Goal: Task Accomplishment & Management: Complete application form

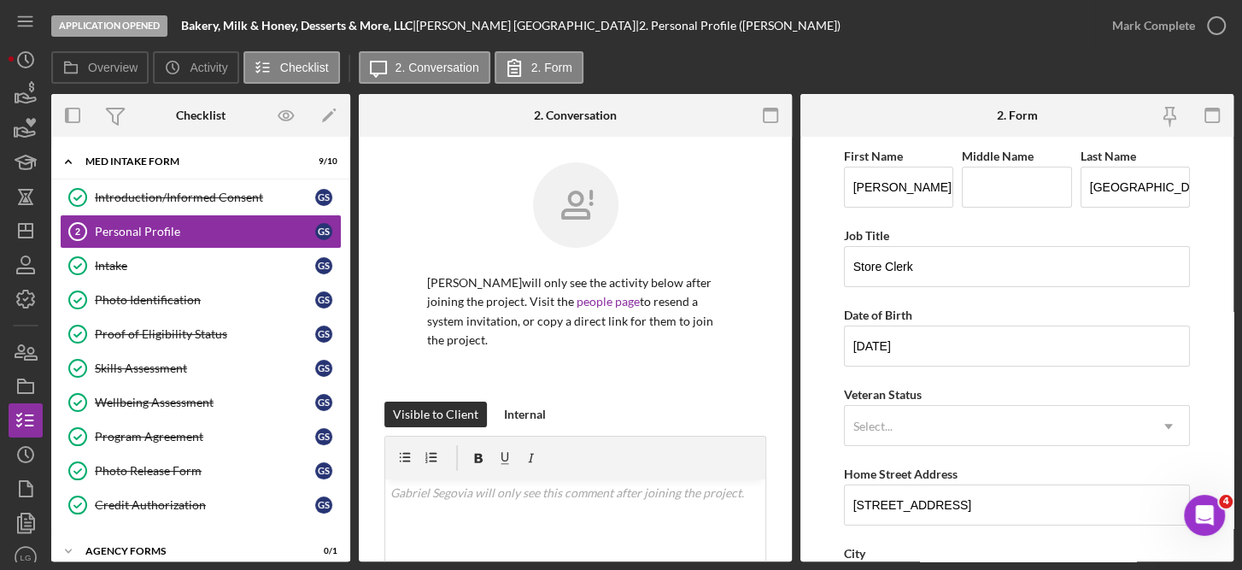
scroll to position [713, 0]
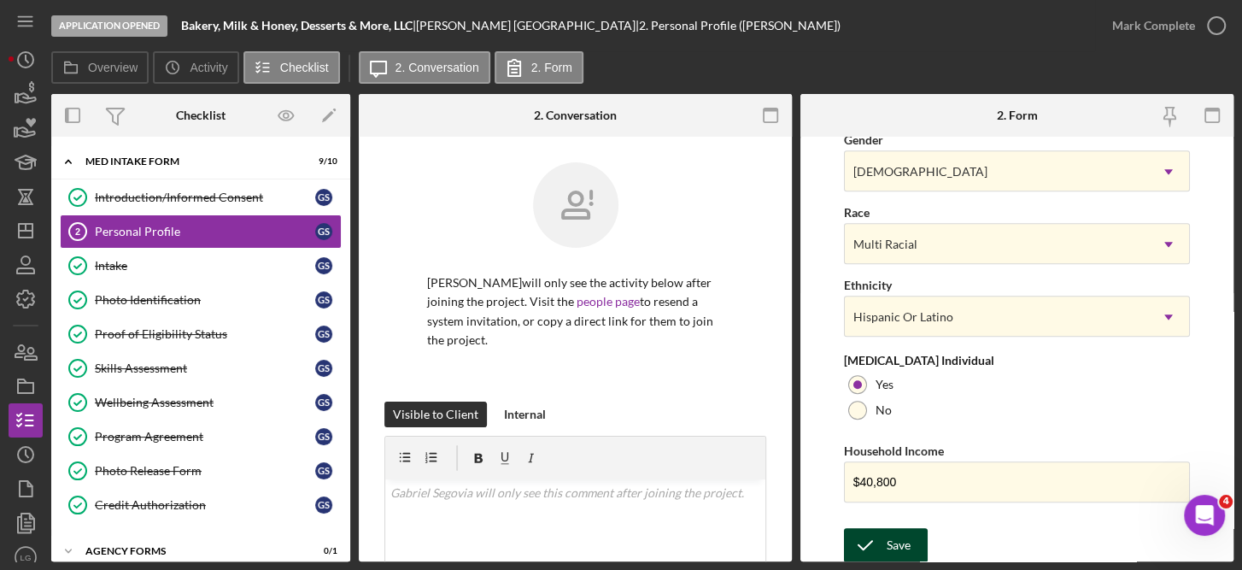
click at [900, 543] on div "Save" at bounding box center [899, 545] width 24 height 34
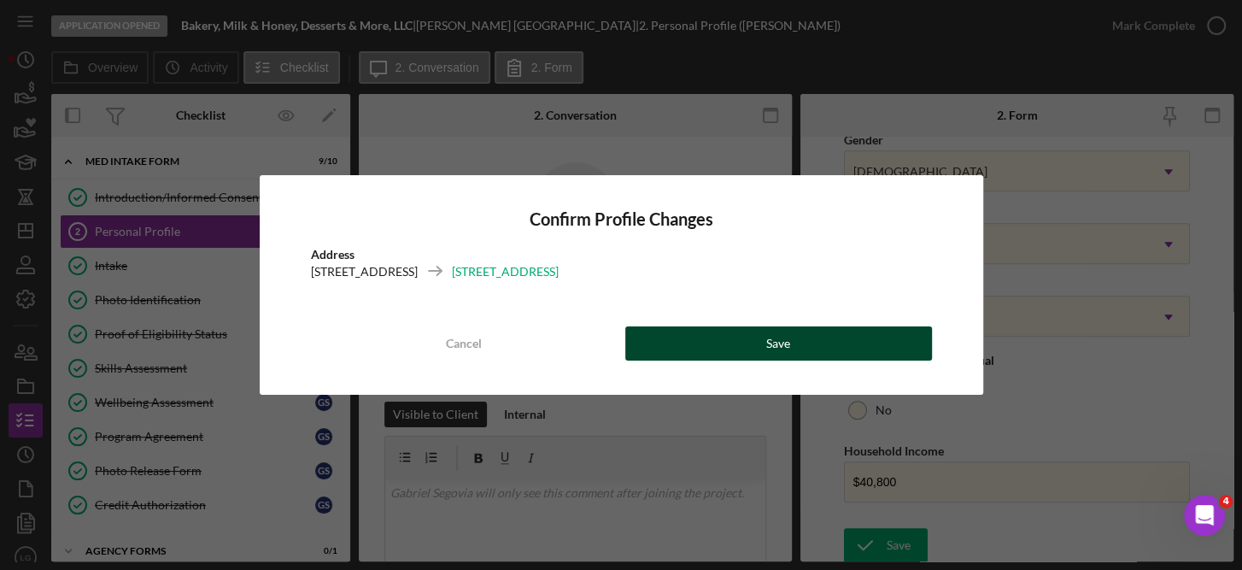
click at [781, 338] on div "Save" at bounding box center [778, 343] width 24 height 34
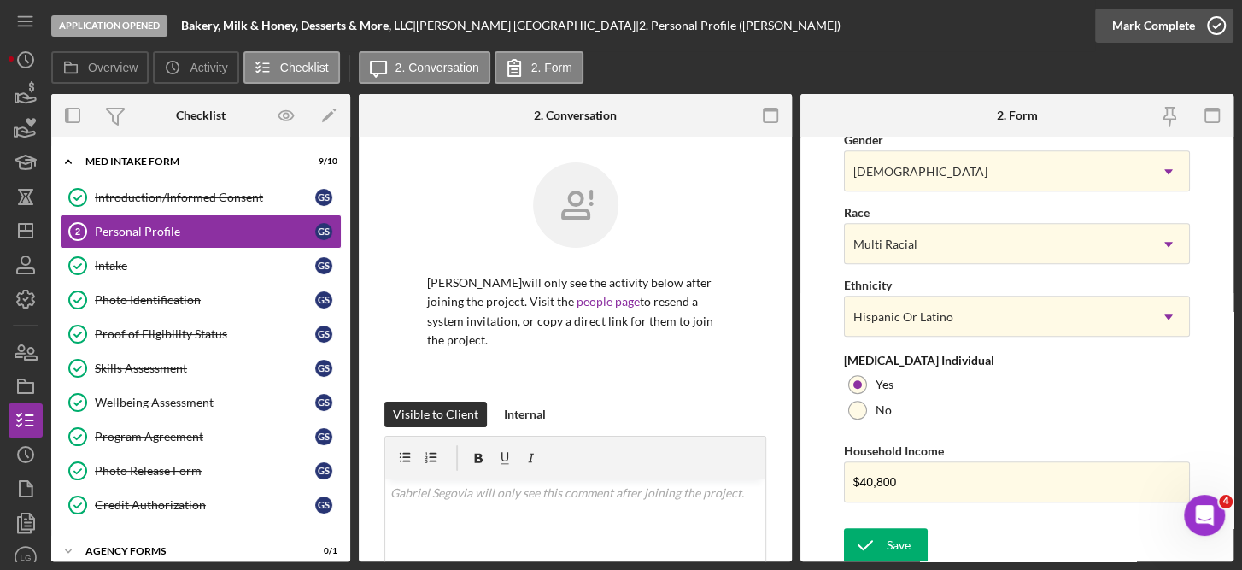
click at [1218, 21] on icon "button" at bounding box center [1216, 25] width 43 height 43
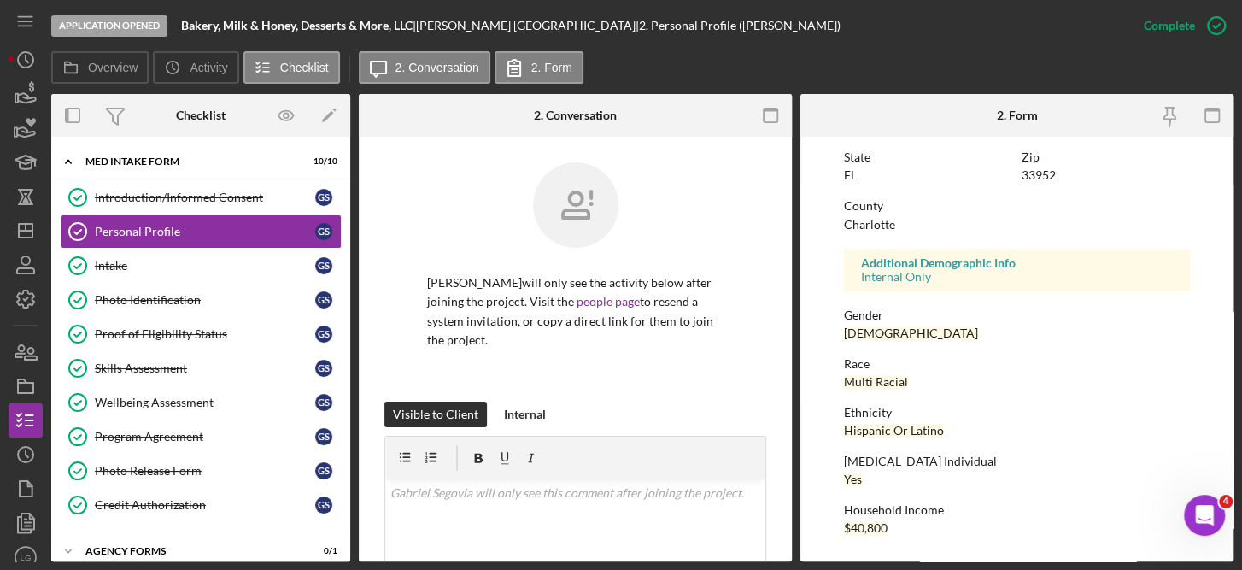
scroll to position [373, 0]
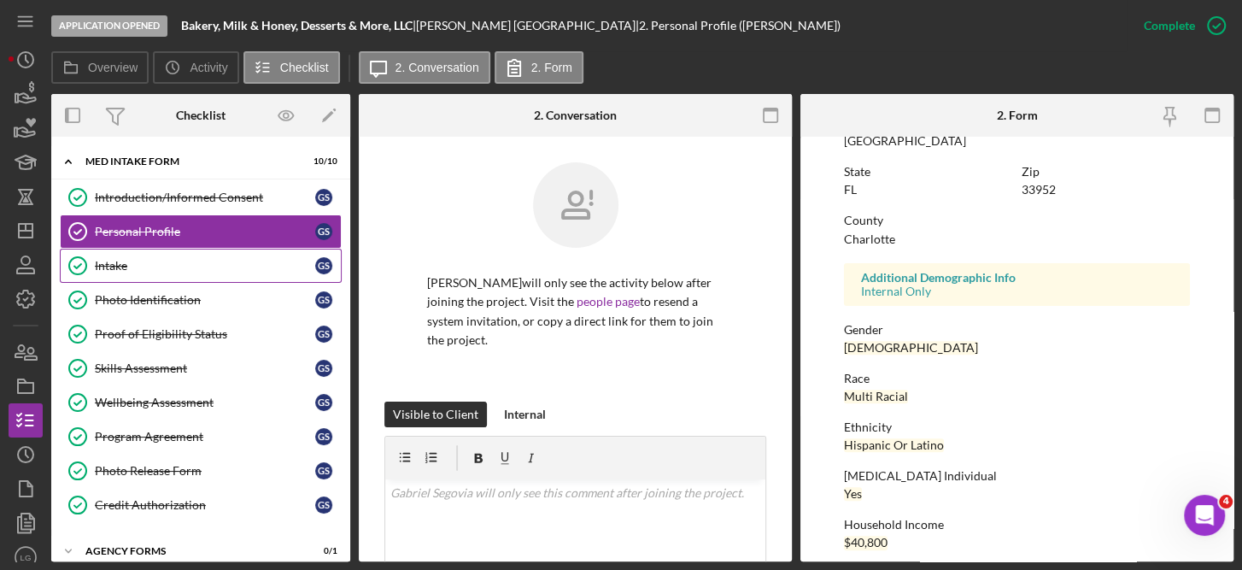
click at [126, 260] on div "Intake" at bounding box center [205, 266] width 220 height 14
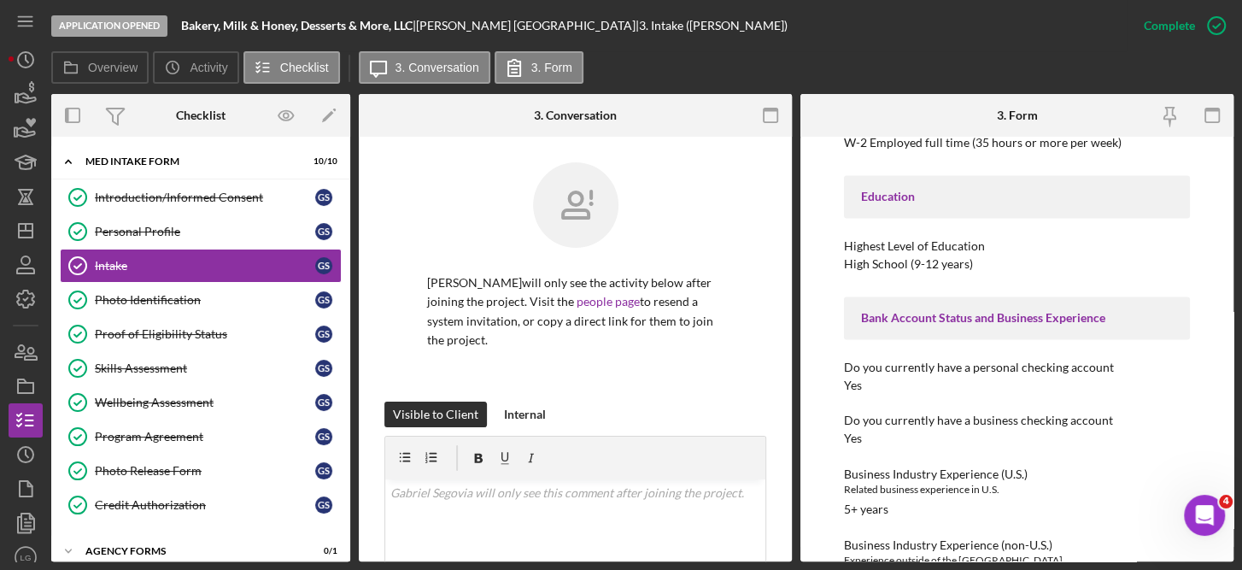
scroll to position [1794, 0]
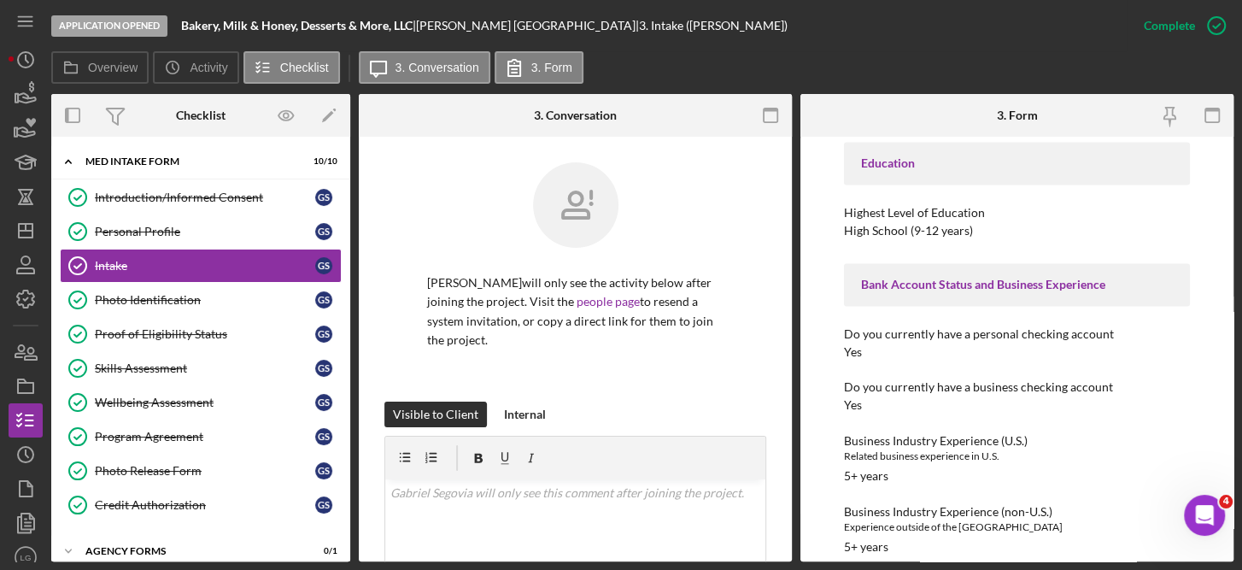
click at [1167, 434] on div "Business Industry Experience (U.S.)" at bounding box center [1017, 441] width 347 height 14
click at [1217, 17] on icon "button" at bounding box center [1216, 25] width 43 height 43
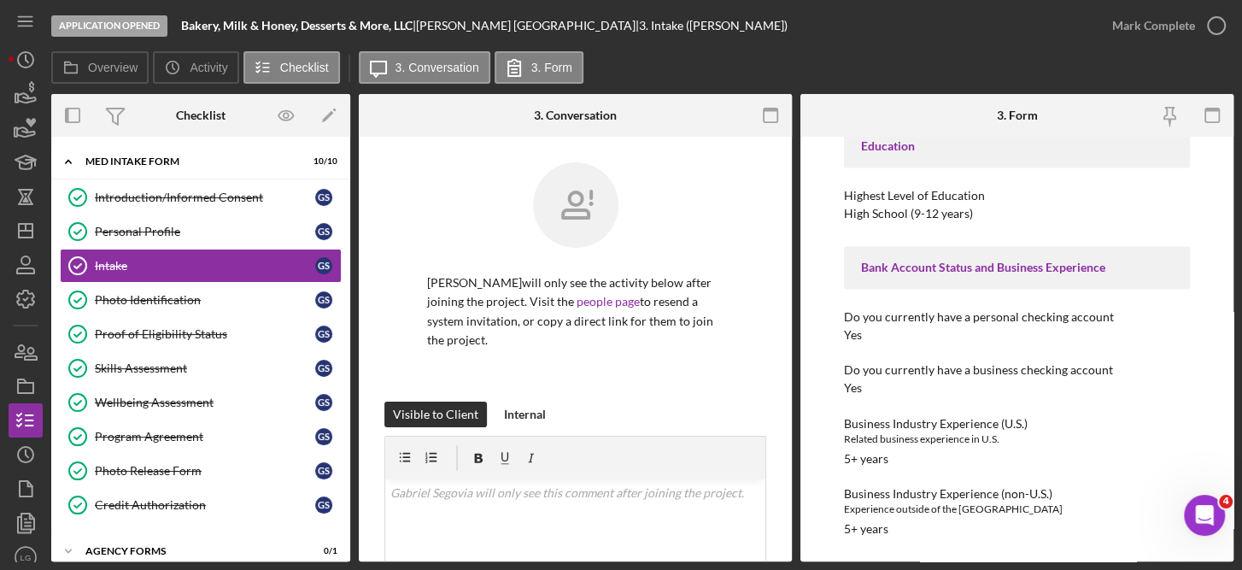
scroll to position [1716, 0]
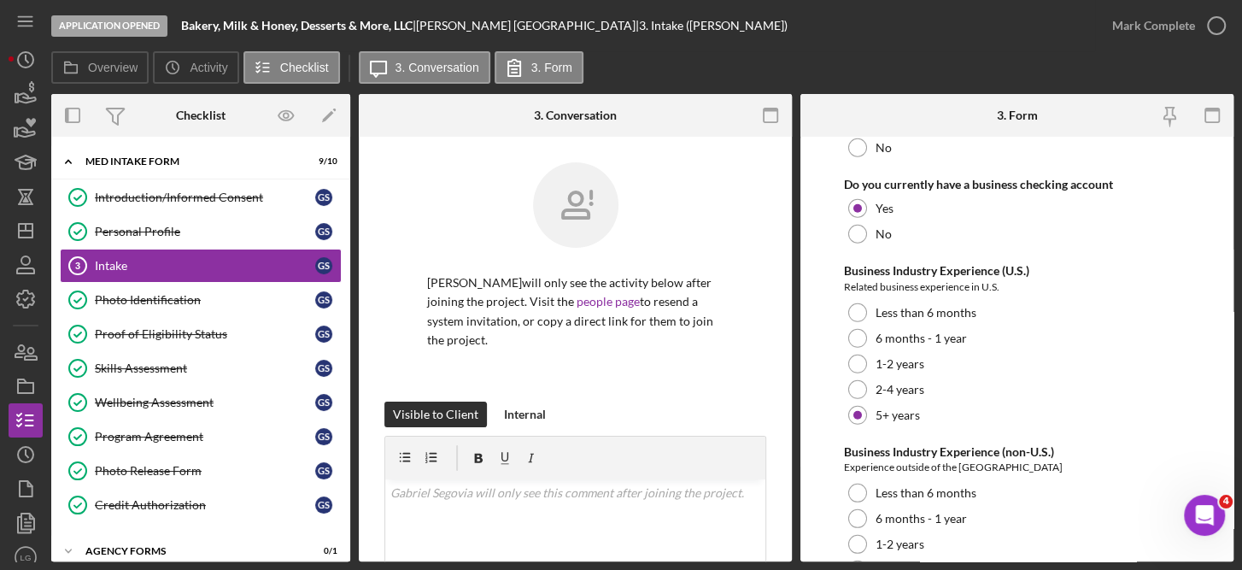
scroll to position [3424, 0]
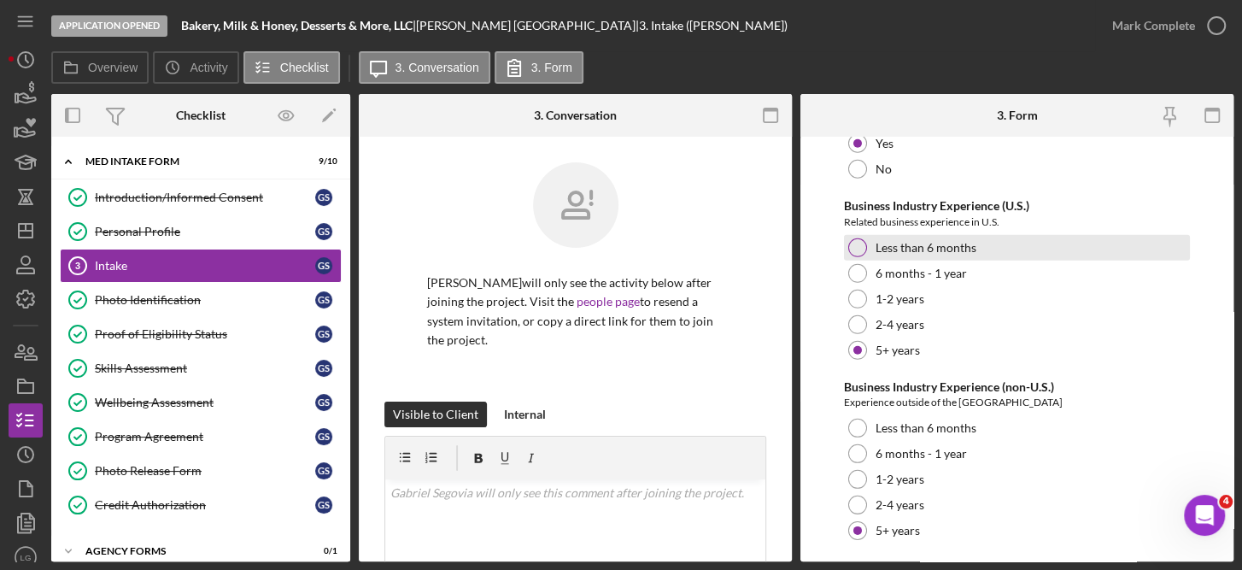
click at [854, 238] on div at bounding box center [857, 247] width 19 height 19
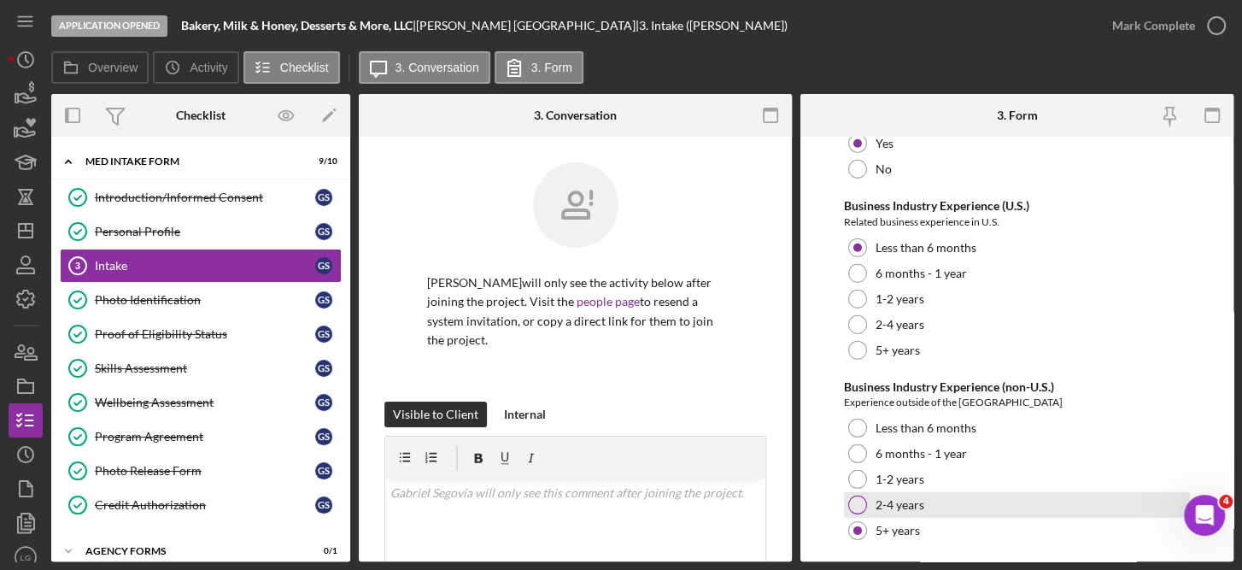
click at [851, 496] on div at bounding box center [857, 505] width 19 height 19
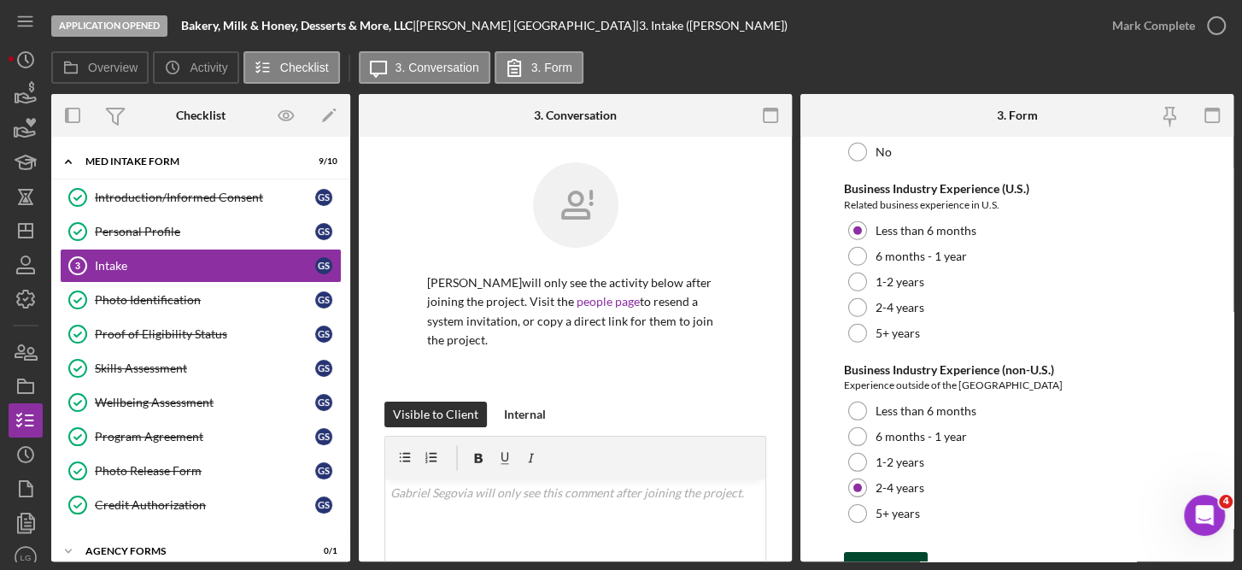
click at [902, 552] on div "Save" at bounding box center [899, 569] width 24 height 34
click at [1215, 23] on icon "button" at bounding box center [1216, 25] width 43 height 43
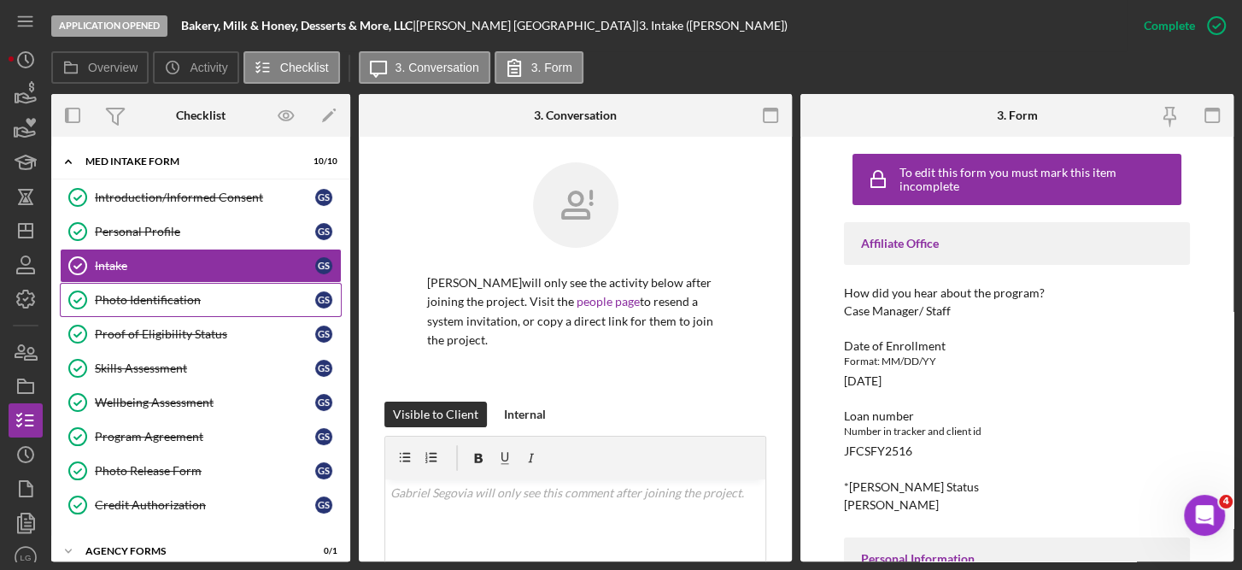
click at [168, 300] on div "Photo Identification" at bounding box center [205, 300] width 220 height 14
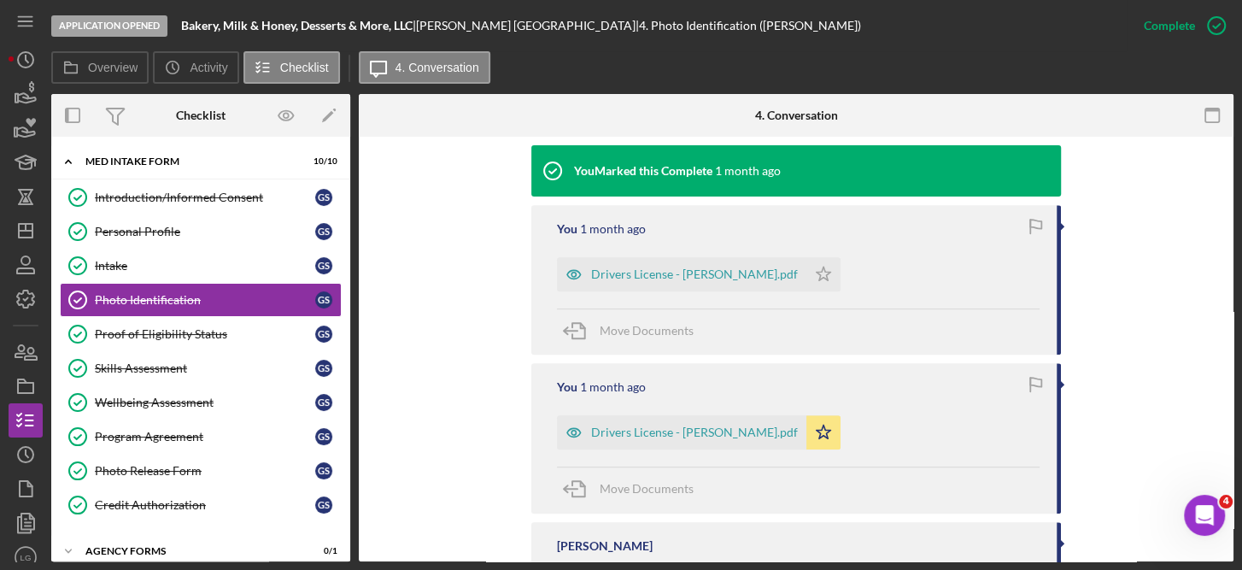
scroll to position [551, 0]
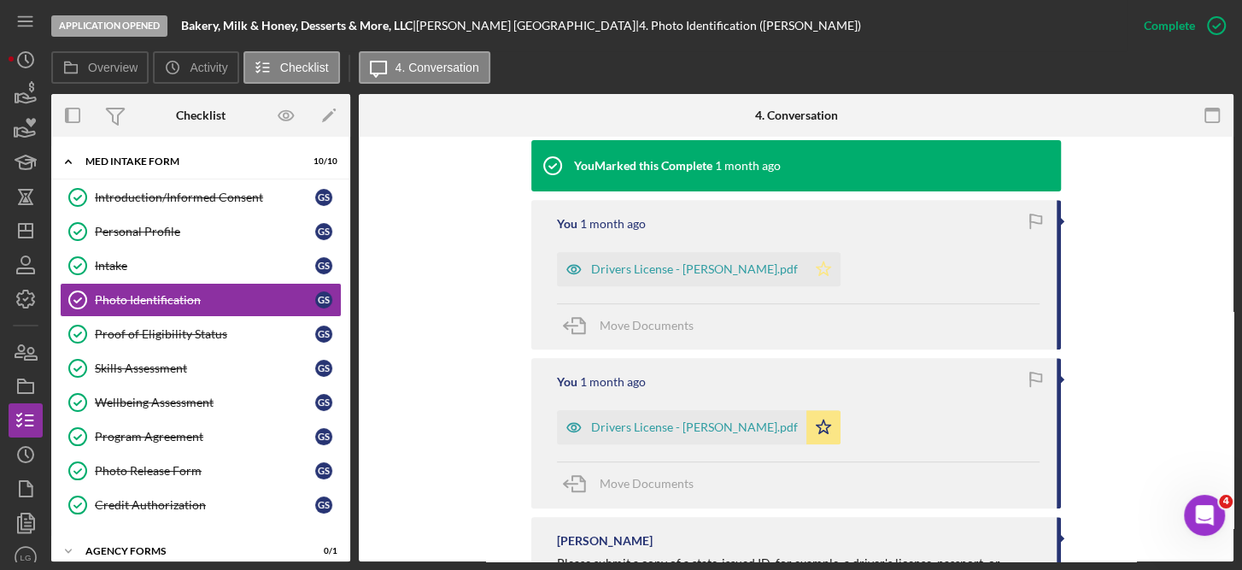
click at [817, 266] on polygon "button" at bounding box center [824, 268] width 15 height 14
click at [182, 332] on div "Proof of Eligibility Status" at bounding box center [205, 334] width 220 height 14
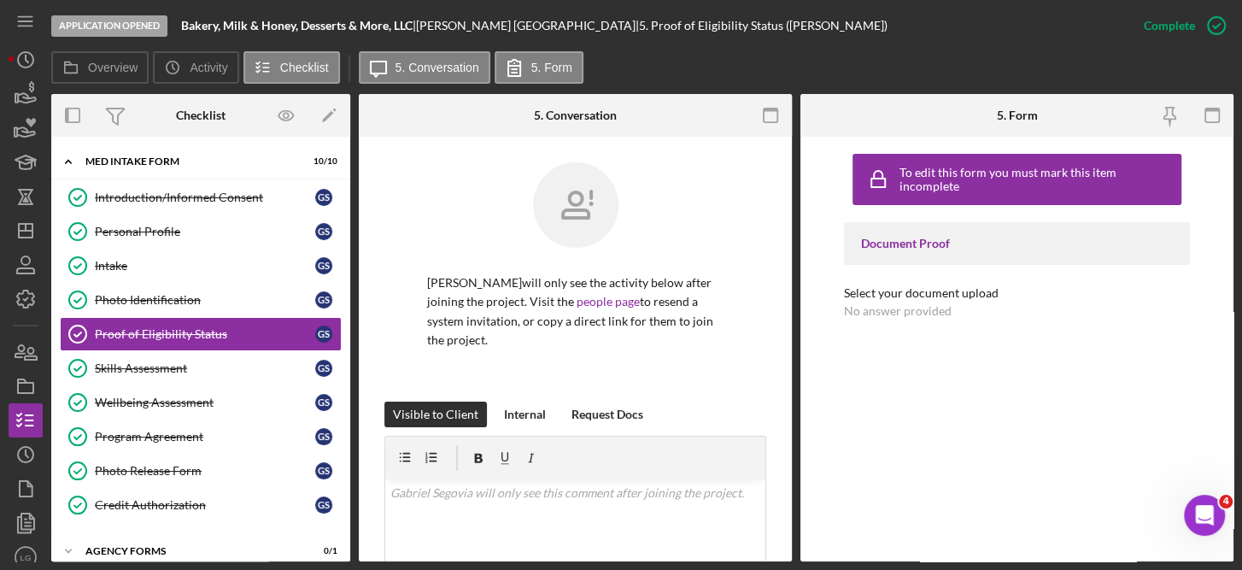
click at [979, 360] on div "To edit this form you must mark this item incomplete Document Proof Select your…" at bounding box center [1017, 349] width 347 height 408
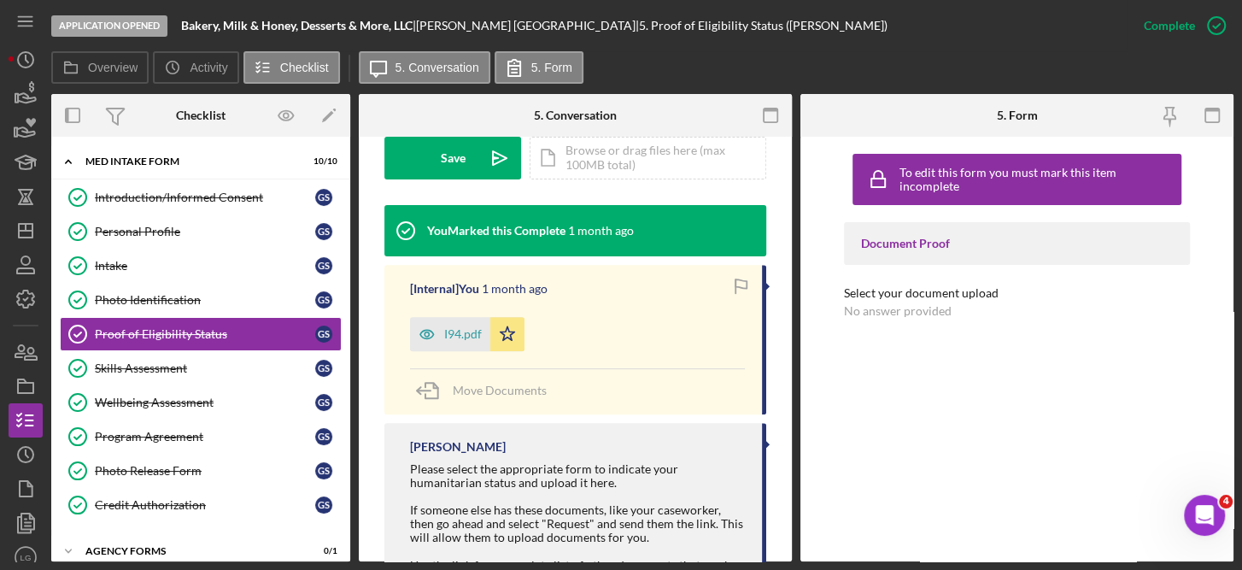
click at [4, 239] on div "Application Opened Bakery, Milk & Honey, Desserts & More, LLC | [PERSON_NAME] |…" at bounding box center [621, 285] width 1242 height 570
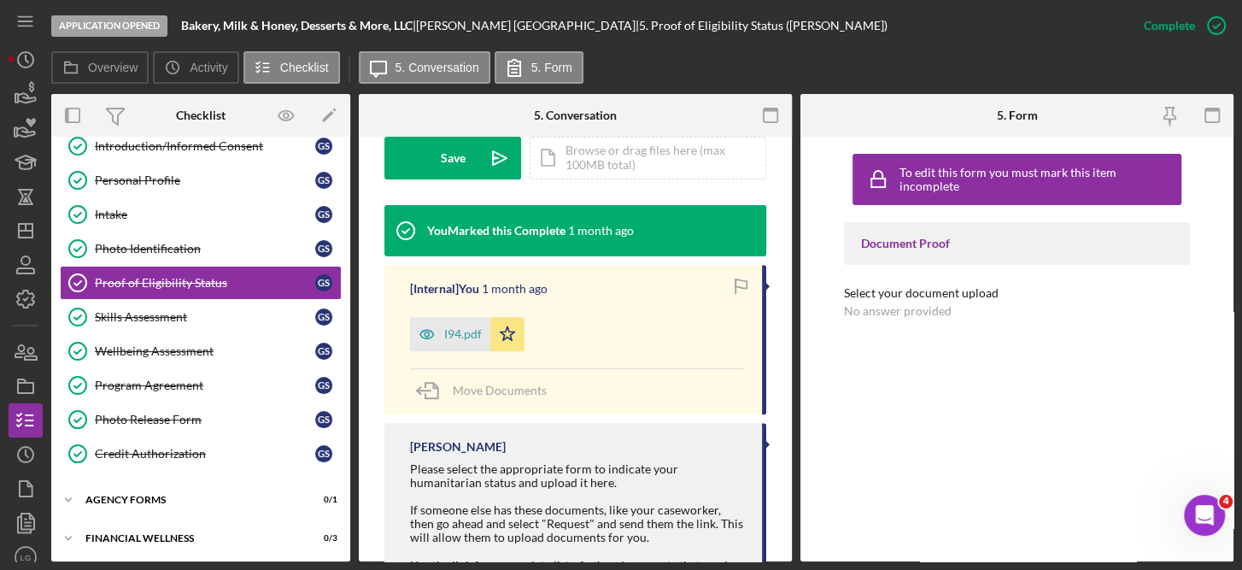
scroll to position [89, 0]
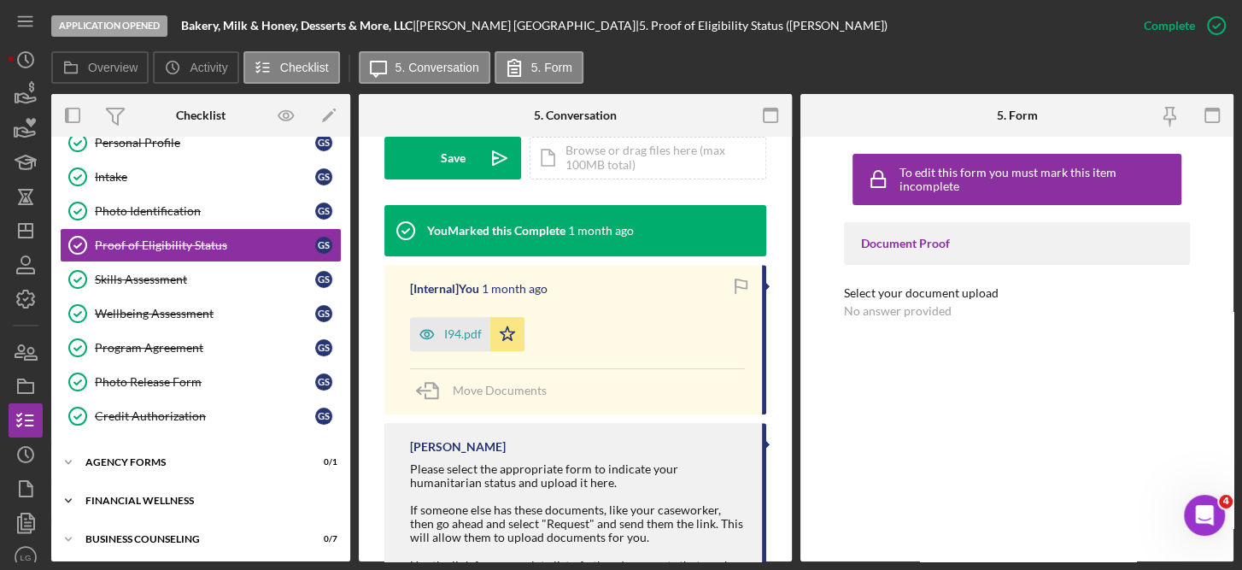
click at [156, 496] on div "Financial Wellness" at bounding box center [206, 501] width 243 height 10
click at [135, 496] on div "Financial Wellness" at bounding box center [206, 501] width 243 height 10
click at [178, 490] on div "Icon/Expander Financial Wellness 0 / 3" at bounding box center [200, 501] width 299 height 34
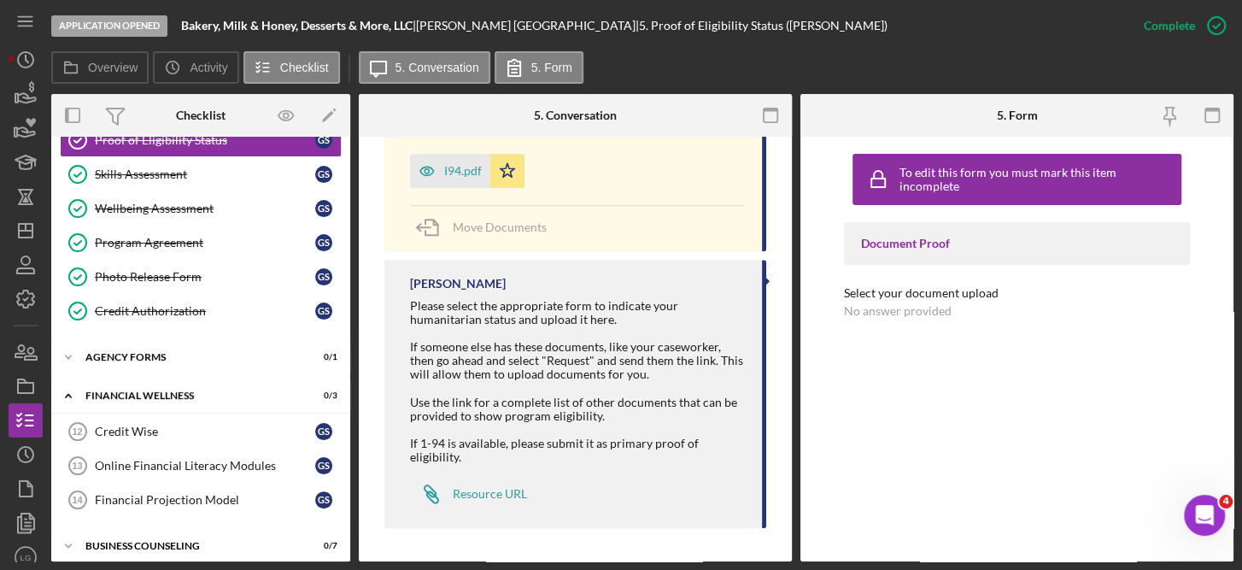
scroll to position [199, 0]
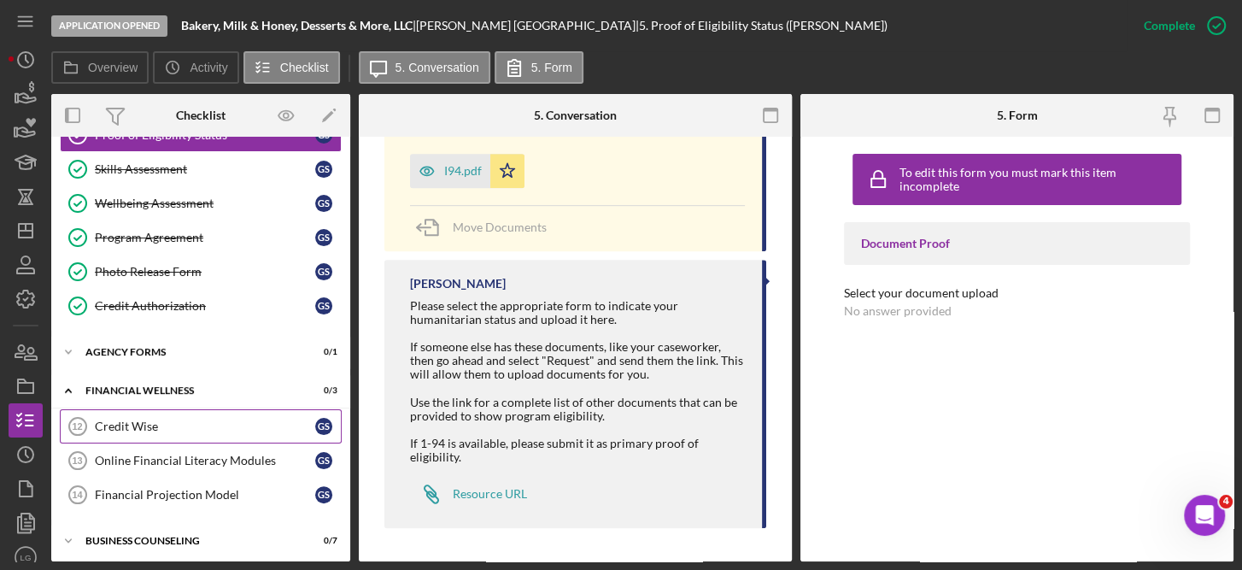
click at [142, 421] on div "Credit Wise" at bounding box center [205, 426] width 220 height 14
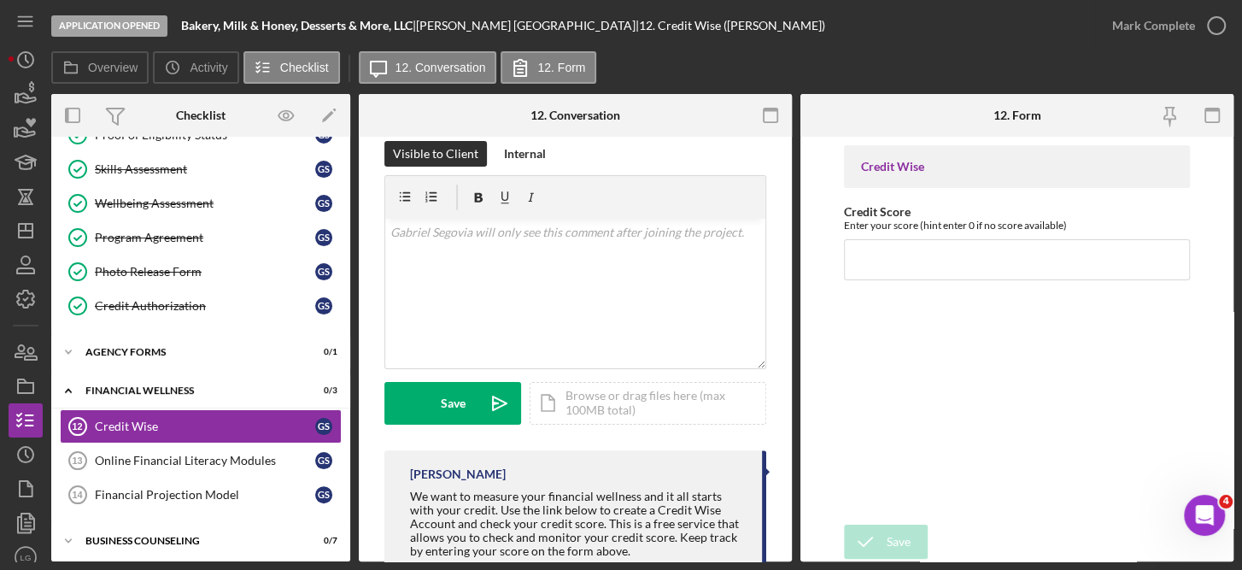
scroll to position [355, 0]
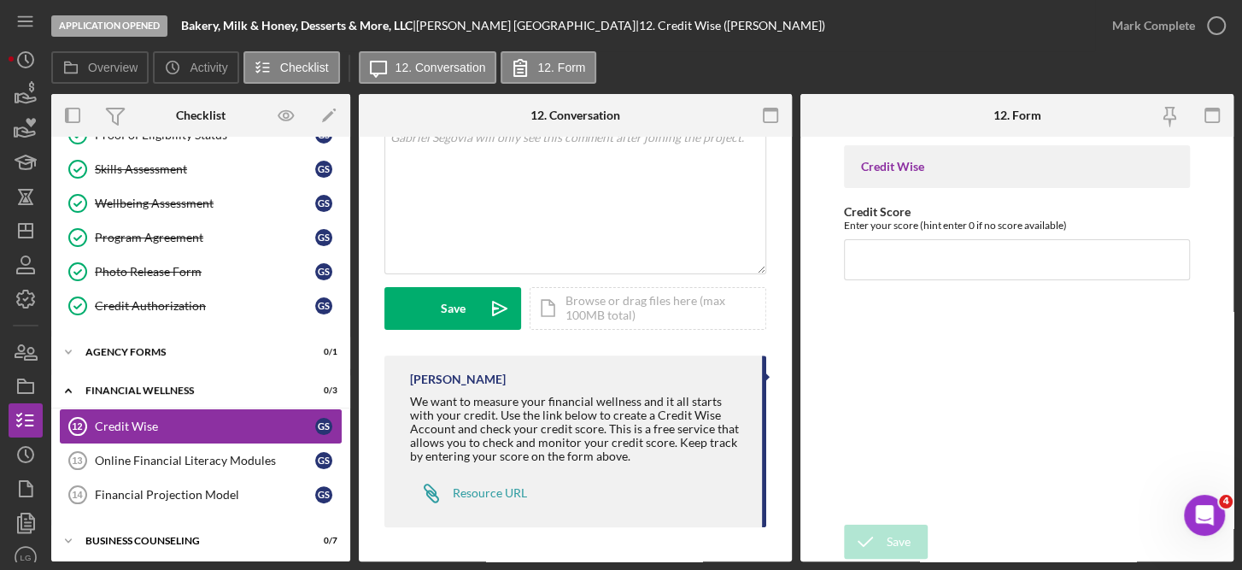
click at [151, 419] on div "Credit Wise" at bounding box center [205, 426] width 220 height 14
click at [171, 426] on div "Credit Wise" at bounding box center [205, 426] width 220 height 14
click at [216, 456] on div "Online Financial Literacy Modules" at bounding box center [205, 461] width 220 height 14
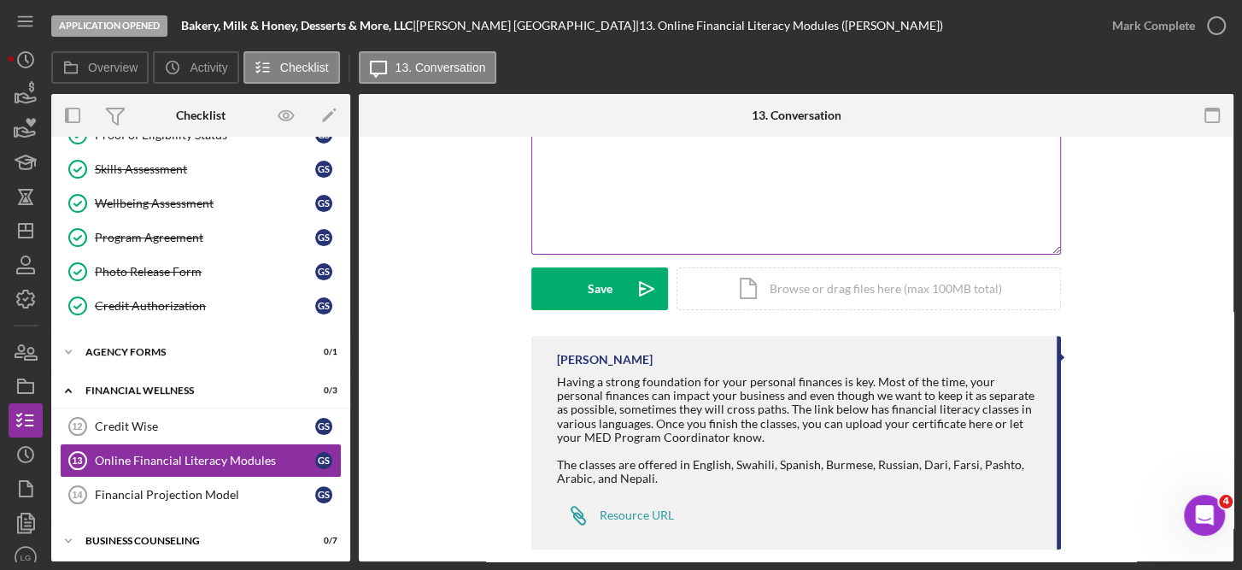
scroll to position [377, 0]
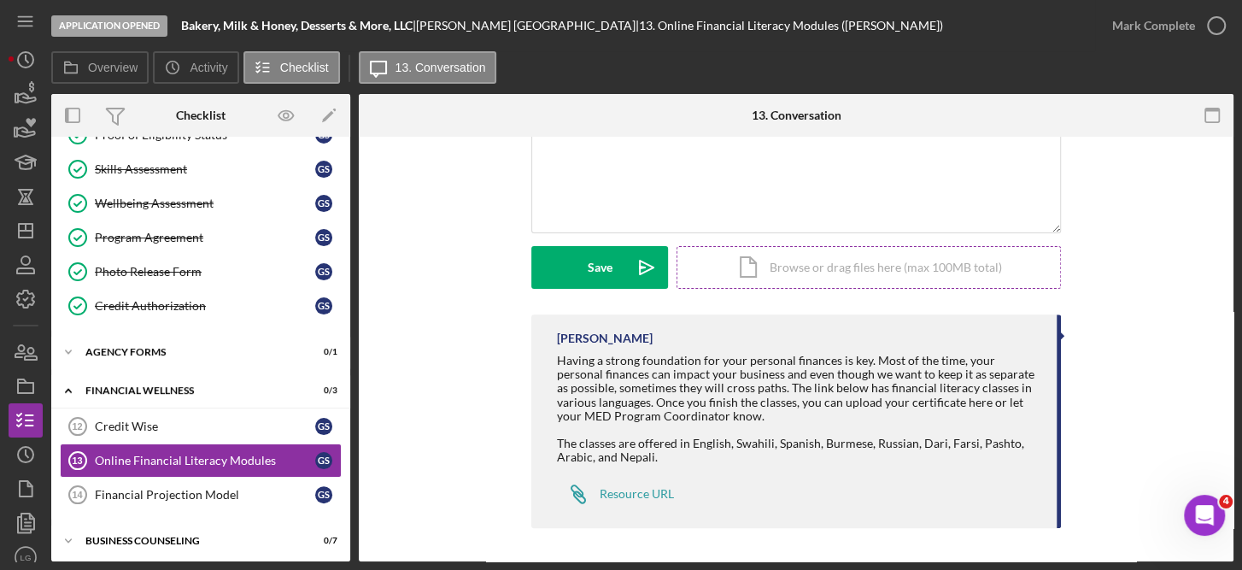
click at [894, 269] on div "Icon/Document Browse or drag files here (max 100MB total) Tap to choose files o…" at bounding box center [869, 267] width 384 height 43
click at [158, 385] on div "Financial Wellness" at bounding box center [206, 390] width 243 height 10
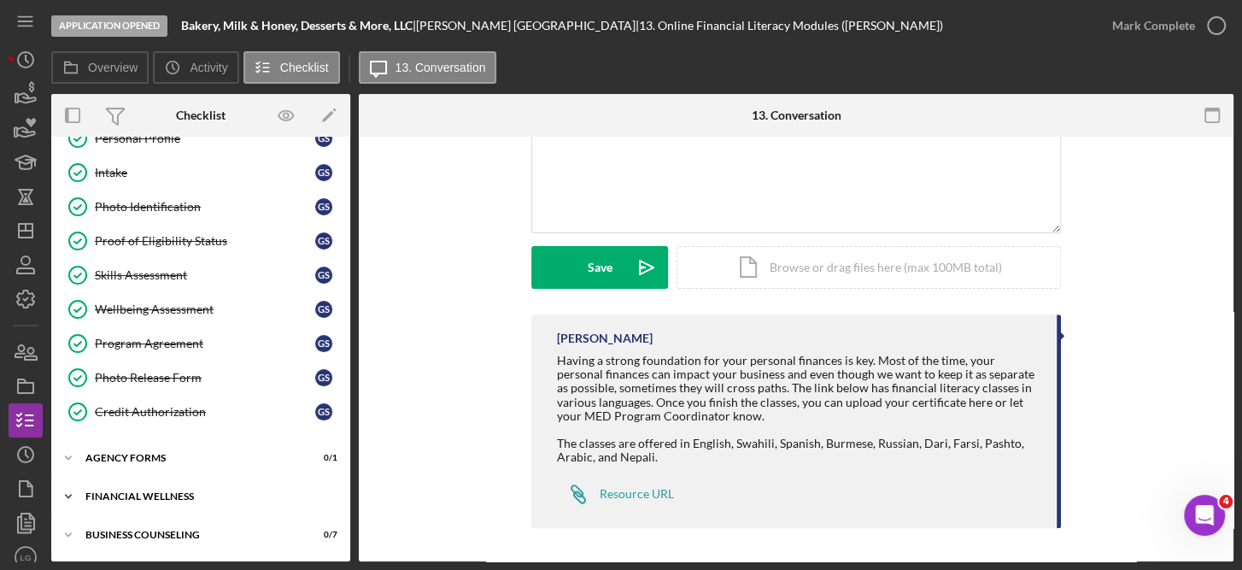
scroll to position [89, 0]
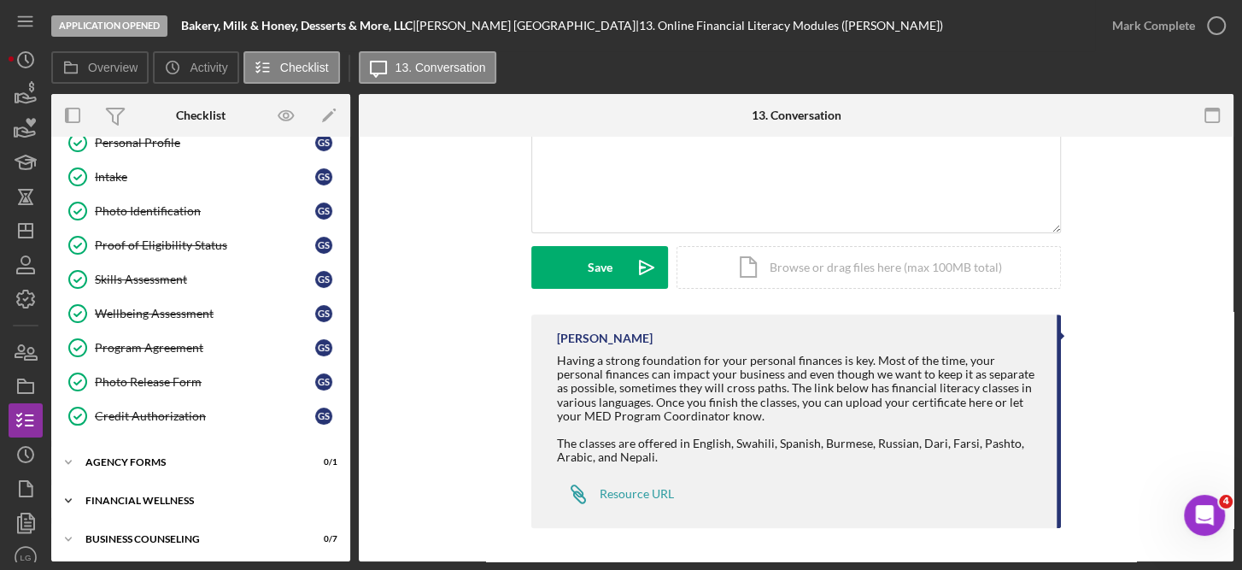
click at [163, 498] on div "Financial Wellness" at bounding box center [206, 501] width 243 height 10
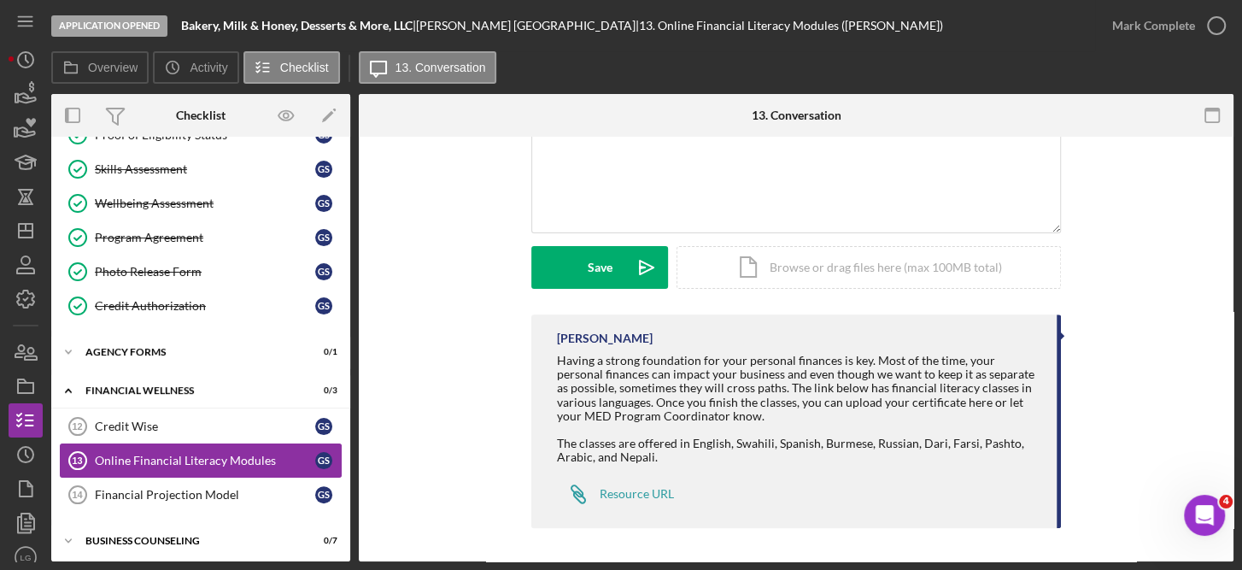
click at [219, 454] on div "Online Financial Literacy Modules" at bounding box center [205, 461] width 220 height 14
click at [830, 262] on div "Icon/Document Browse or drag files here (max 100MB total) Tap to choose files o…" at bounding box center [869, 267] width 384 height 43
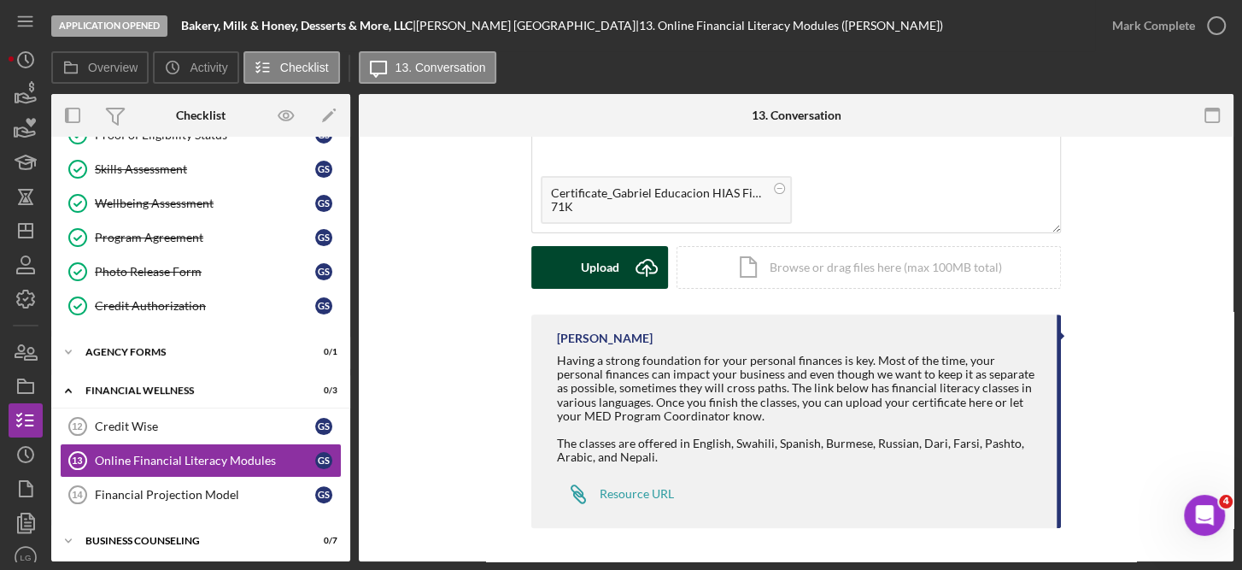
click at [593, 255] on div "Upload" at bounding box center [600, 267] width 38 height 43
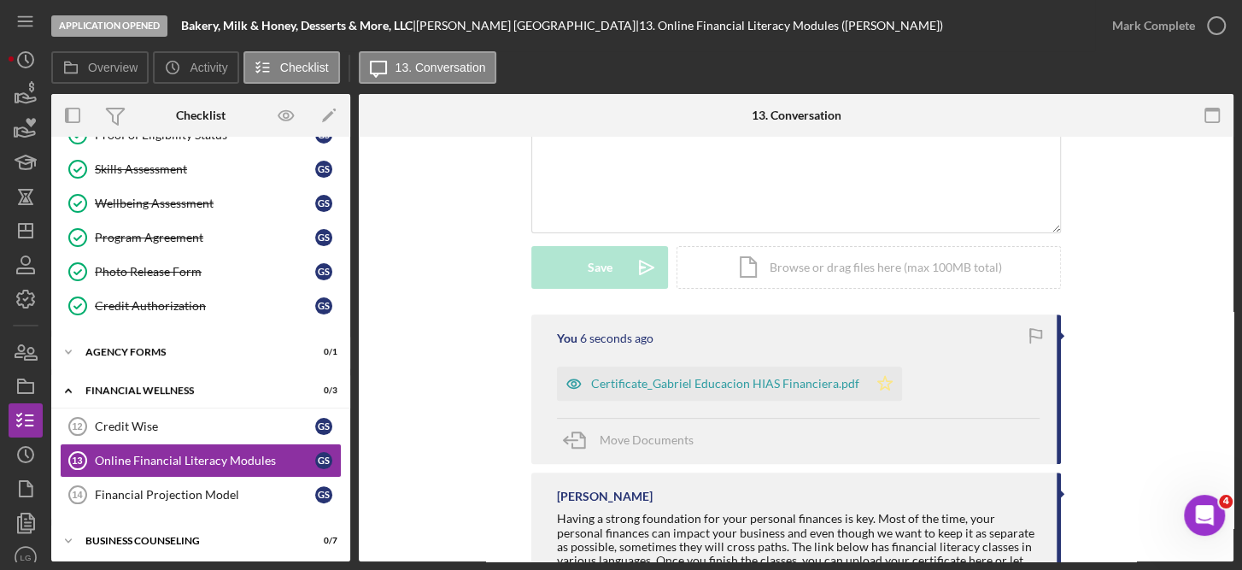
click at [880, 383] on polygon "button" at bounding box center [885, 383] width 15 height 14
click at [820, 267] on div "Icon/Document Browse or drag files here (max 100MB total) Tap to choose files o…" at bounding box center [869, 267] width 384 height 43
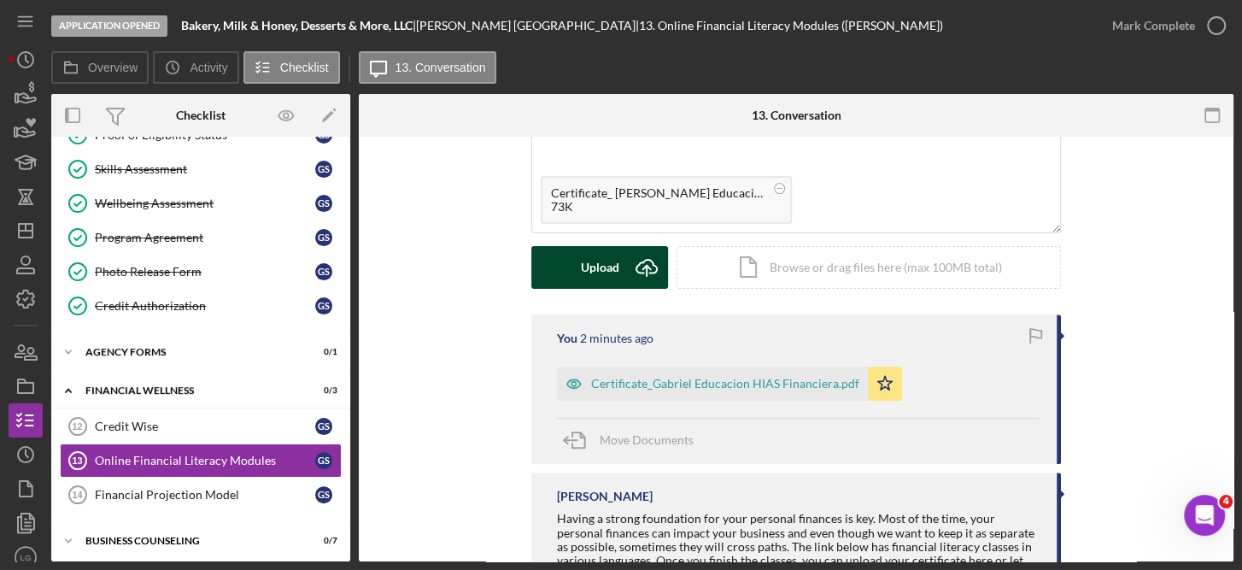
click at [594, 258] on div "Upload" at bounding box center [600, 267] width 38 height 43
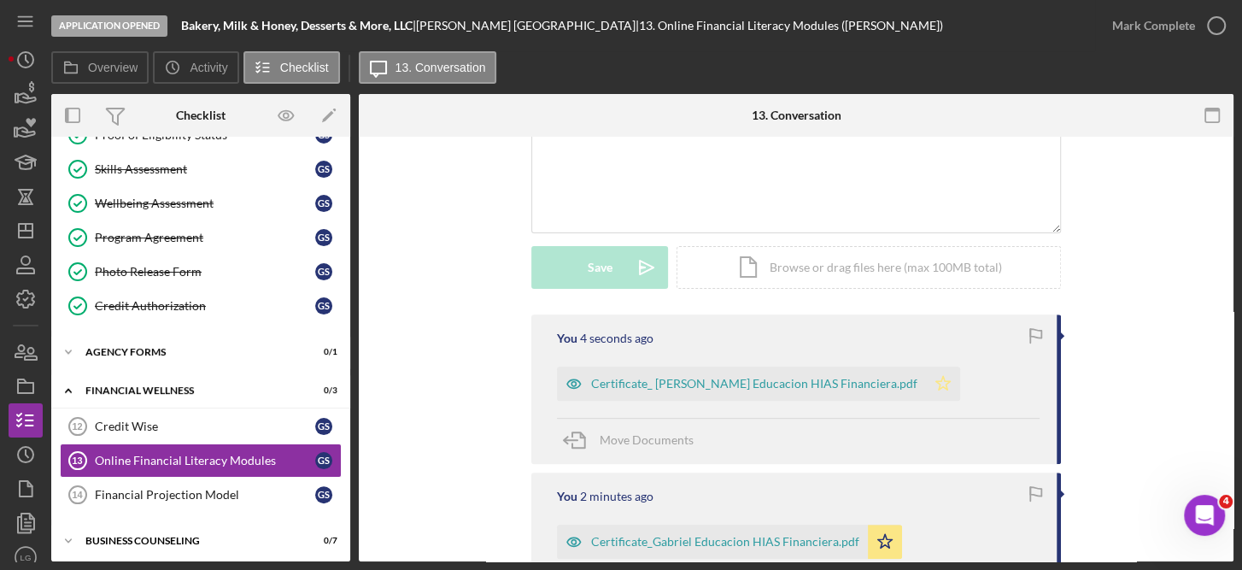
click at [936, 379] on polygon "button" at bounding box center [943, 383] width 15 height 14
click at [1235, 20] on div "Application Opened Bakery, Milk & Honey, Desserts & More, LLC | [PERSON_NAME] |…" at bounding box center [621, 285] width 1242 height 570
click at [1211, 22] on icon "button" at bounding box center [1216, 25] width 43 height 43
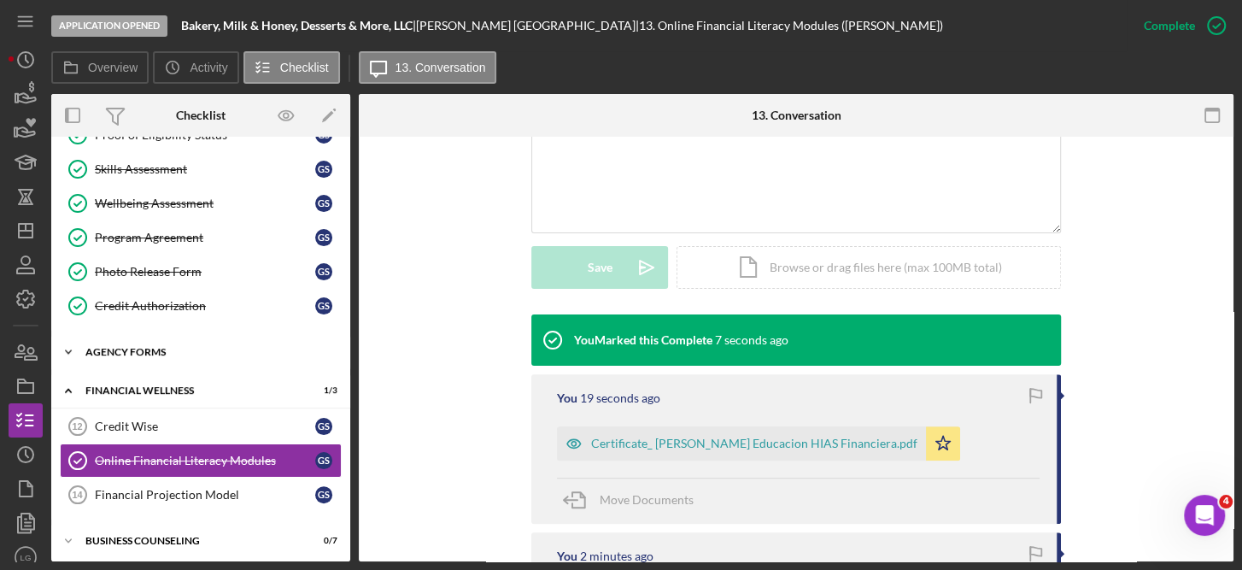
click at [150, 349] on div "Agency Forms" at bounding box center [206, 352] width 243 height 10
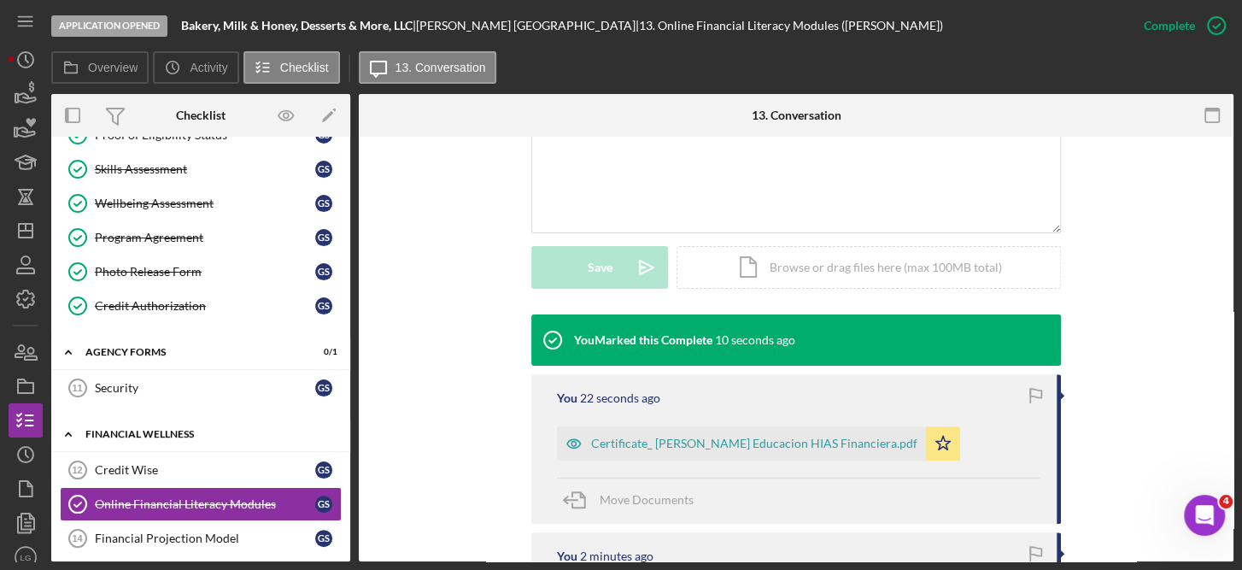
click at [147, 433] on div "Financial Wellness" at bounding box center [206, 434] width 243 height 10
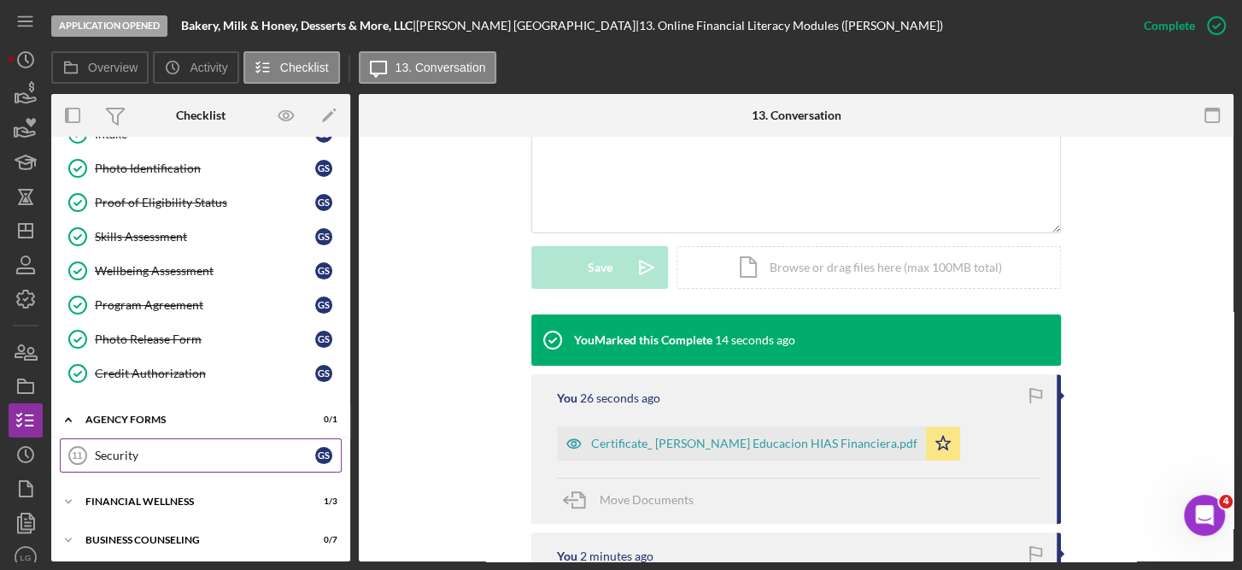
click at [126, 449] on div "Security" at bounding box center [205, 456] width 220 height 14
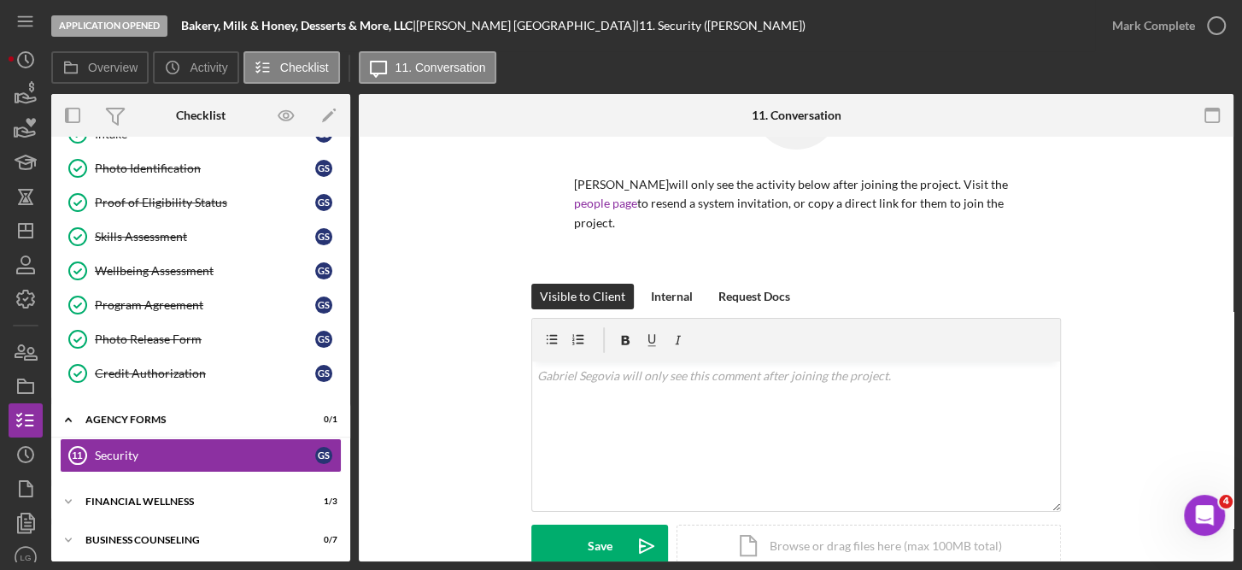
scroll to position [155, 0]
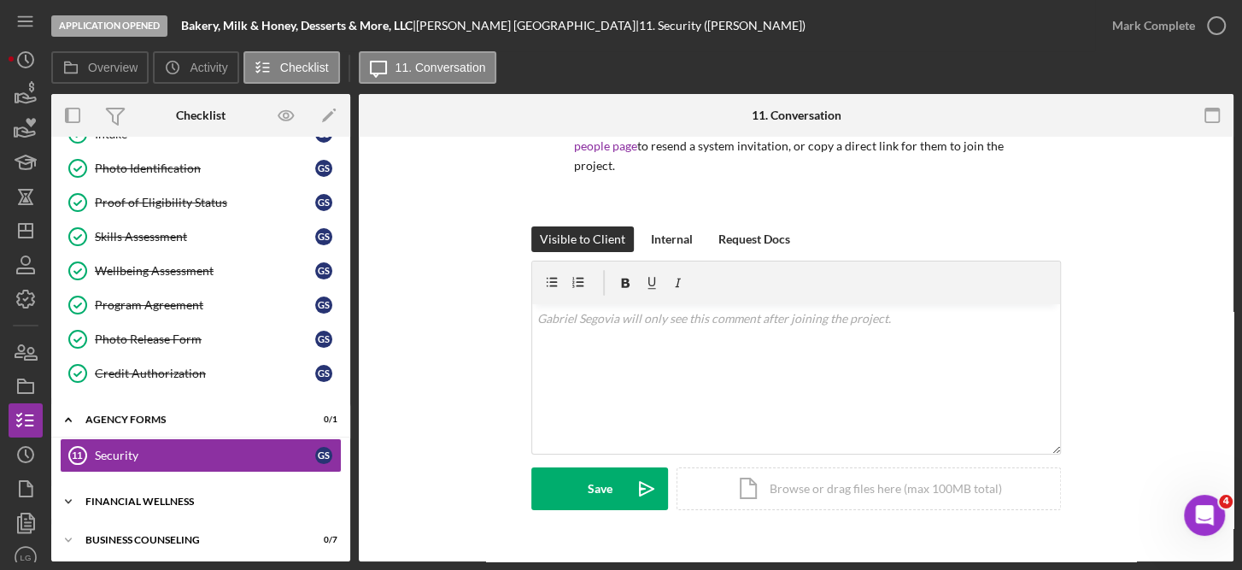
click at [179, 498] on div "Financial Wellness" at bounding box center [206, 501] width 243 height 10
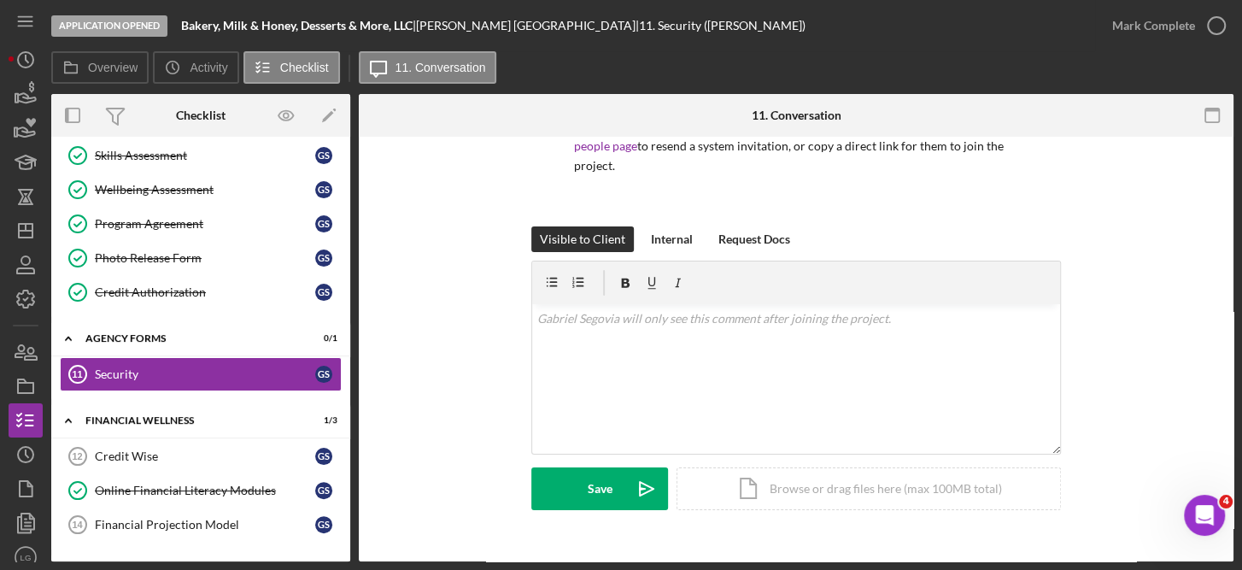
scroll to position [243, 0]
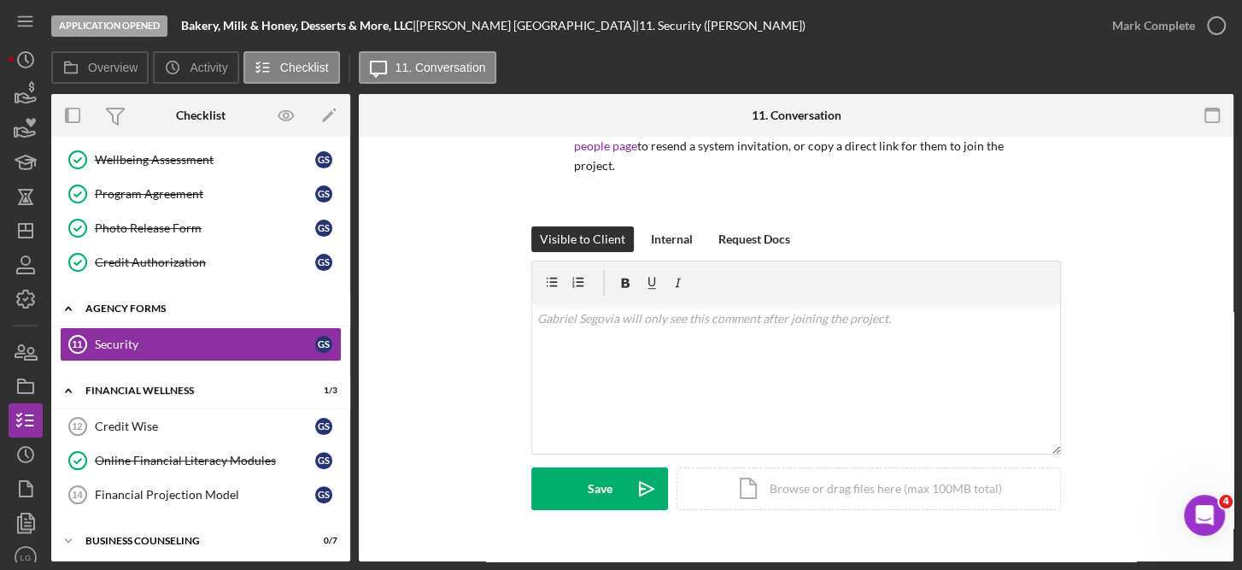
click at [137, 303] on div "Agency Forms" at bounding box center [206, 308] width 243 height 10
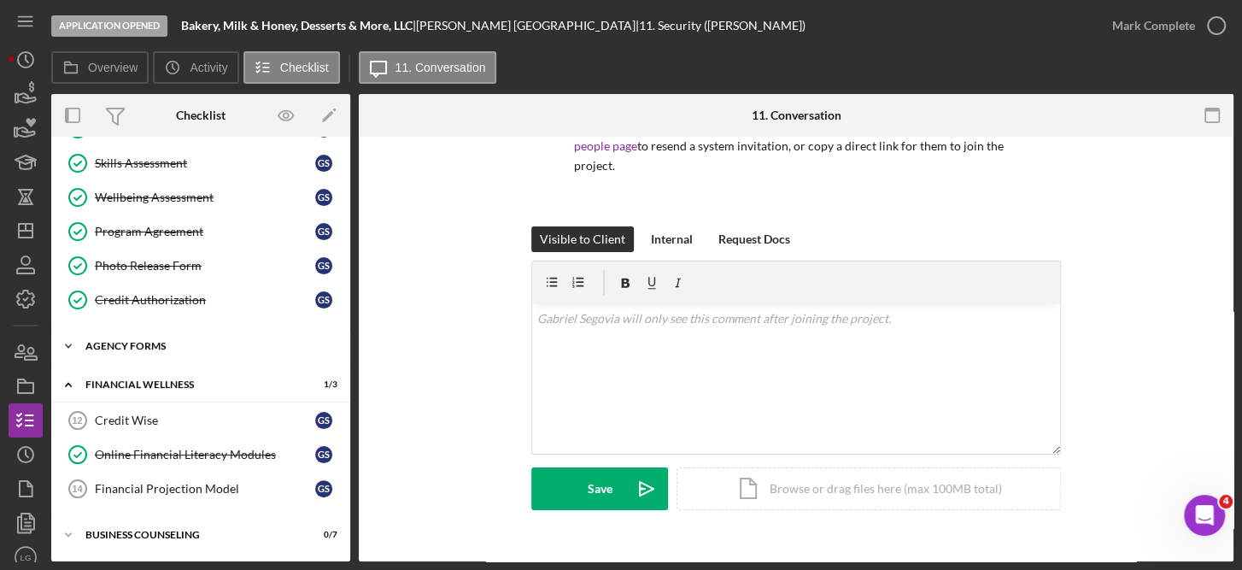
scroll to position [199, 0]
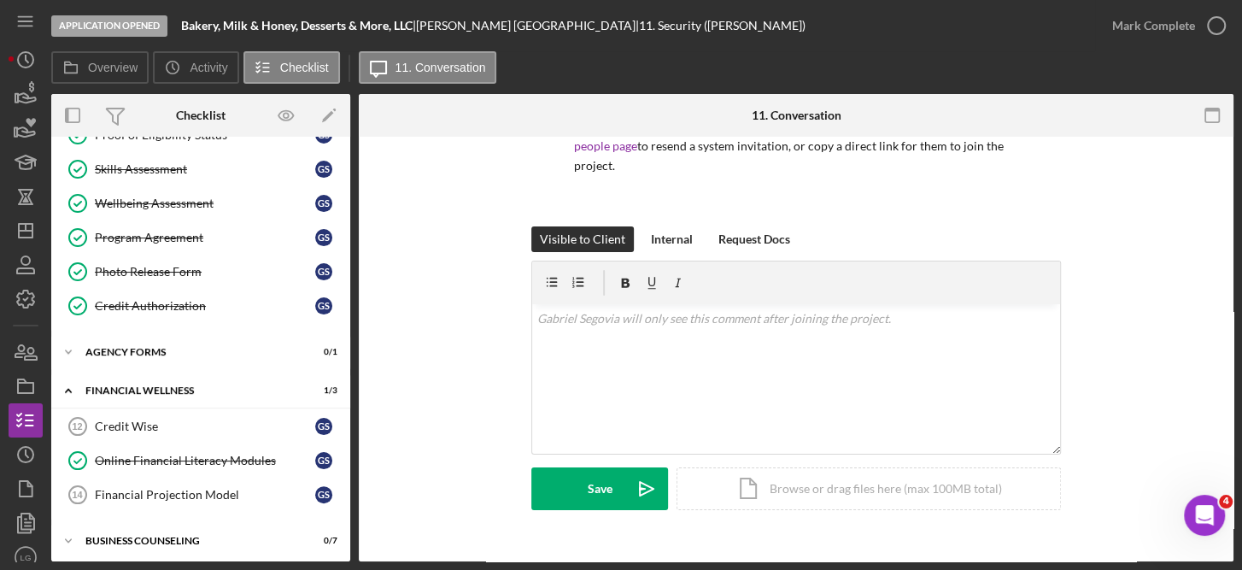
click at [337, 513] on div "Credit Wise 12 Credit [PERSON_NAME] Online Financial Literacy Modules Online Fi…" at bounding box center [200, 464] width 299 height 111
click at [26, 91] on icon "button" at bounding box center [25, 94] width 43 height 43
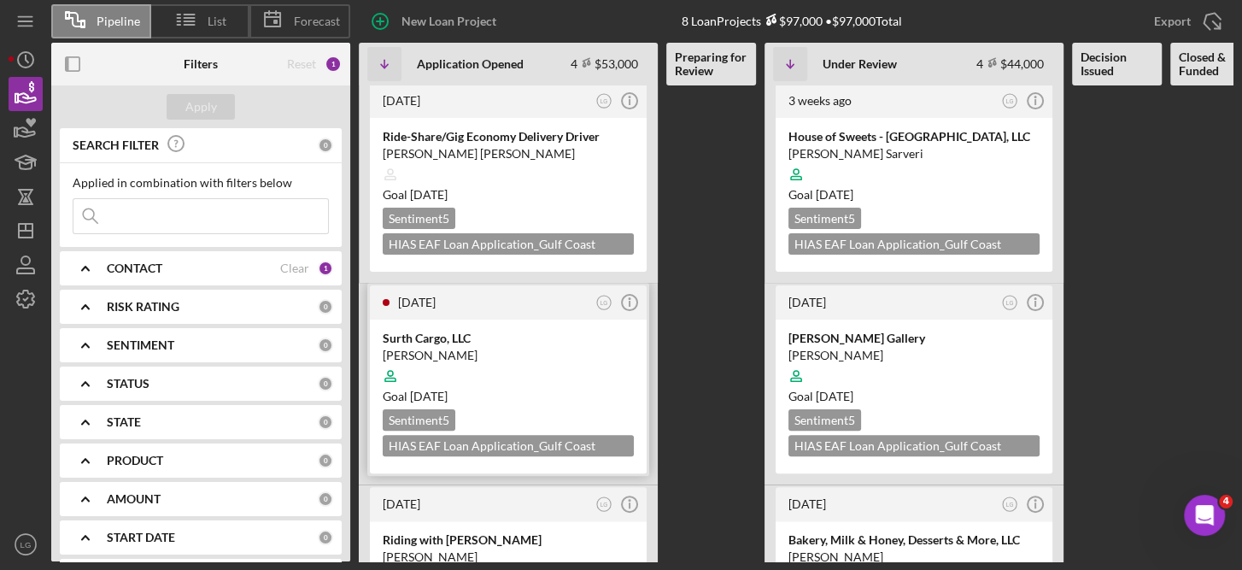
scroll to position [343, 0]
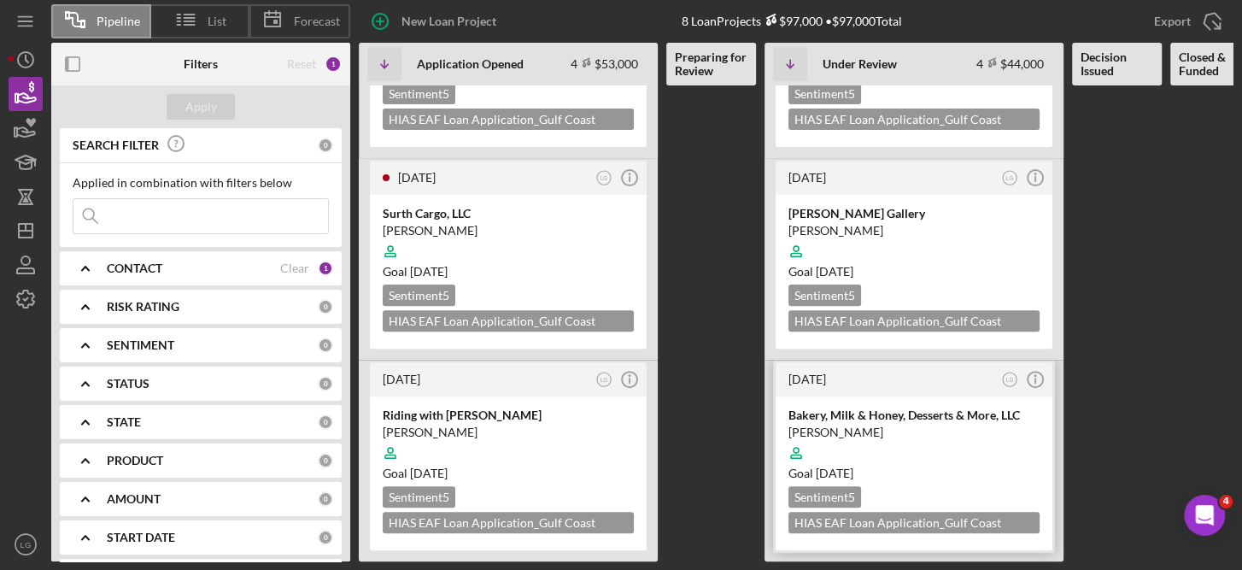
click at [994, 465] on div "Goal [DATE]" at bounding box center [914, 473] width 251 height 17
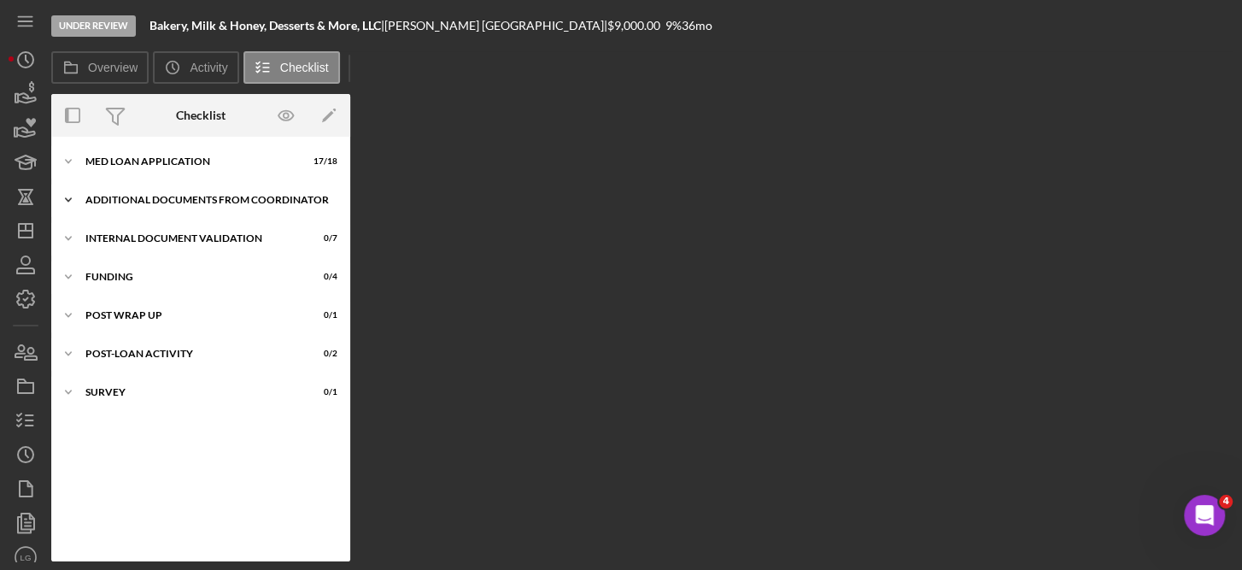
click at [184, 199] on div "Additional Documents from Coordinator" at bounding box center [206, 200] width 243 height 10
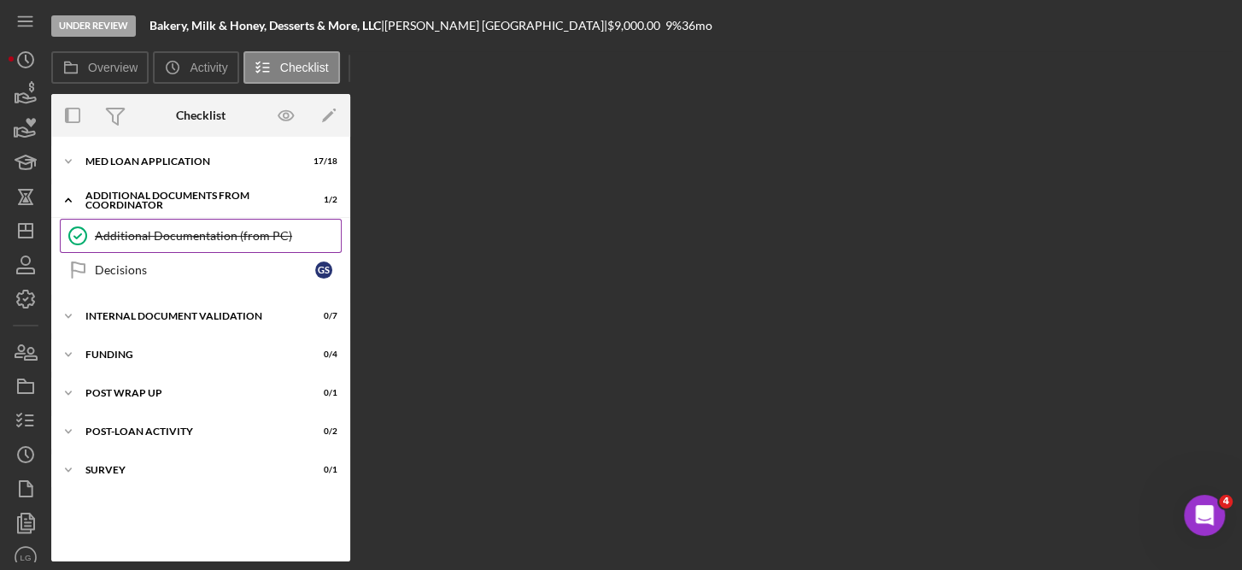
click at [184, 229] on div "Additional Documentation (from PC)" at bounding box center [218, 236] width 246 height 14
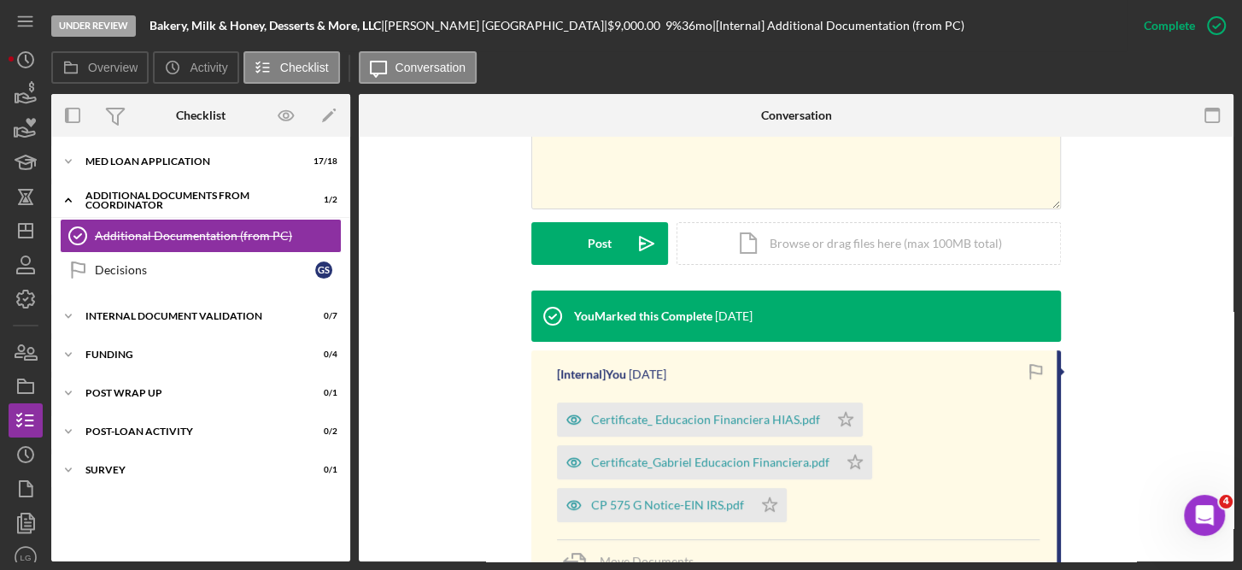
scroll to position [45, 0]
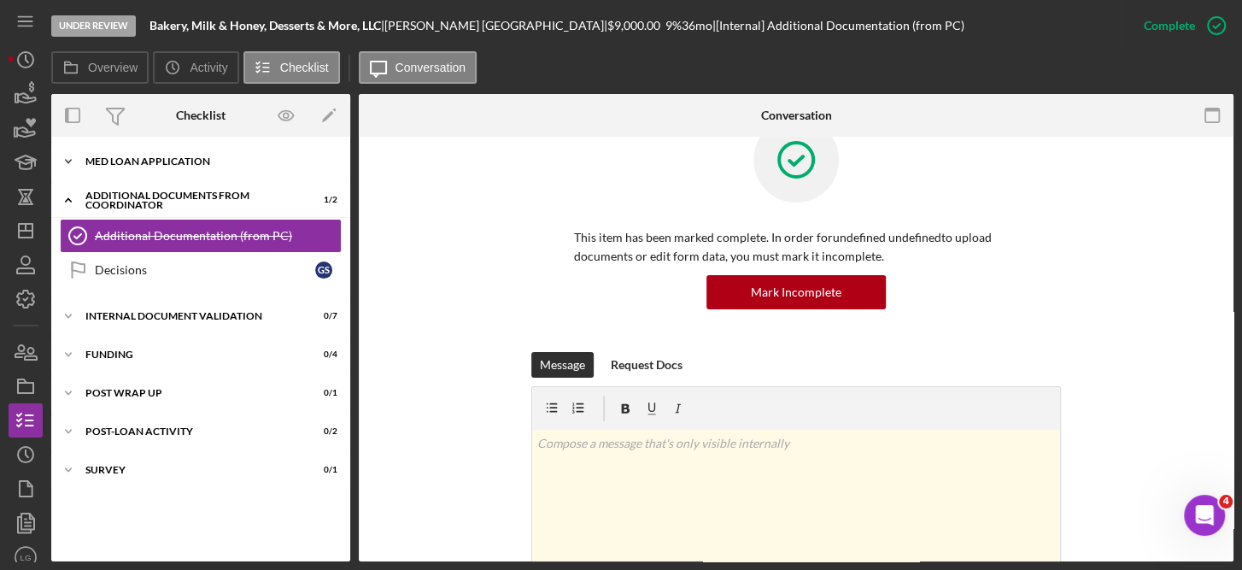
click at [173, 160] on div "MED Loan Application" at bounding box center [206, 161] width 243 height 10
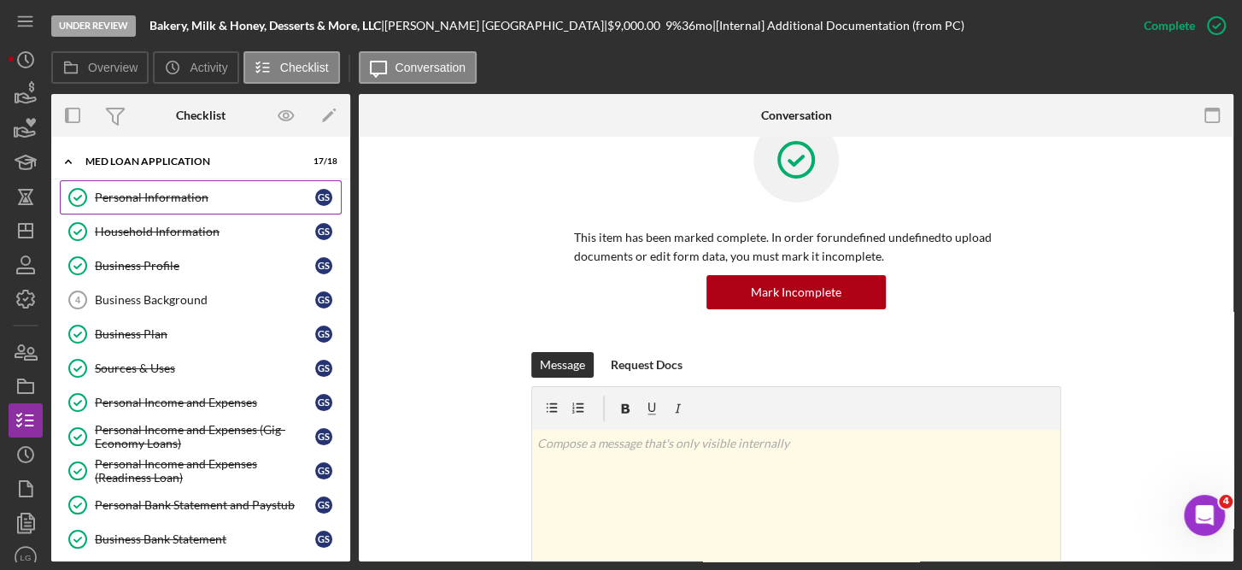
click at [179, 197] on div "Personal Information" at bounding box center [205, 198] width 220 height 14
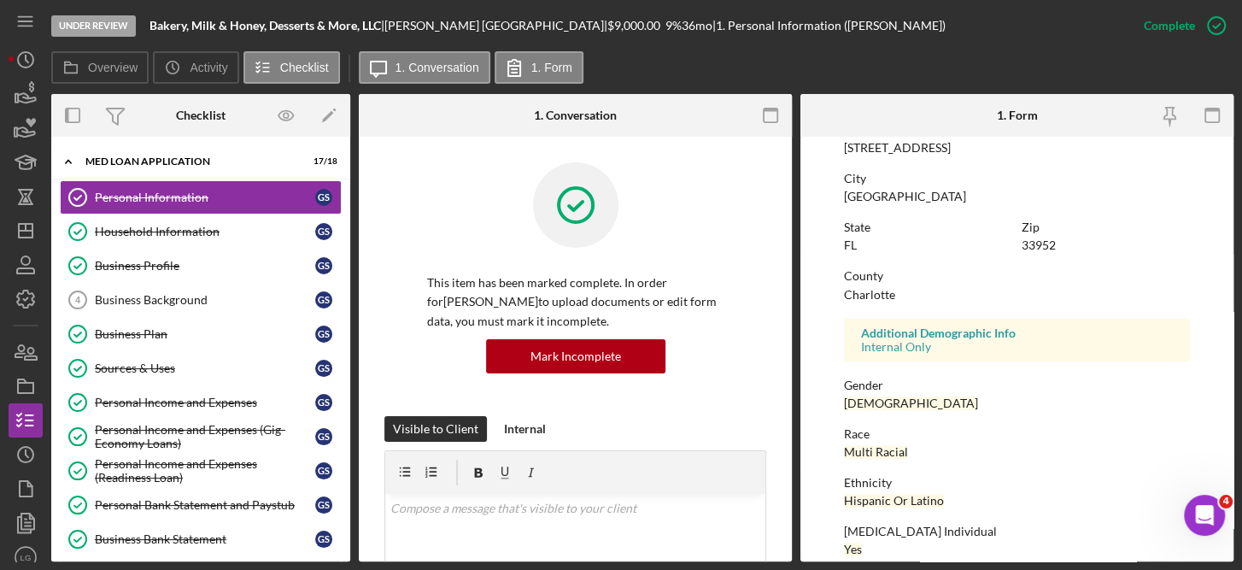
scroll to position [373, 0]
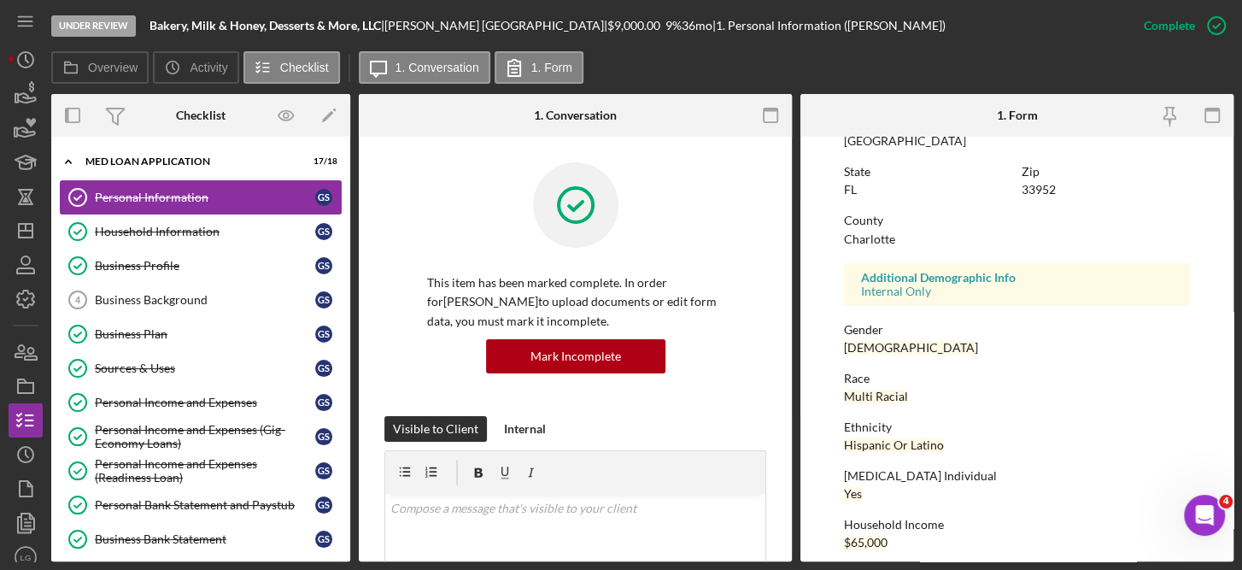
click at [192, 197] on div "Personal Information" at bounding box center [205, 198] width 220 height 14
click at [184, 191] on div "Personal Information" at bounding box center [205, 198] width 220 height 14
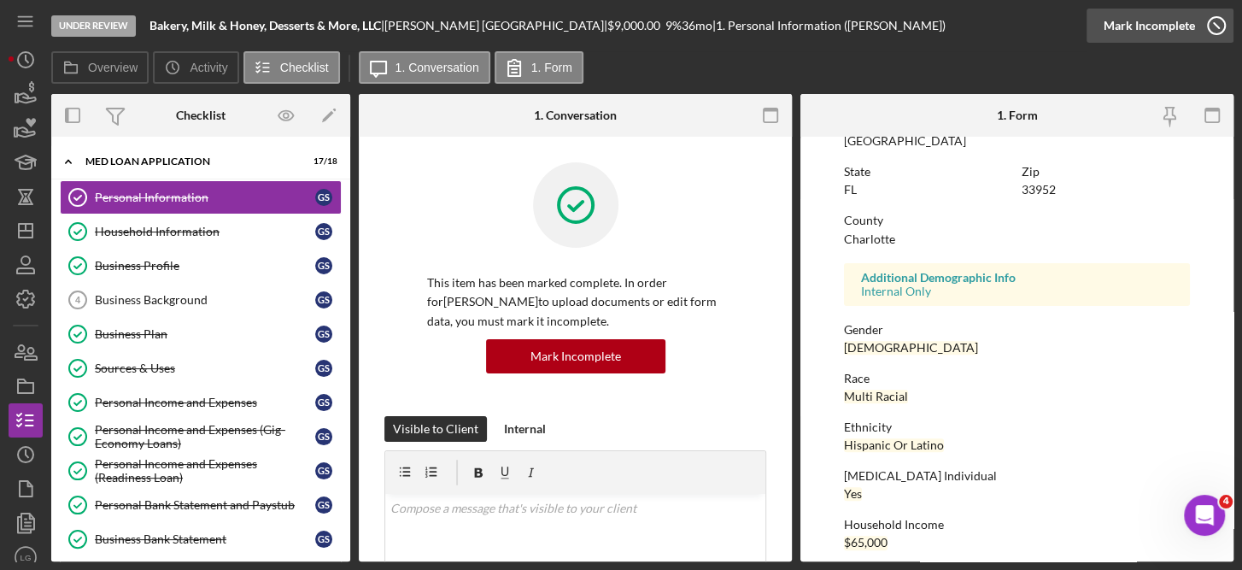
click at [1211, 29] on icon "button" at bounding box center [1216, 25] width 43 height 43
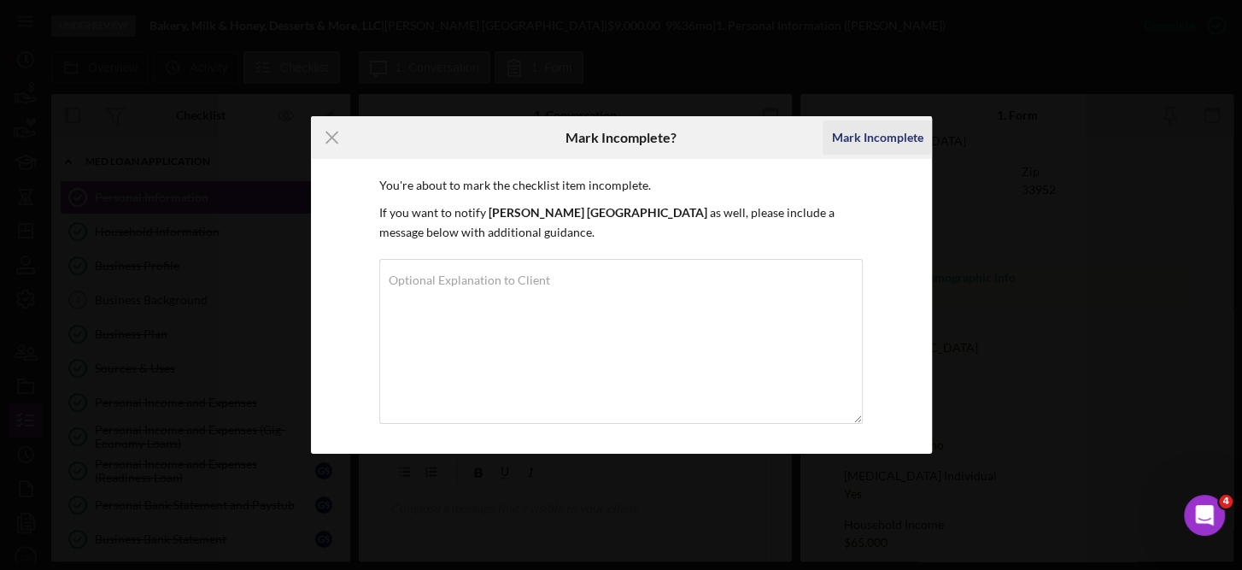
click at [887, 126] on div "Mark Incomplete" at bounding box center [876, 137] width 91 height 34
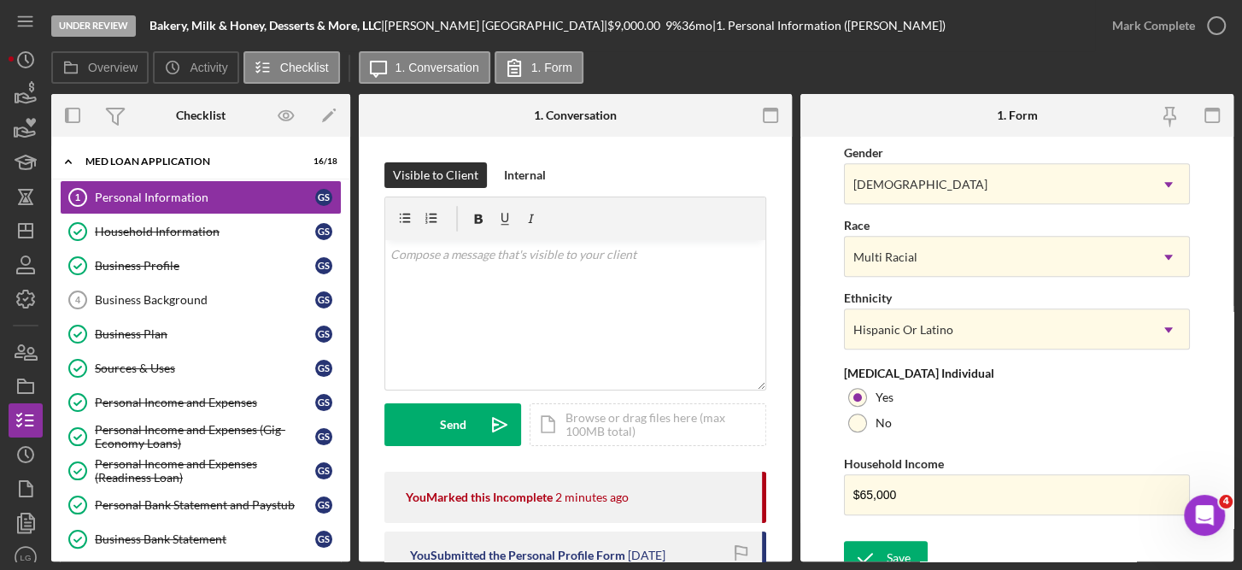
scroll to position [713, 0]
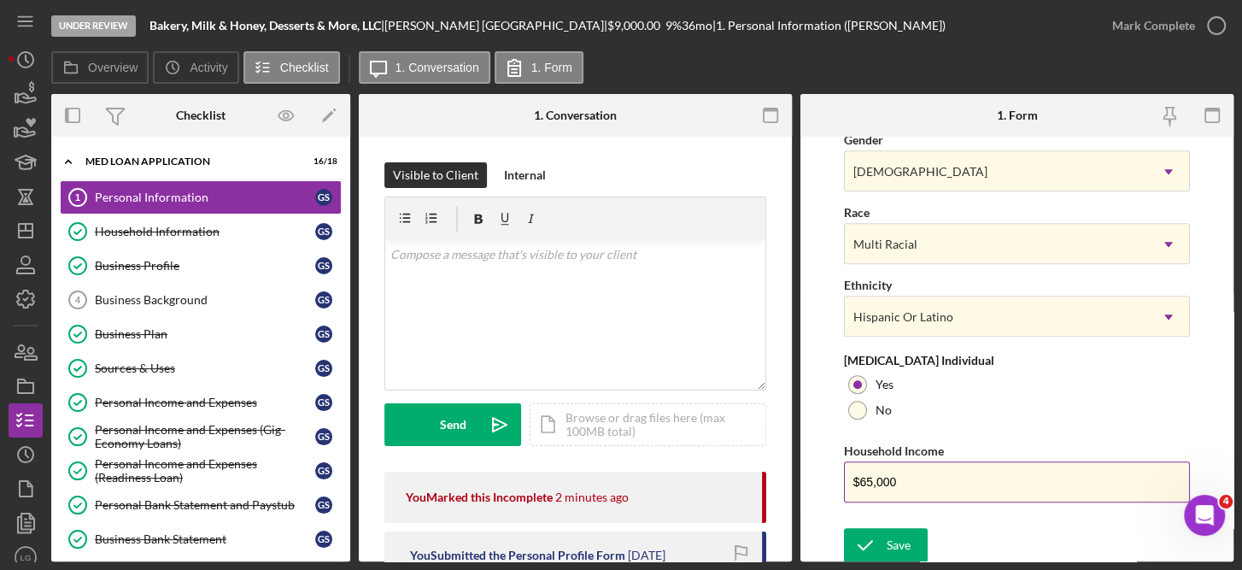
click at [929, 475] on input "$65,000" at bounding box center [1017, 481] width 347 height 41
type input "$6"
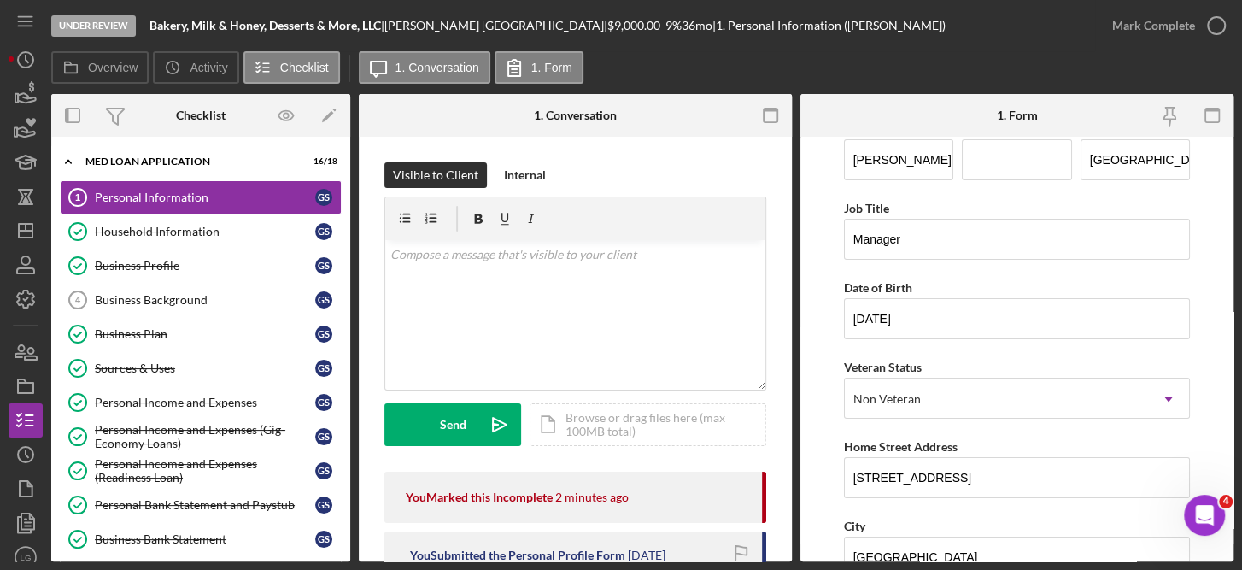
scroll to position [0, 0]
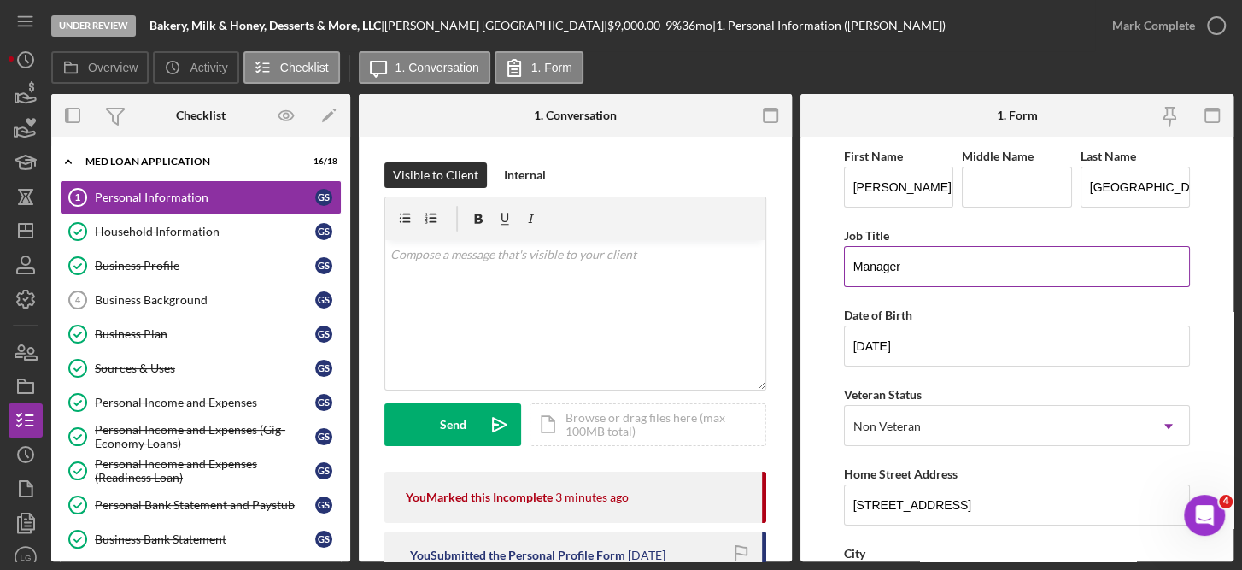
type input "$40,800"
click at [852, 268] on input "Manager" at bounding box center [1017, 266] width 347 height 41
click at [976, 271] on input "Bakery Manager" at bounding box center [1017, 266] width 347 height 41
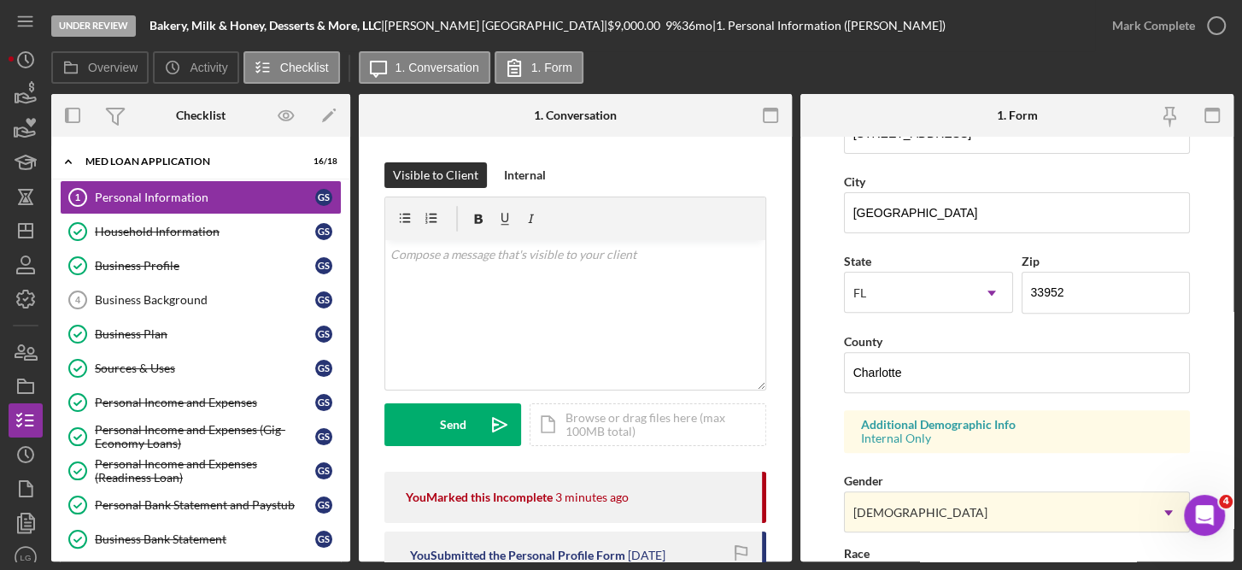
scroll to position [713, 0]
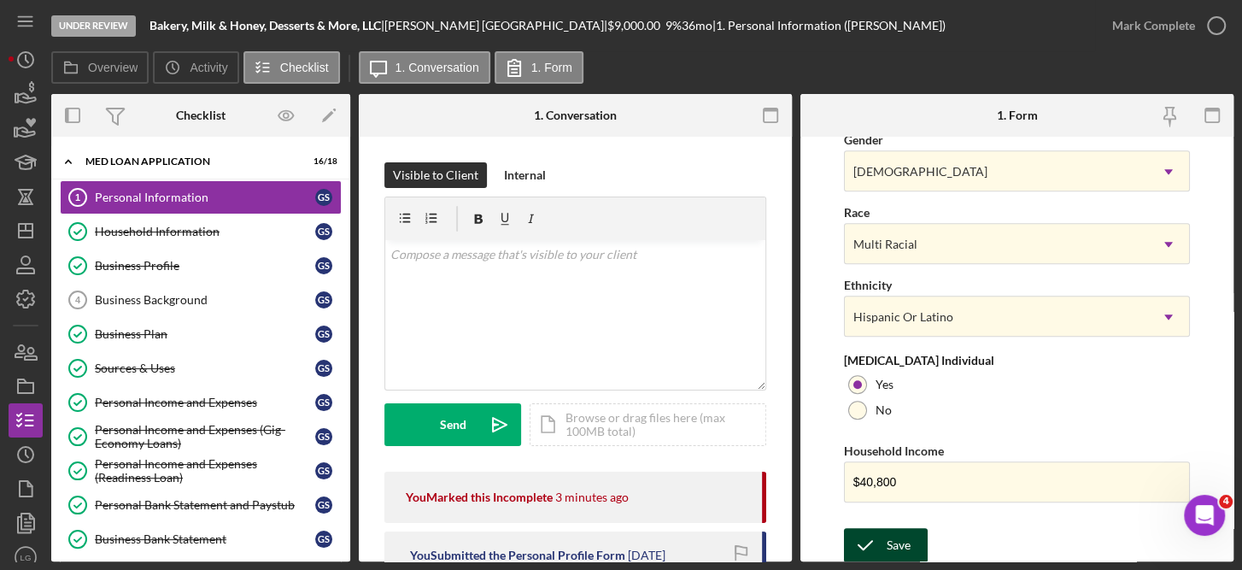
type input "Bakery Manager"
click at [904, 537] on div "Save" at bounding box center [899, 545] width 24 height 34
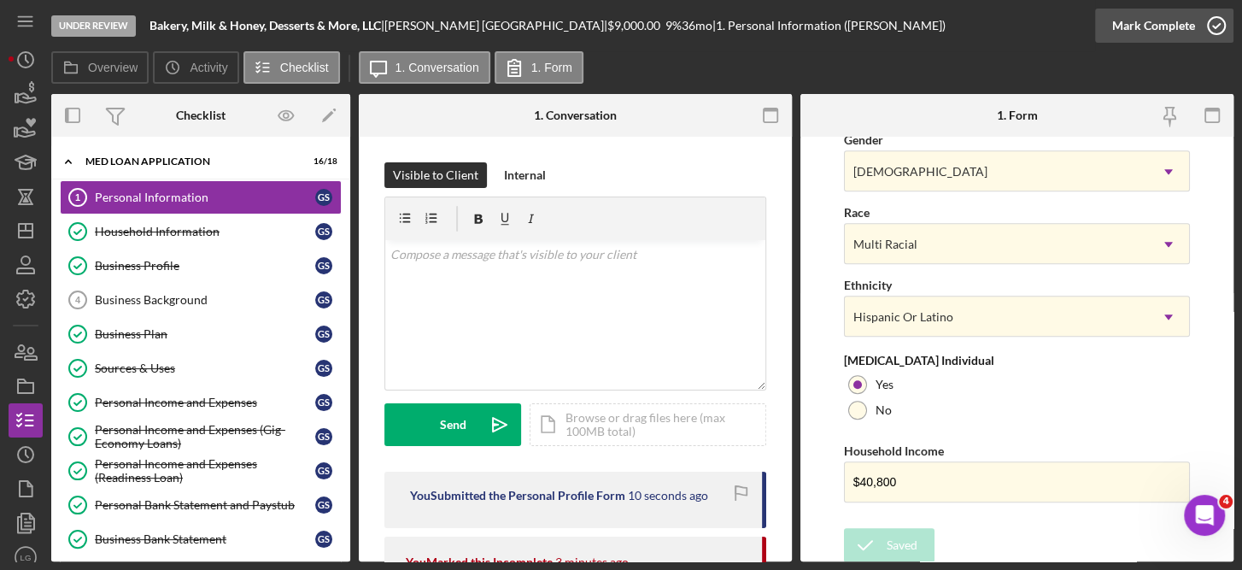
click at [1208, 33] on icon "button" at bounding box center [1216, 25] width 43 height 43
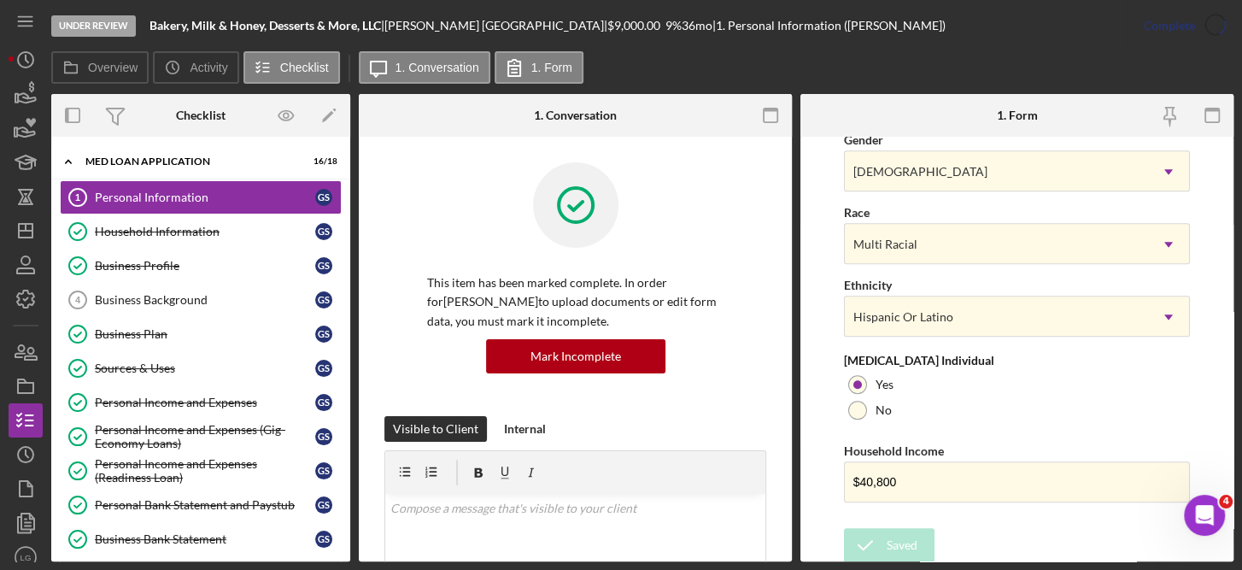
scroll to position [373, 0]
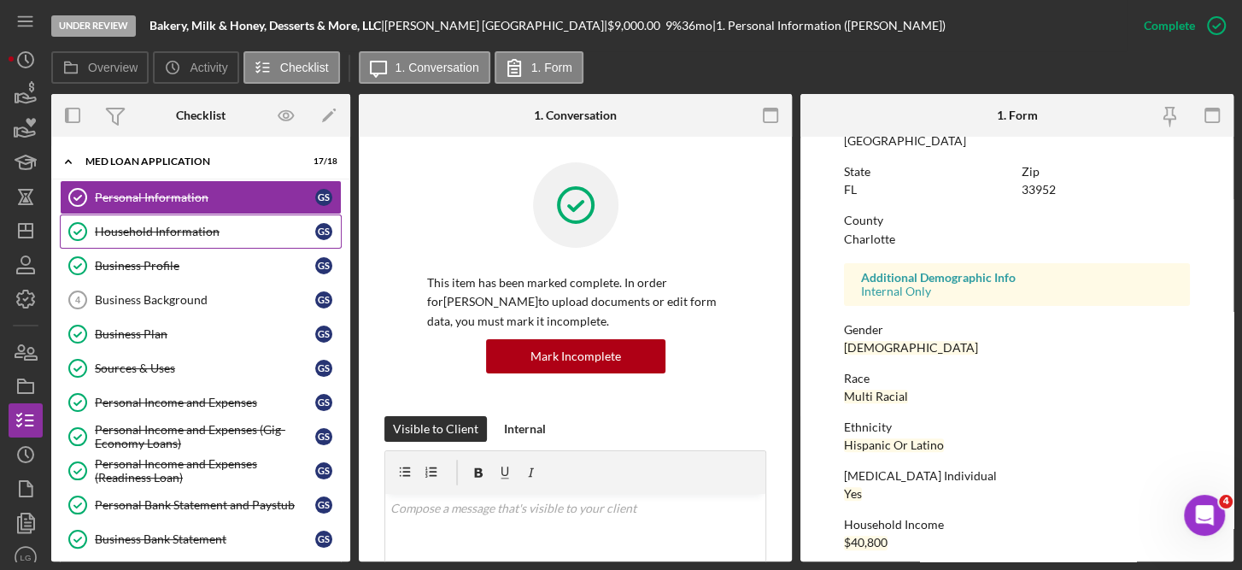
click at [170, 233] on div "Household Information" at bounding box center [205, 232] width 220 height 14
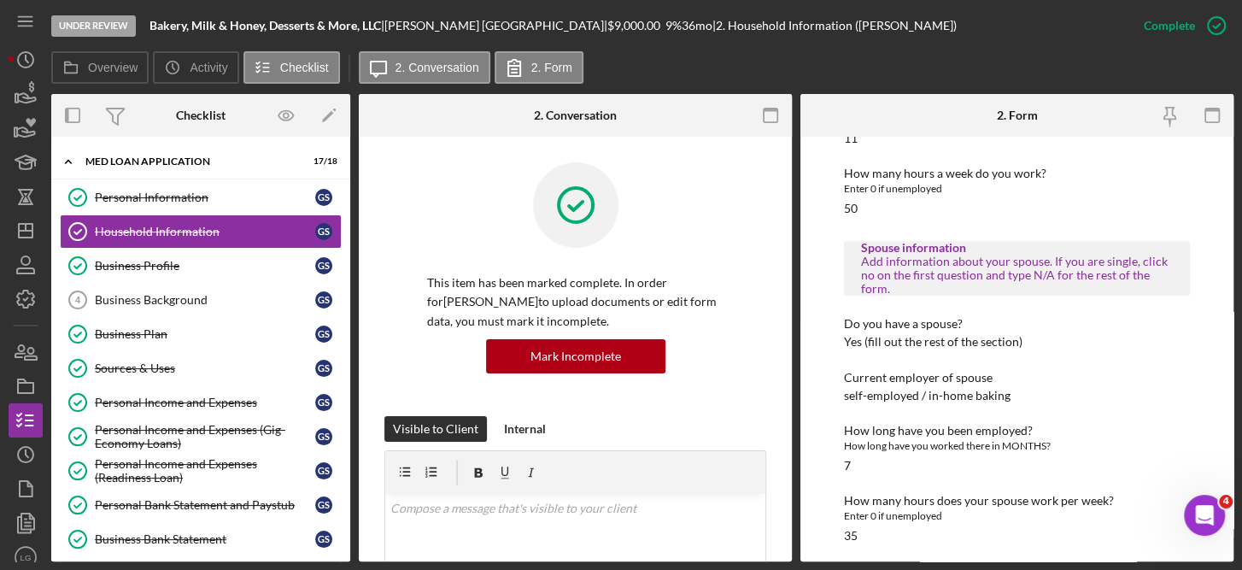
scroll to position [918, 0]
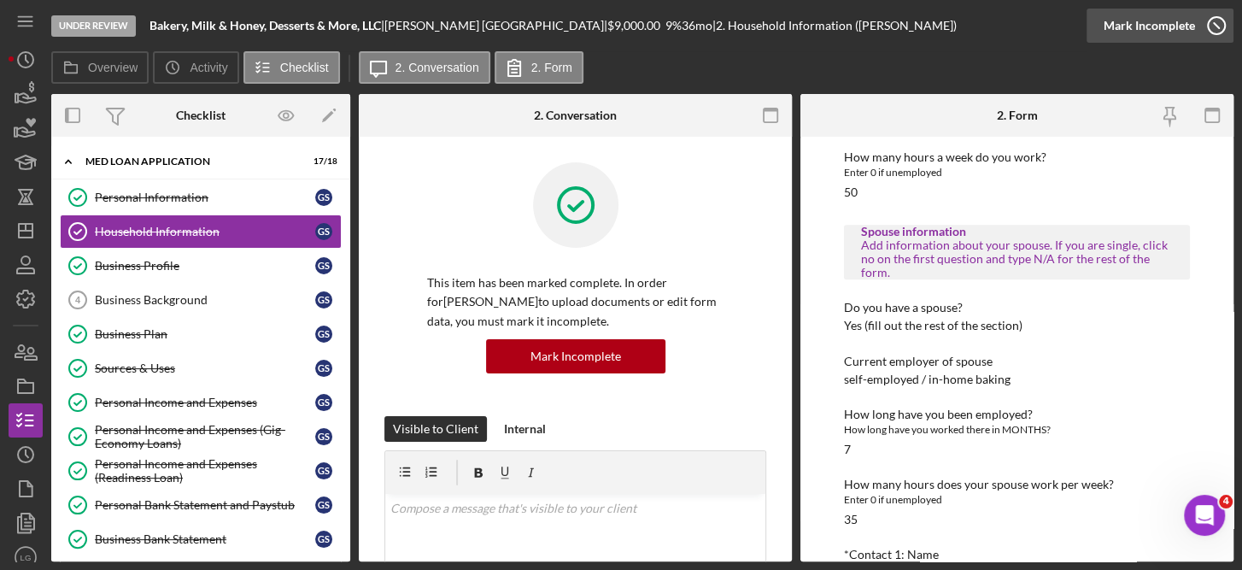
click at [1213, 21] on icon "button" at bounding box center [1216, 25] width 43 height 43
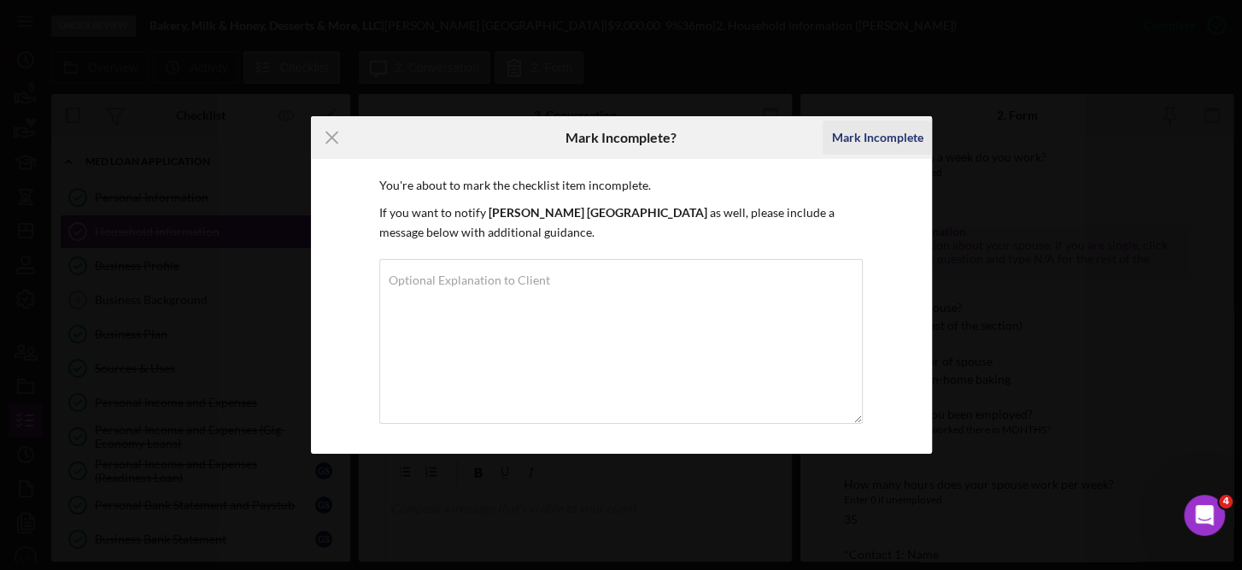
click at [893, 139] on div "Mark Incomplete" at bounding box center [876, 137] width 91 height 34
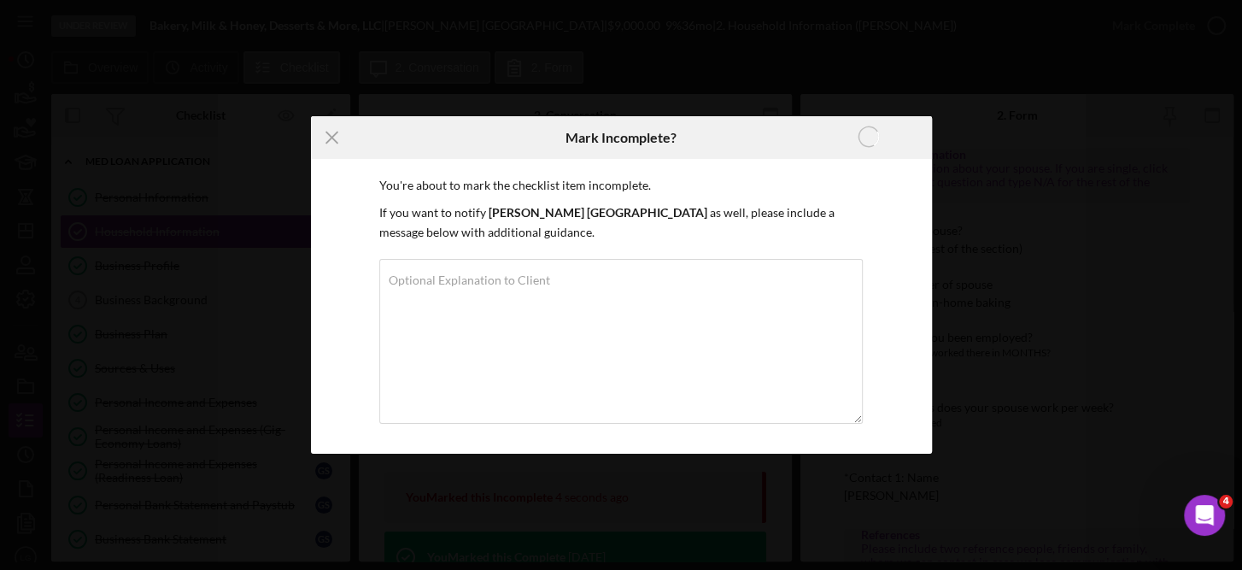
scroll to position [842, 0]
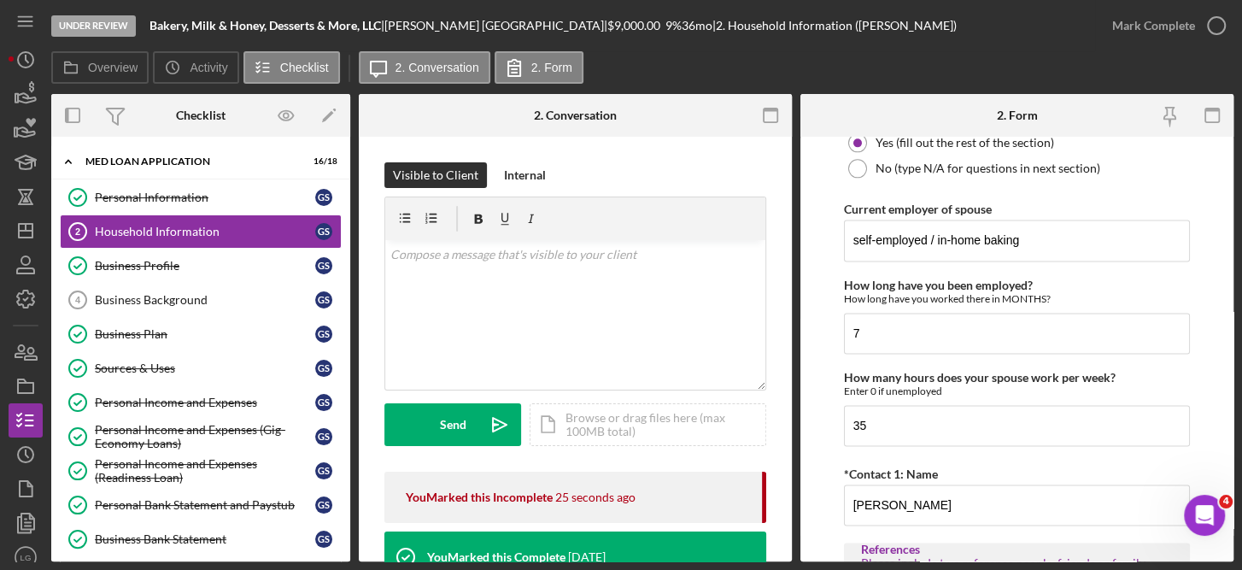
scroll to position [1563, 0]
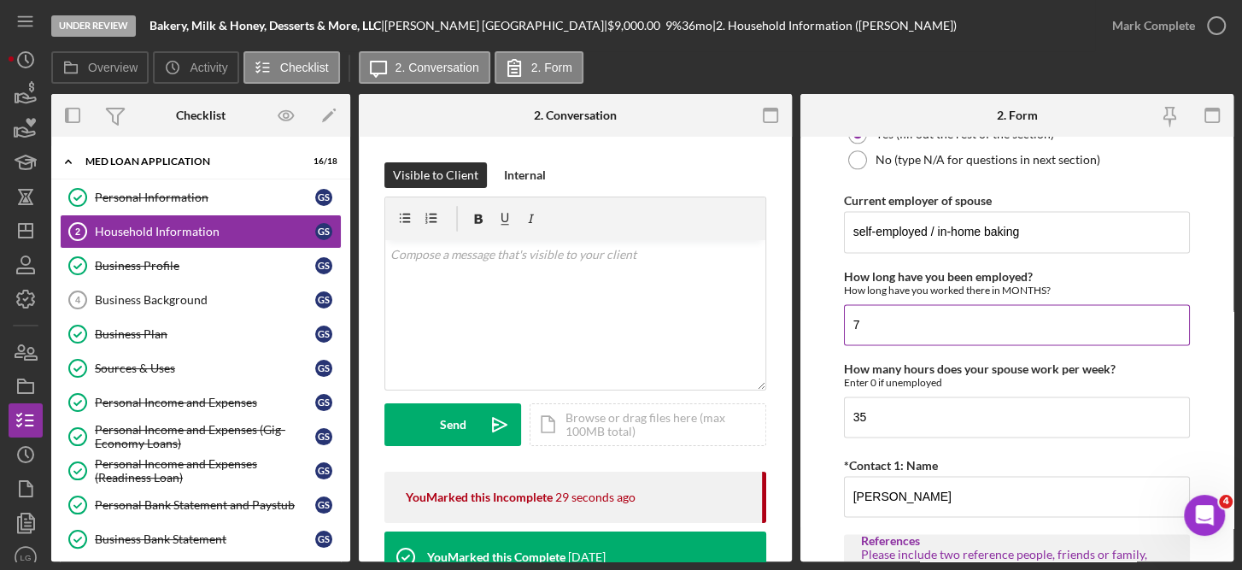
click at [875, 320] on input "7" at bounding box center [1017, 324] width 347 height 41
type input "6"
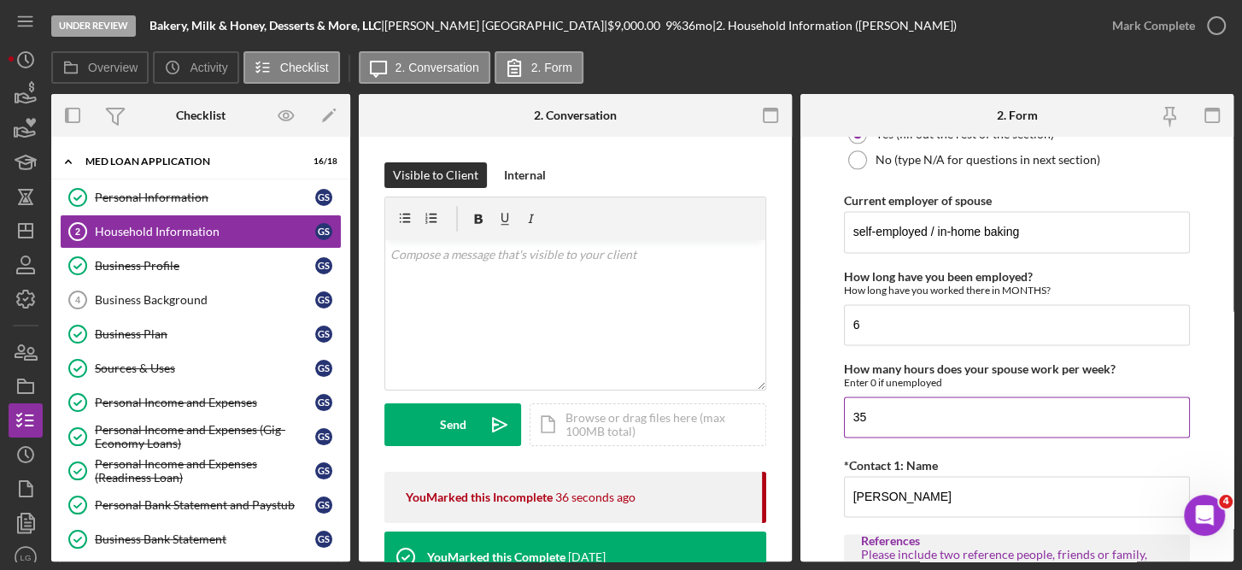
click at [879, 411] on input "35" at bounding box center [1017, 416] width 347 height 41
type input "3"
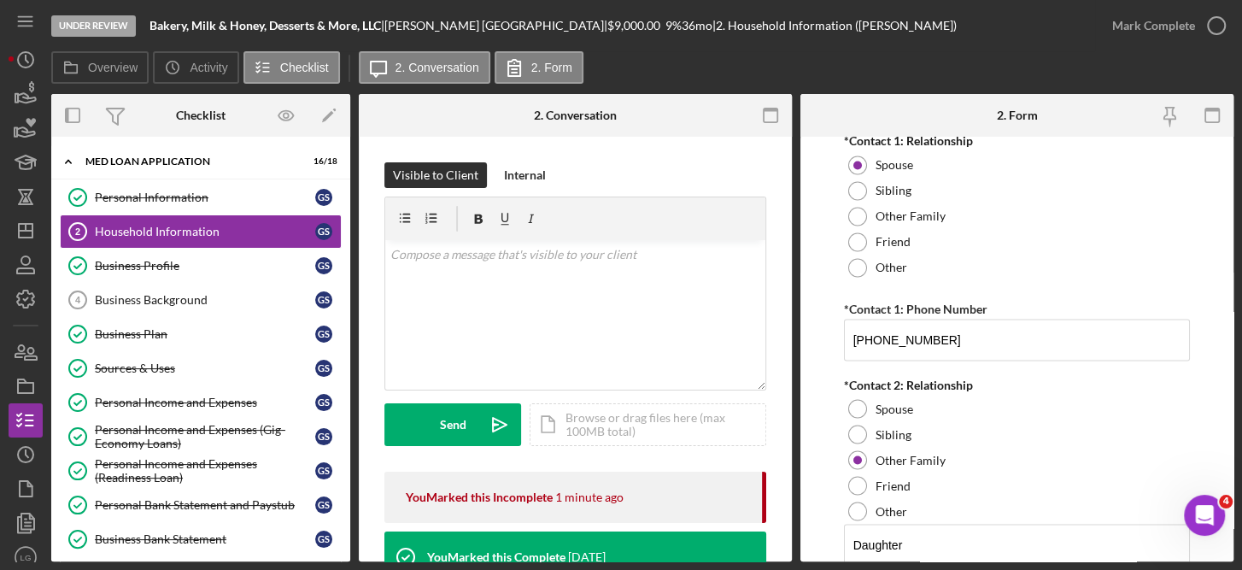
scroll to position [2034, 0]
type input "25"
click at [992, 344] on input "[PHONE_NUMBER]" at bounding box center [1017, 340] width 347 height 41
click at [1035, 343] on input "[PHONE_NUMBER]" at bounding box center [1017, 340] width 347 height 41
type input "[PHONE_NUMBER]"
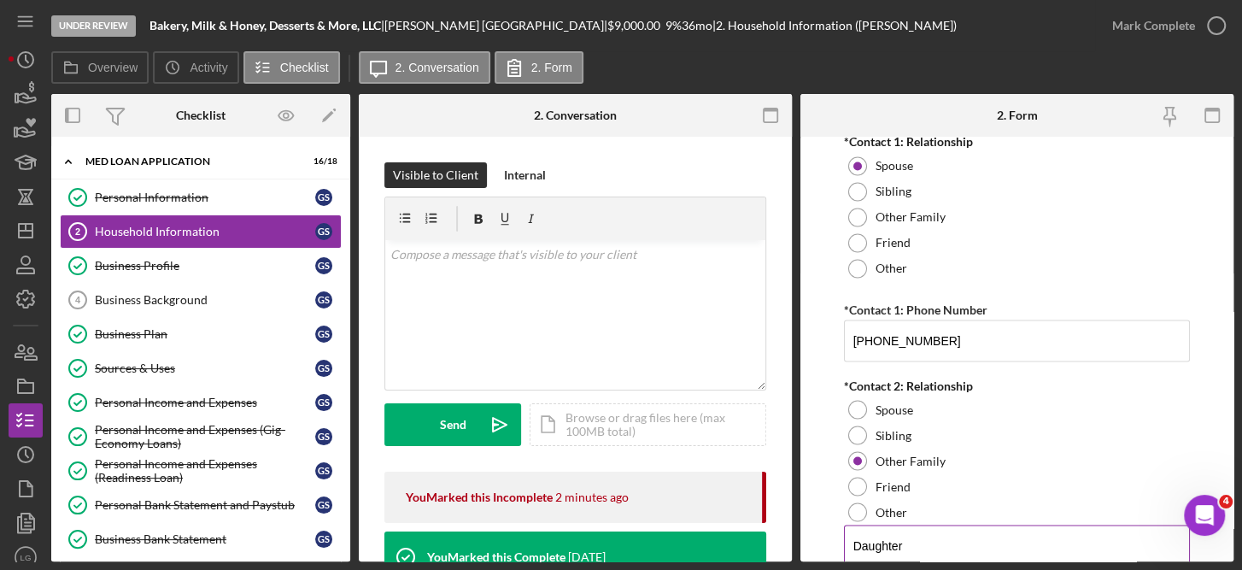
click at [975, 542] on textarea "Daughter" at bounding box center [1017, 552] width 347 height 55
type textarea "Daughter - [DEMOGRAPHIC_DATA]"
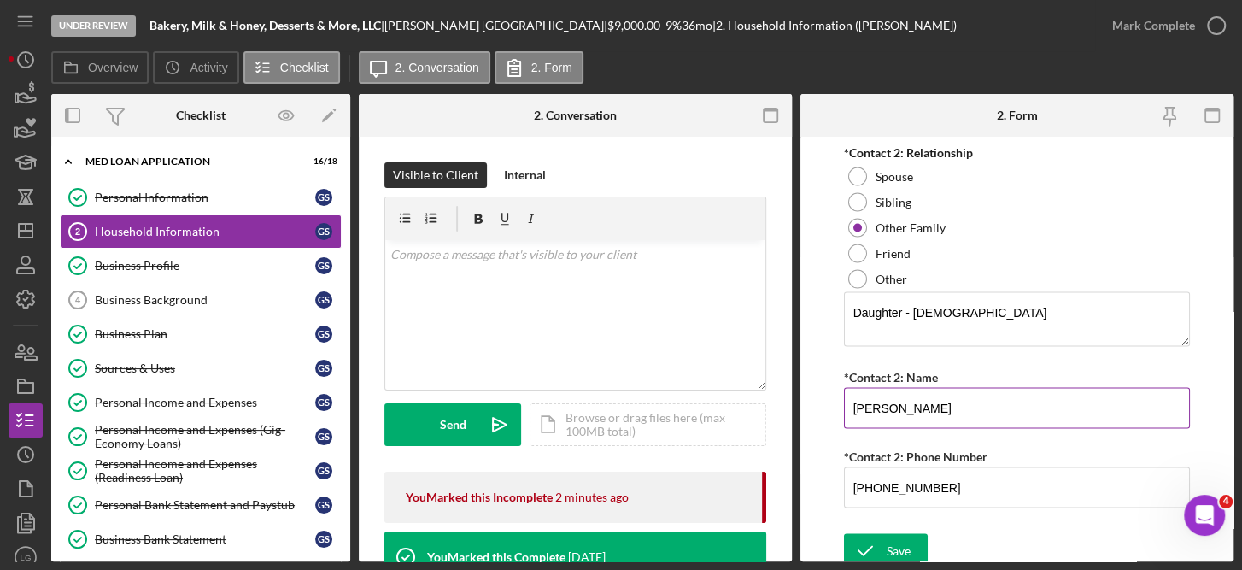
click at [950, 401] on input "[PERSON_NAME]" at bounding box center [1017, 407] width 347 height 41
click at [982, 484] on input "[PHONE_NUMBER]" at bounding box center [1017, 486] width 347 height 41
click at [889, 554] on div "Save" at bounding box center [899, 550] width 24 height 34
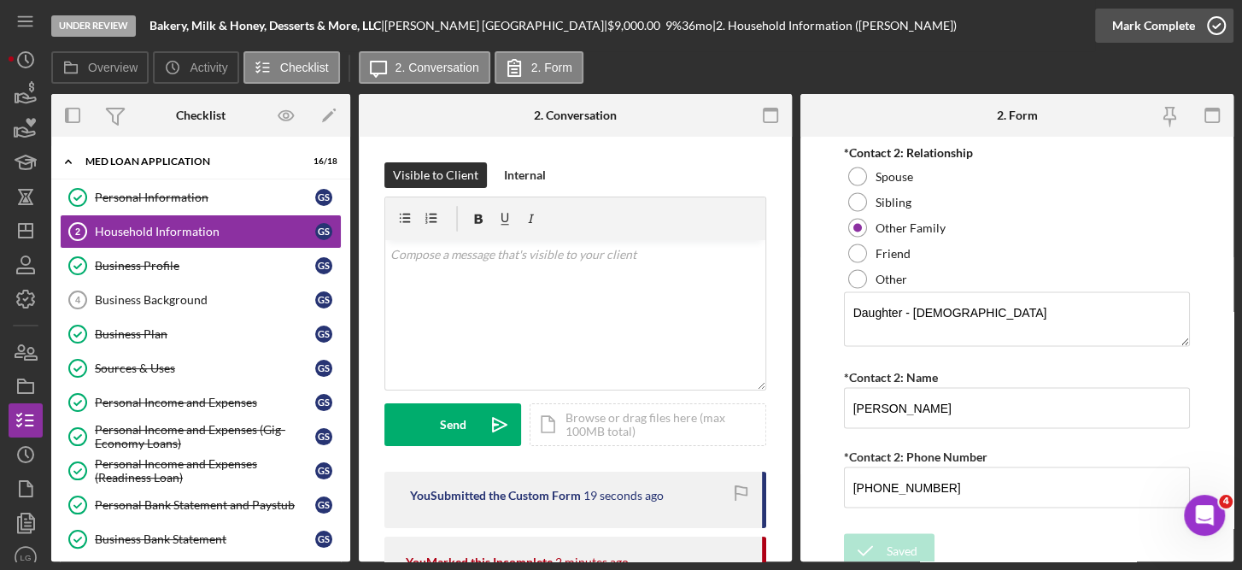
click at [1214, 27] on icon "button" at bounding box center [1216, 25] width 43 height 43
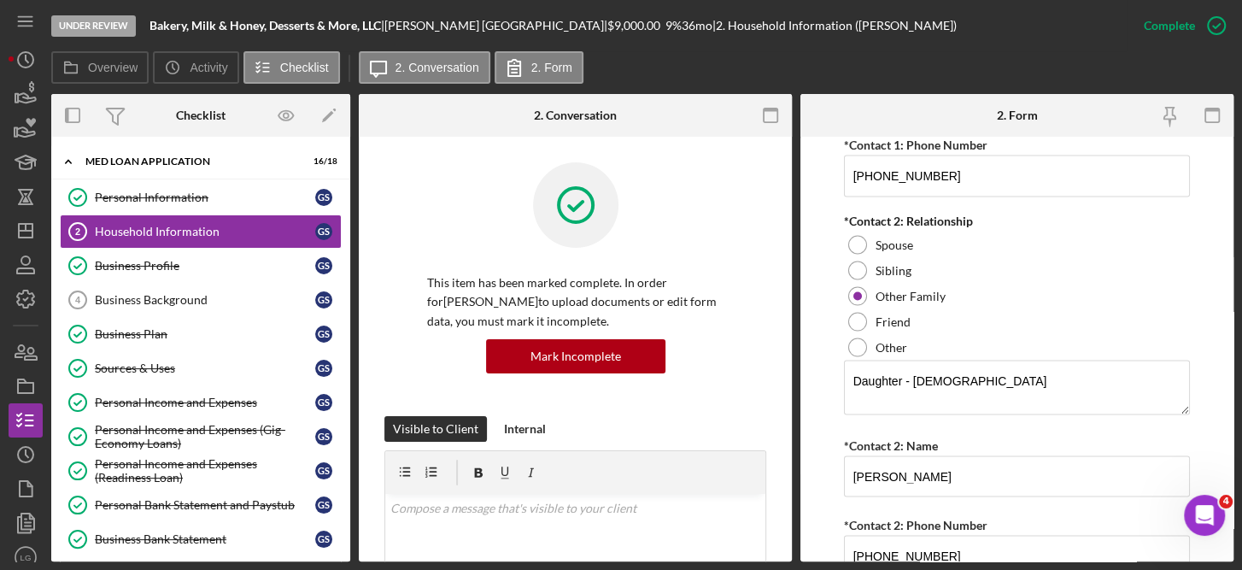
scroll to position [2336, 0]
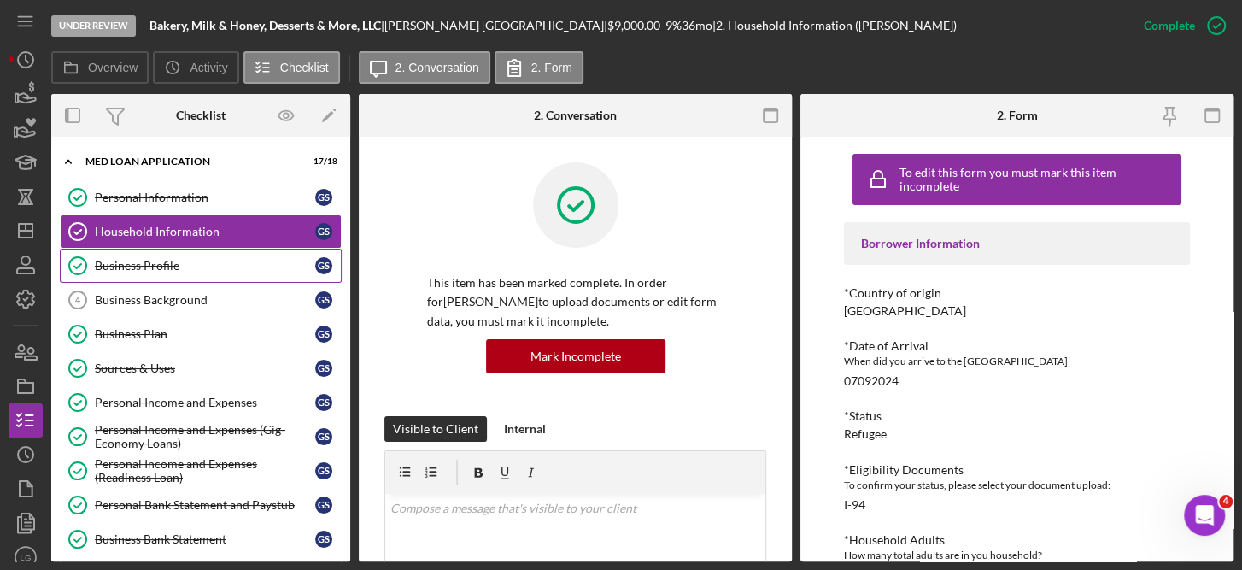
click at [158, 261] on div "Business Profile" at bounding box center [205, 266] width 220 height 14
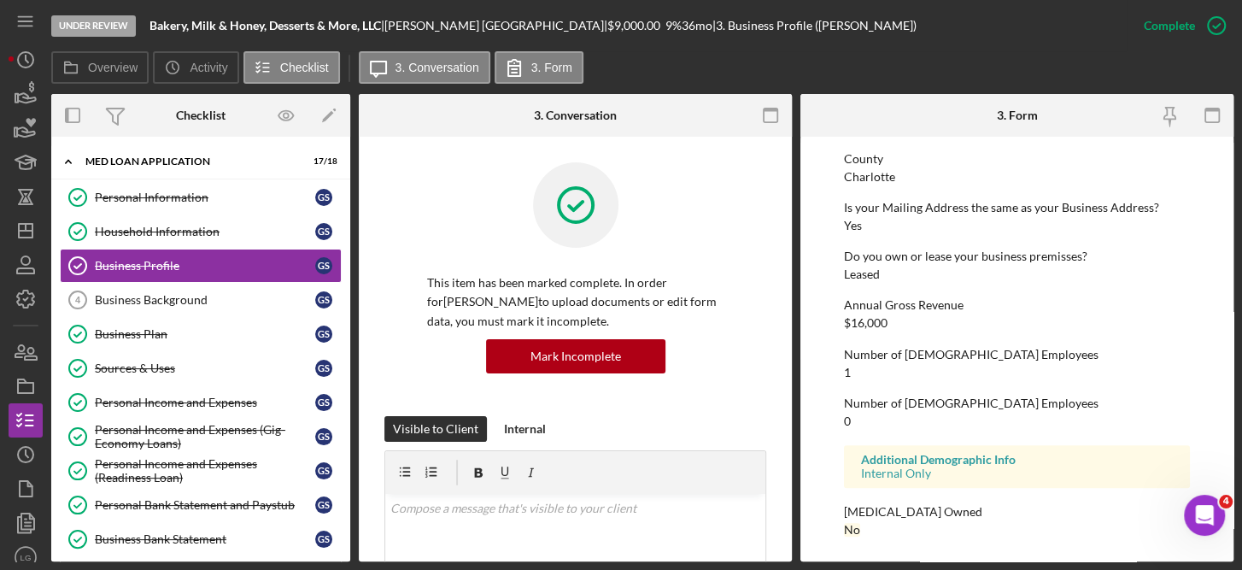
scroll to position [864, 0]
click at [589, 353] on div "Mark Incomplete" at bounding box center [576, 356] width 91 height 34
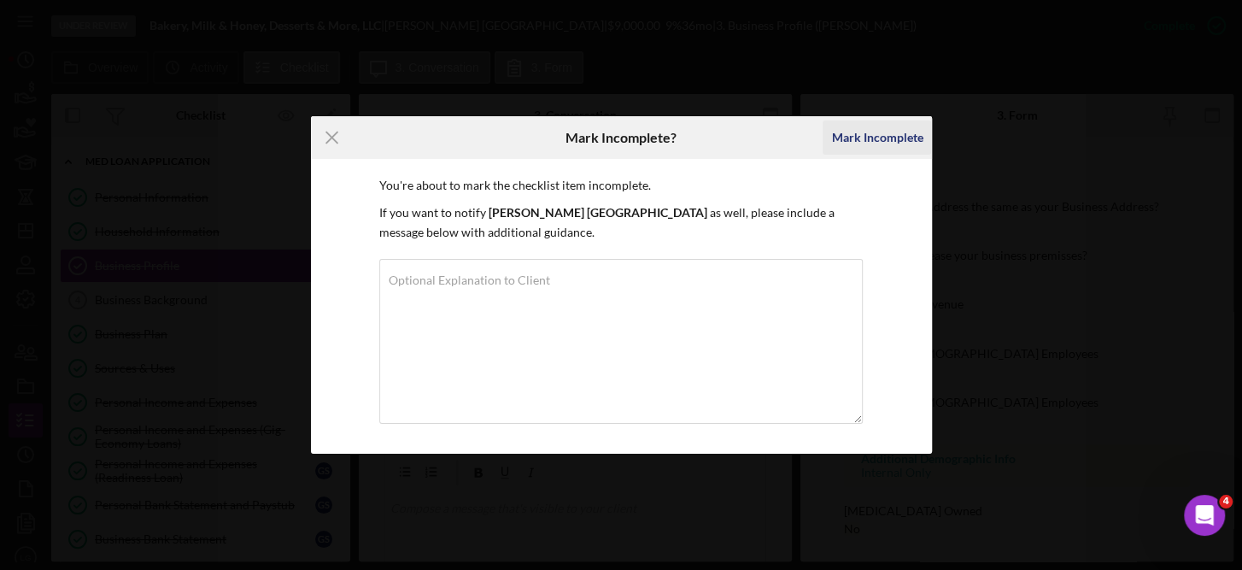
click at [901, 130] on div "Mark Incomplete" at bounding box center [876, 137] width 91 height 34
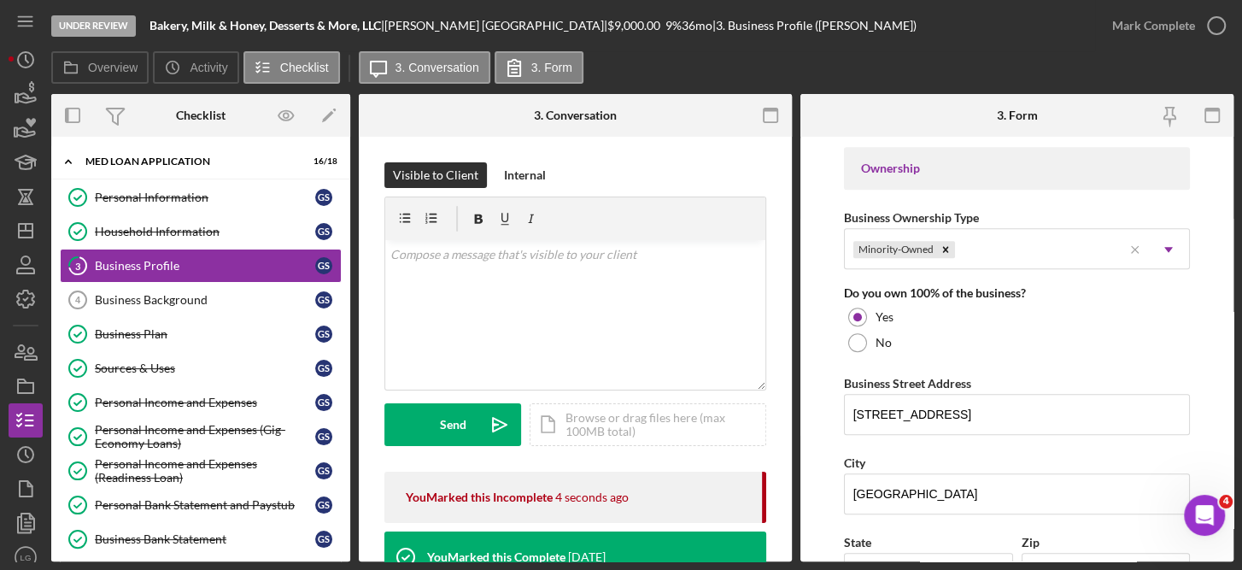
scroll to position [1212, 0]
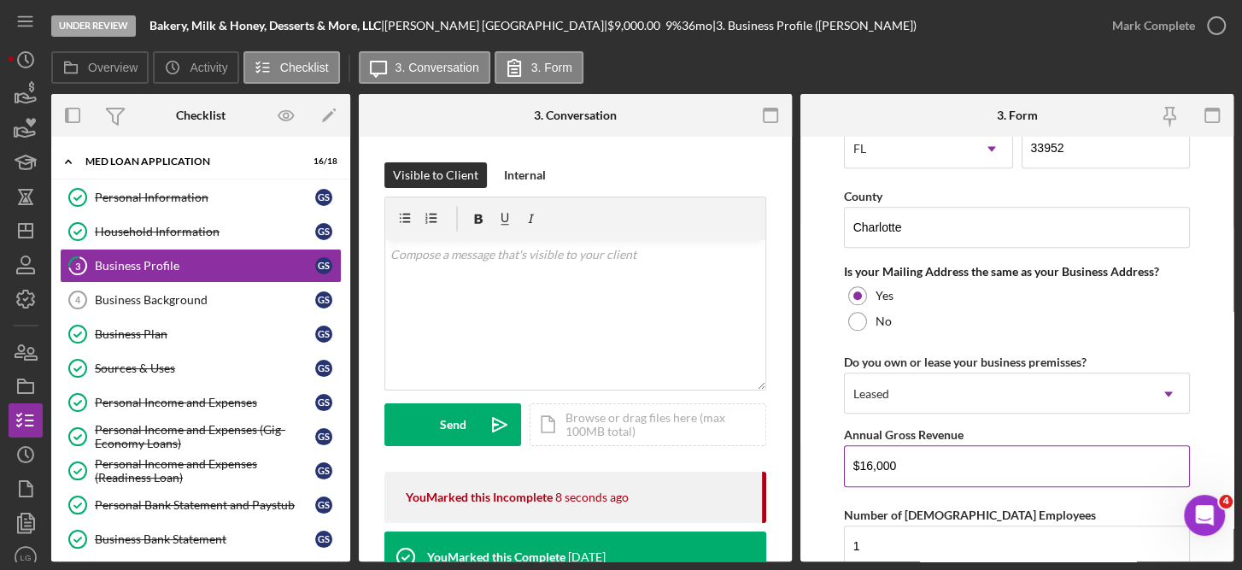
click at [923, 465] on input "$16,000" at bounding box center [1017, 465] width 347 height 41
type input "$1"
type input "$9,000"
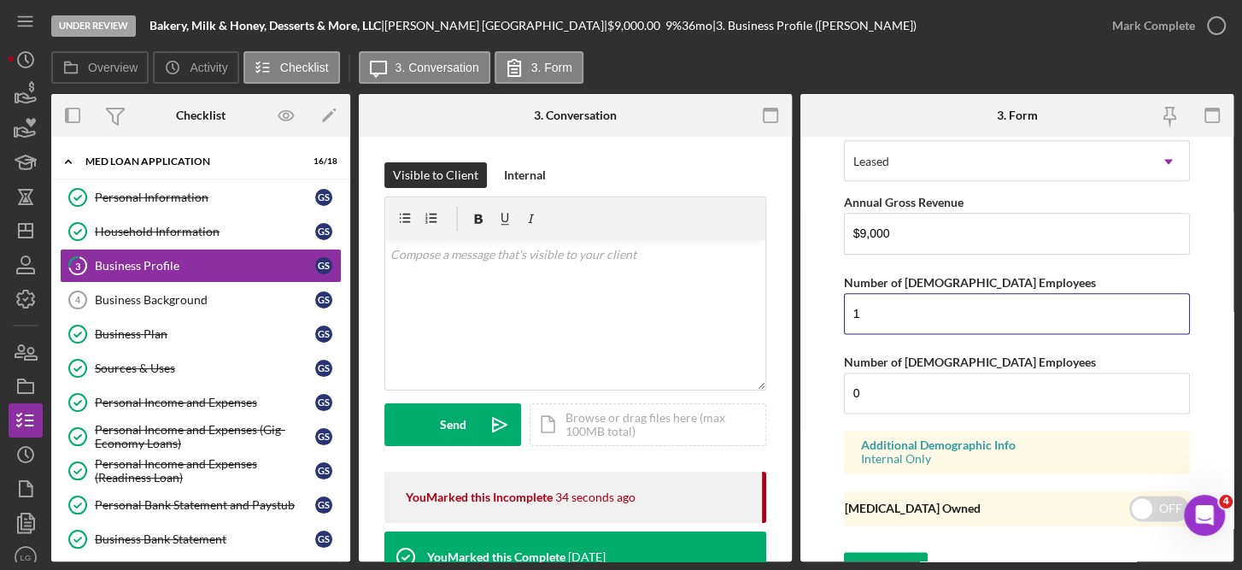
scroll to position [1465, 0]
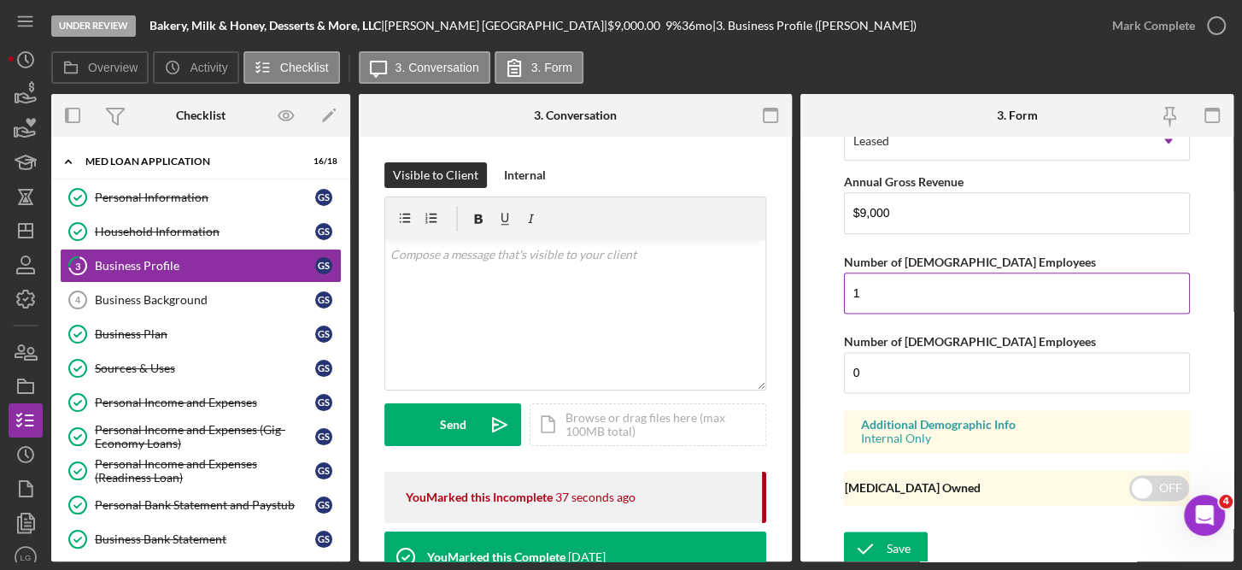
click at [889, 285] on input "1" at bounding box center [1017, 293] width 347 height 41
type input "0"
click at [877, 368] on input "0" at bounding box center [1017, 372] width 347 height 41
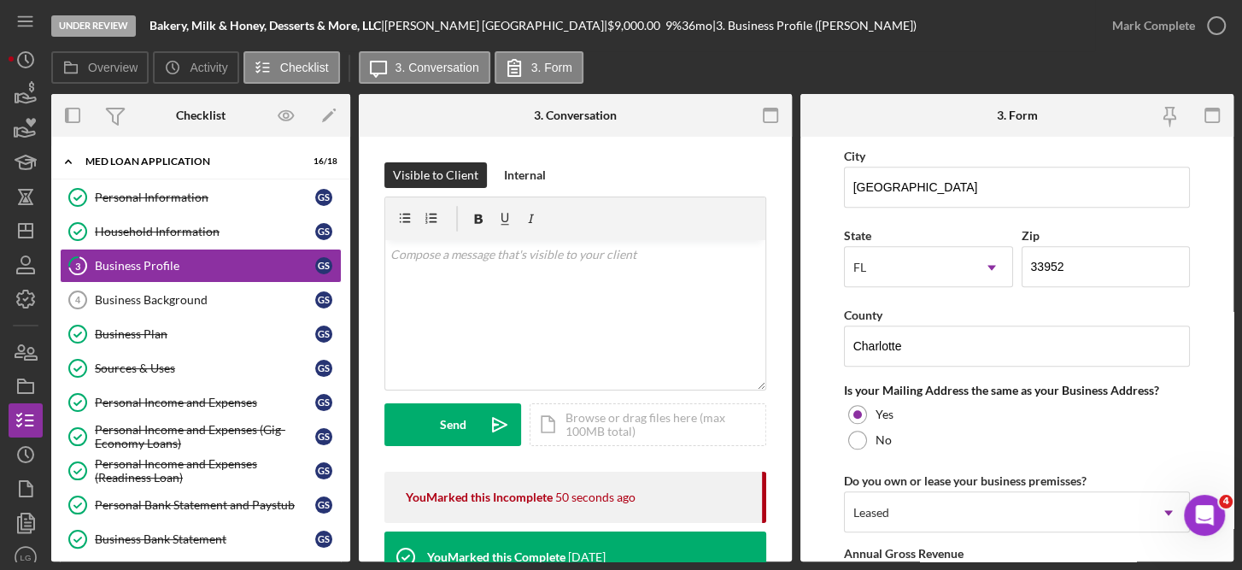
type input "1"
click at [1226, 258] on form "Business Name Bakery, Milk & Honey, Desserts & More, LLC DBA N/A Business Start…" at bounding box center [1017, 349] width 433 height 425
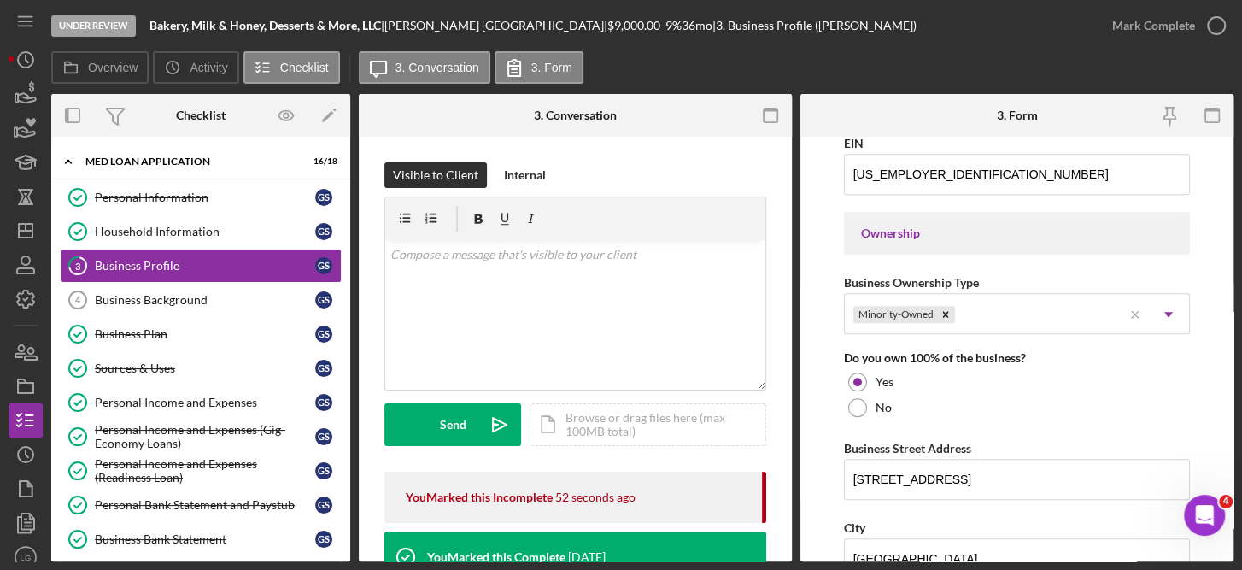
scroll to position [351, 0]
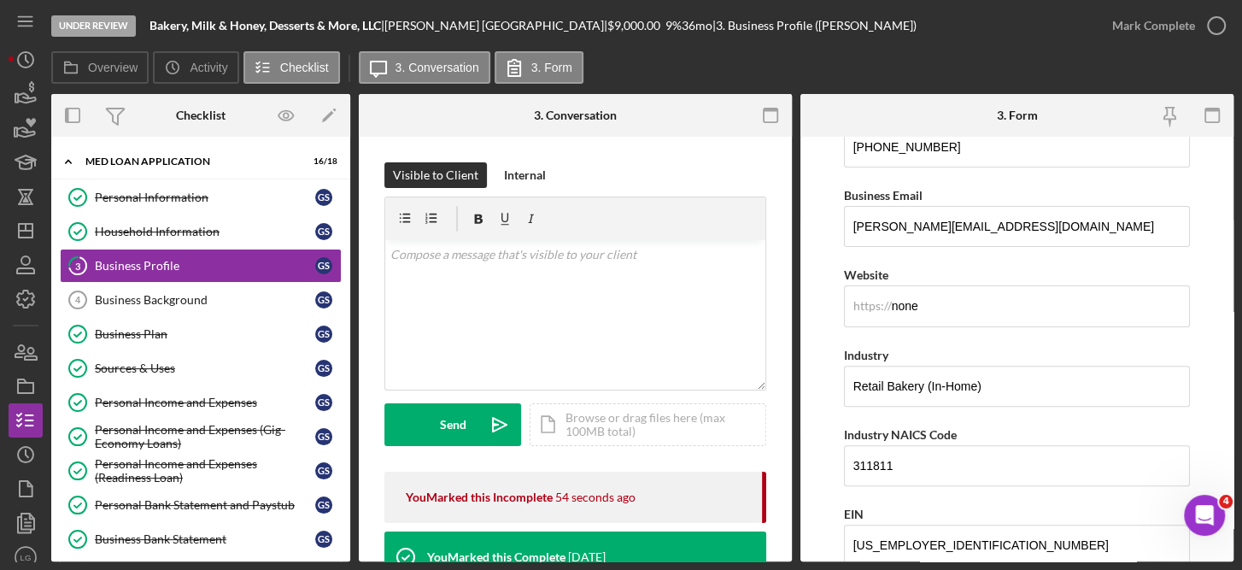
click at [1227, 177] on form "Business Name Bakery, Milk & Honey, Desserts & More, LLC DBA N/A Business Start…" at bounding box center [1017, 349] width 433 height 425
click at [1227, 170] on form "Business Name Bakery, Milk & Honey, Desserts & More, LLC DBA N/A Business Start…" at bounding box center [1017, 349] width 433 height 425
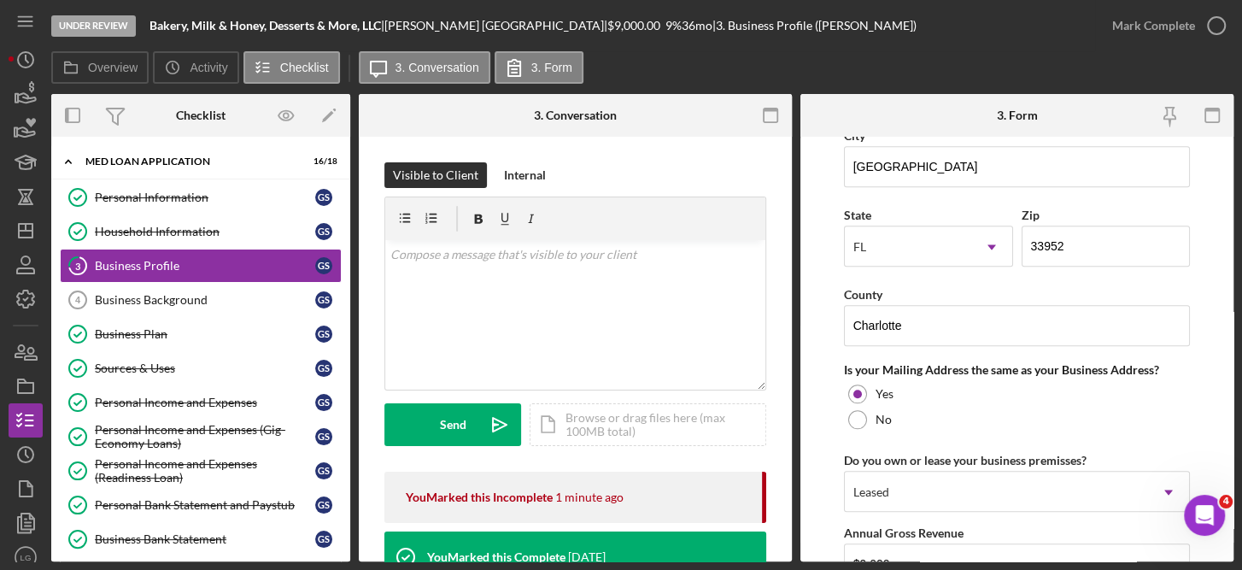
scroll to position [1465, 0]
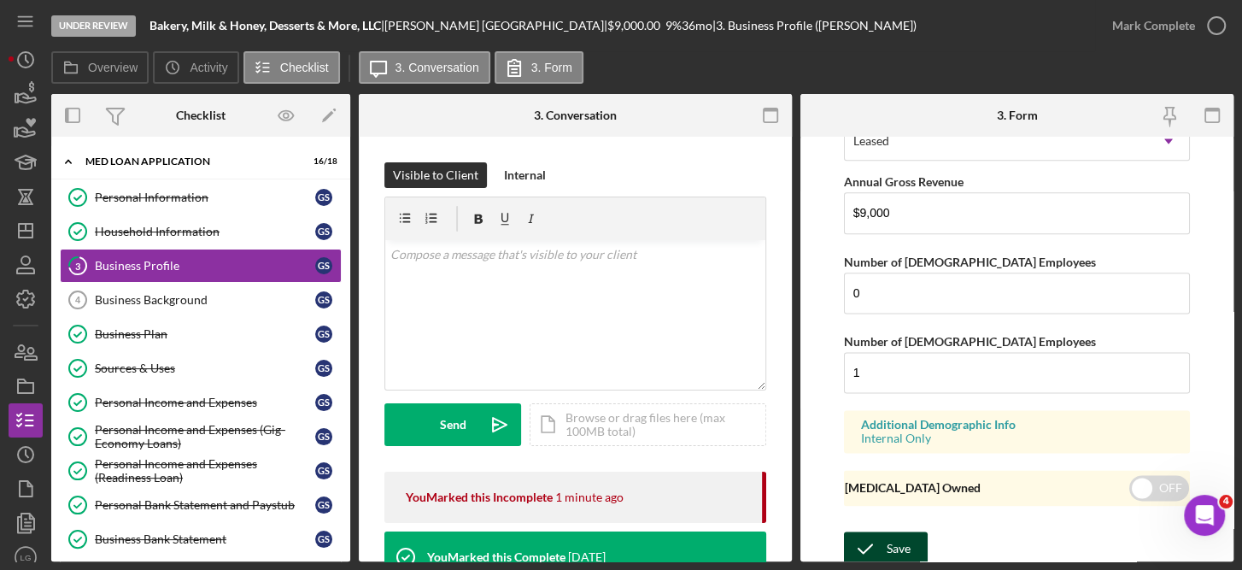
click at [887, 531] on div "Save" at bounding box center [899, 548] width 24 height 34
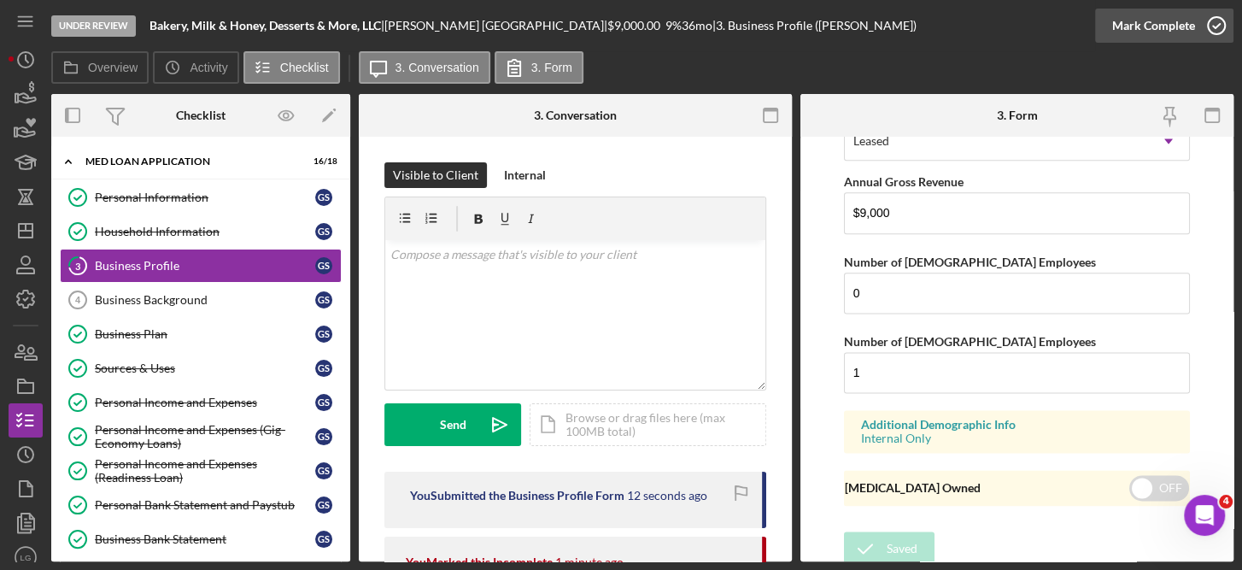
click at [1217, 17] on circle "button" at bounding box center [1216, 25] width 17 height 17
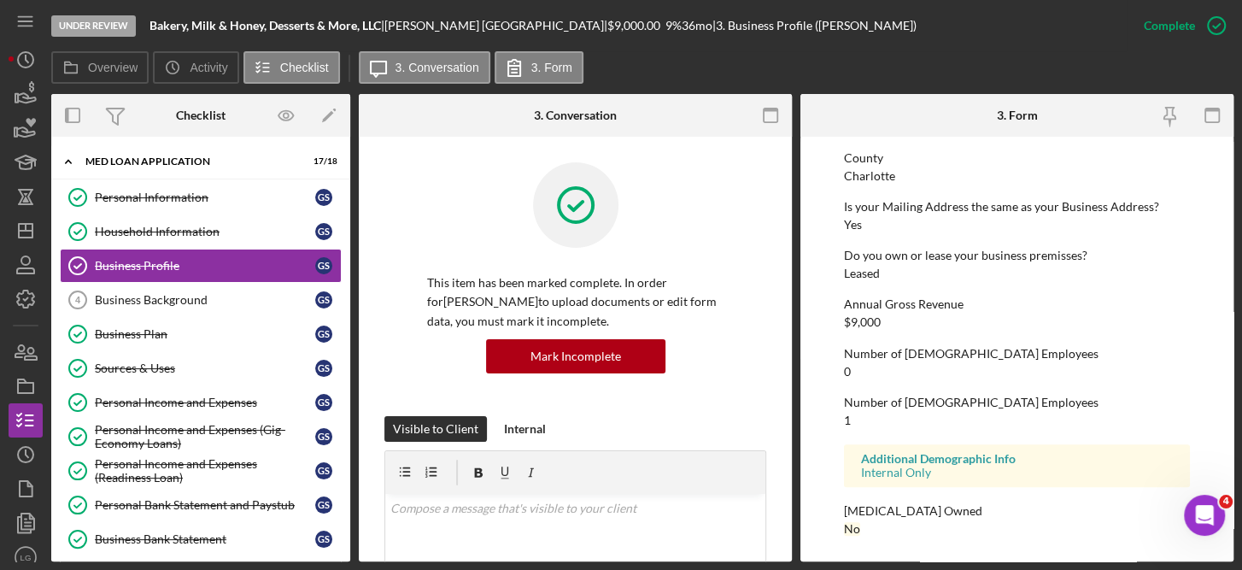
scroll to position [864, 0]
click at [164, 295] on div "Business Background" at bounding box center [205, 300] width 220 height 14
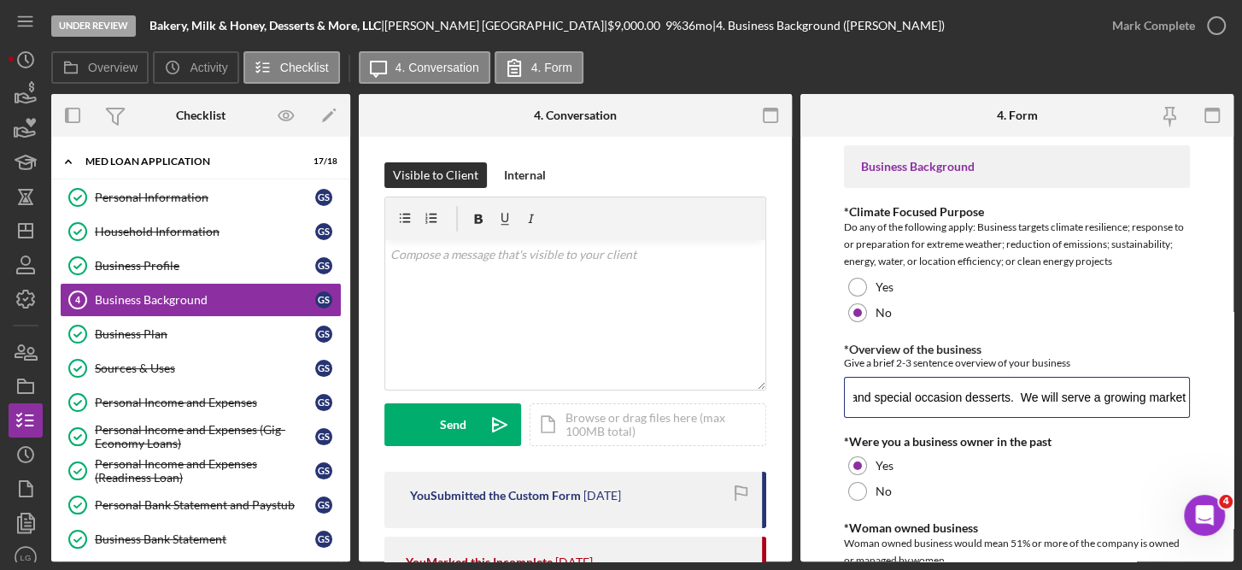
scroll to position [0, 3630]
drag, startPoint x: 853, startPoint y: 399, endPoint x: 1244, endPoint y: 360, distance: 393.3
click at [1241, 360] on html "Under Review Bakery, Milk & Honey, Desserts & More, LLC | [PERSON_NAME] | $9,00…" at bounding box center [621, 285] width 1242 height 570
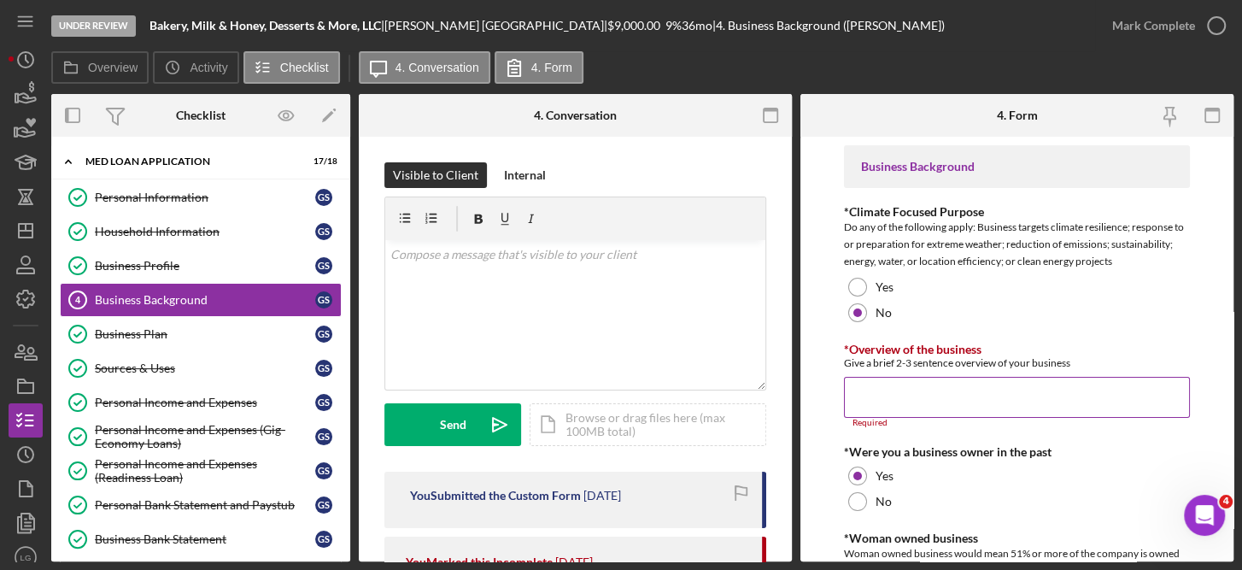
click at [857, 392] on input "*Overview of the business" at bounding box center [1017, 397] width 347 height 41
paste input "My business name is Bakery, Milk & Honey, Desserts & More. We are an in-home ba…"
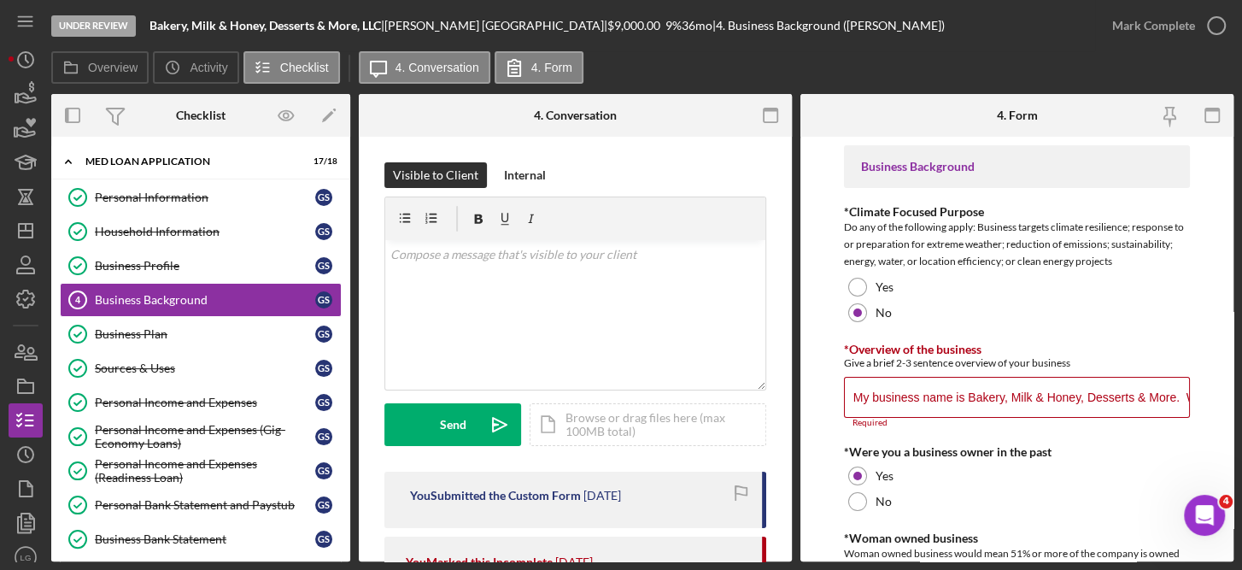
scroll to position [0, 3955]
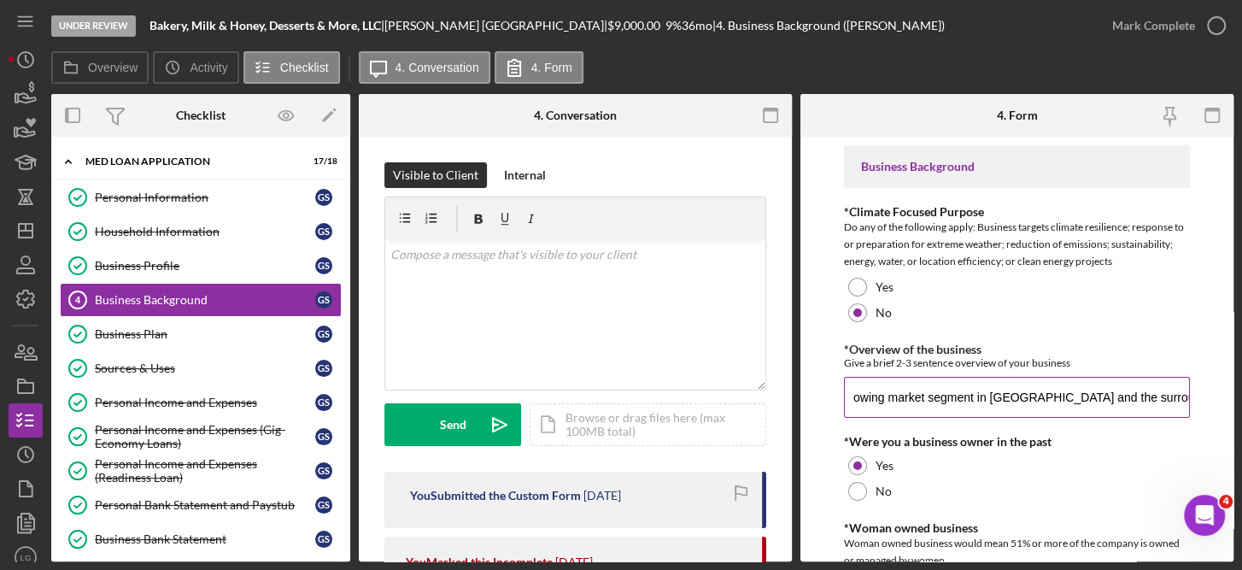
click at [979, 396] on input "My business name is Bakery, Milk & Honey, Desserts & More. We are an in-home ba…" at bounding box center [1017, 397] width 347 height 41
click at [982, 398] on input "My business name is Bakery, Milk & Honey, Desserts & More. We are an in-home ba…" at bounding box center [1017, 397] width 347 height 41
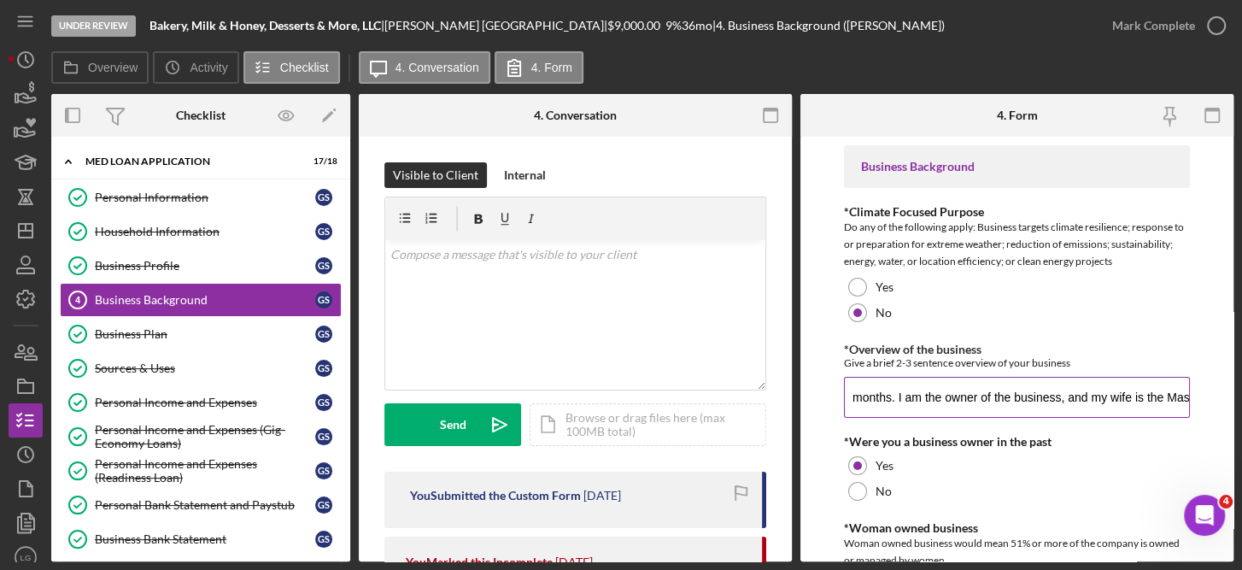
click at [982, 399] on input "My business name is Bakery, Milk & Honey, Desserts & More. We are an in-home ba…" at bounding box center [1017, 397] width 347 height 41
type input "My business name is Bakery, Milk & Honey, Desserts & More. We are an in-home ba…"
click at [998, 396] on input "My business name is Bakery, Milk & Honey, Desserts & More. We are an in-home ba…" at bounding box center [1017, 397] width 347 height 41
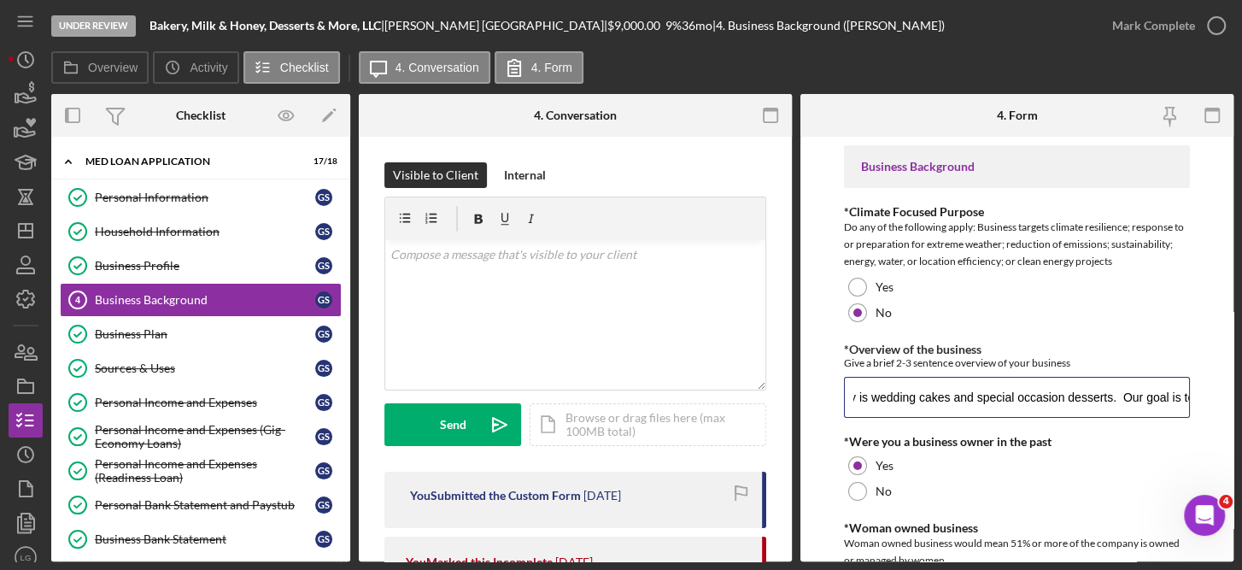
scroll to position [0, 3947]
drag, startPoint x: 850, startPoint y: 396, endPoint x: 1244, endPoint y: 355, distance: 396.0
click at [1241, 355] on html "Under Review Bakery, Milk & Honey, Desserts & More, LLC | [PERSON_NAME] | $9,00…" at bounding box center [621, 285] width 1242 height 570
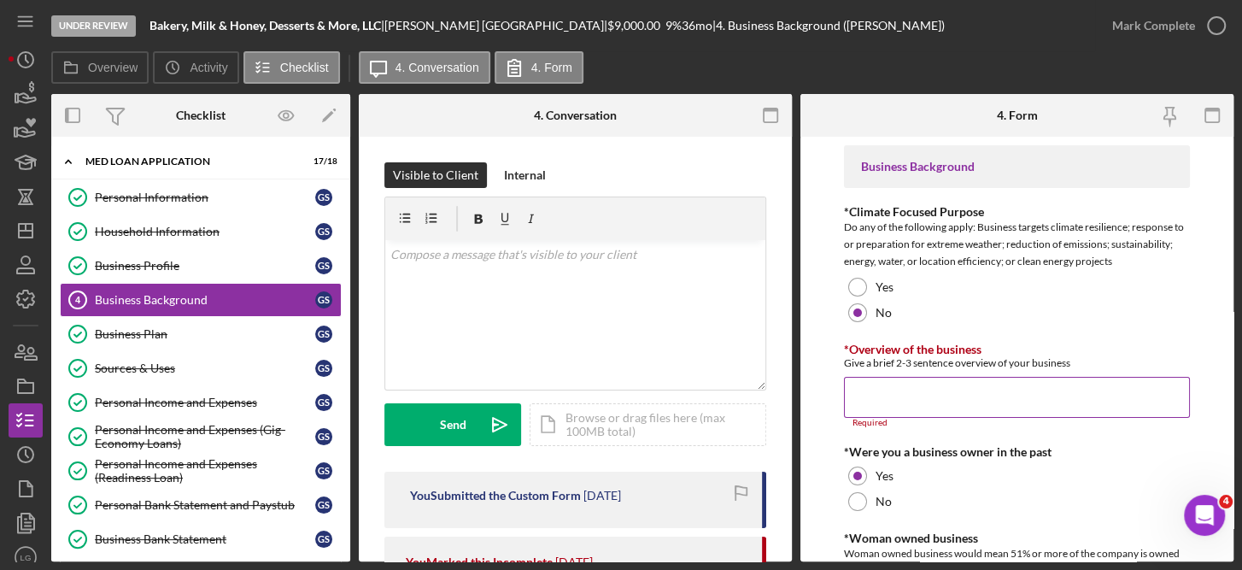
click at [862, 391] on input "*Overview of the business" at bounding box center [1017, 397] width 347 height 41
paste input "My business name is Bakery, Milk & Honey, Desserts & More. We are an in-home ba…"
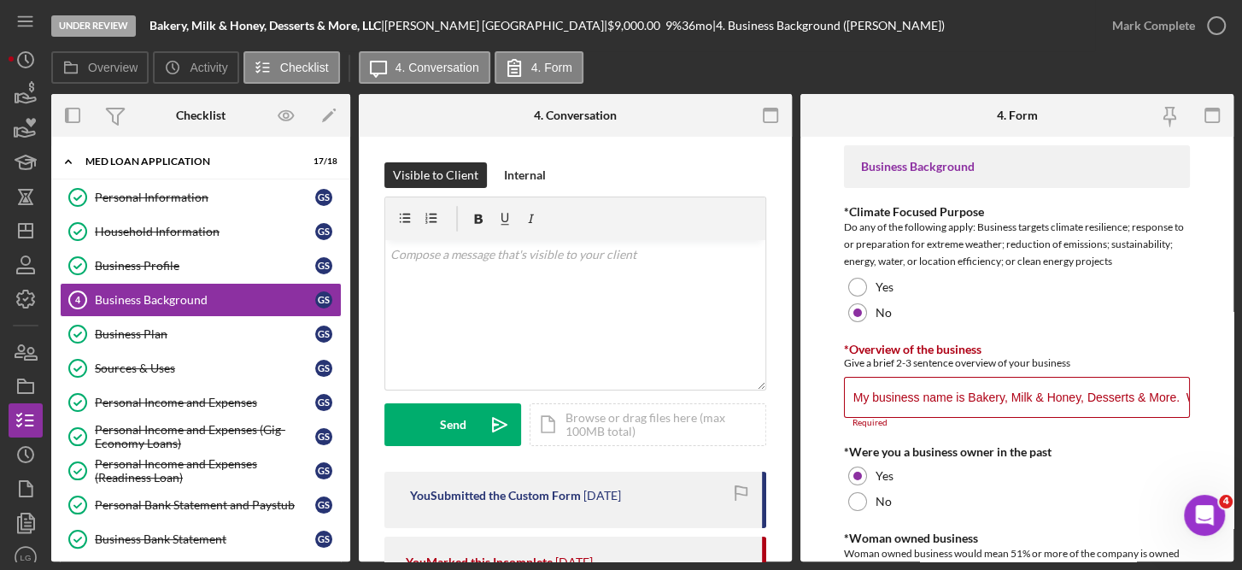
scroll to position [0, 3858]
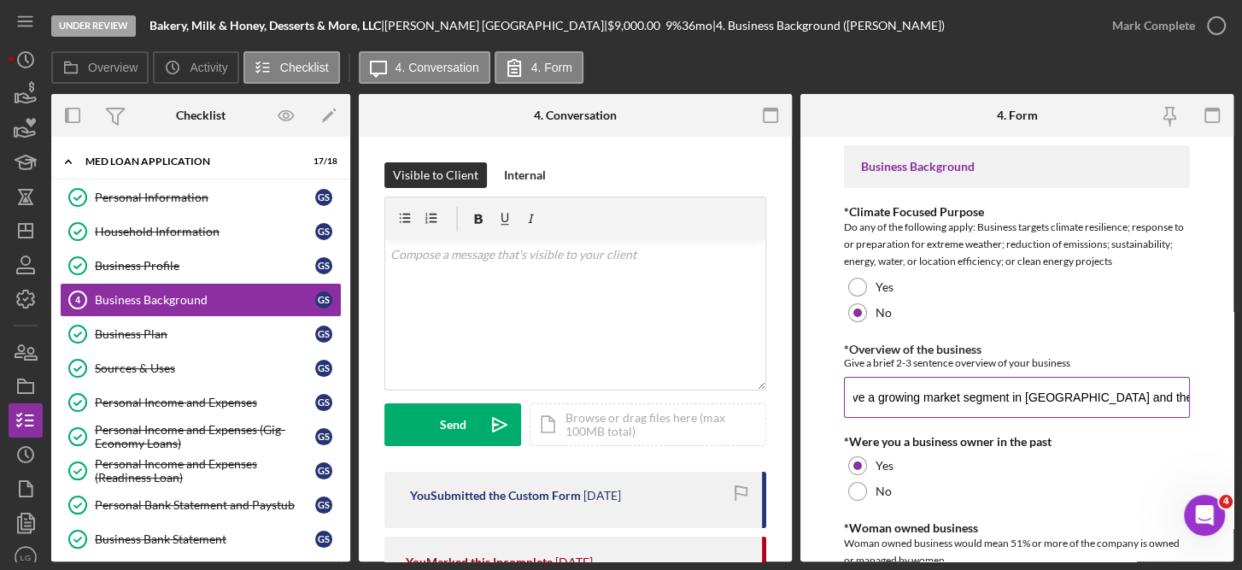
click at [1139, 392] on input "My business name is Bakery, Milk & Honey, Desserts & More. We are an in-home ba…" at bounding box center [1017, 397] width 347 height 41
type input "My business name is Bakery, Milk & Honey, Desserts & More. We are an in-home ba…"
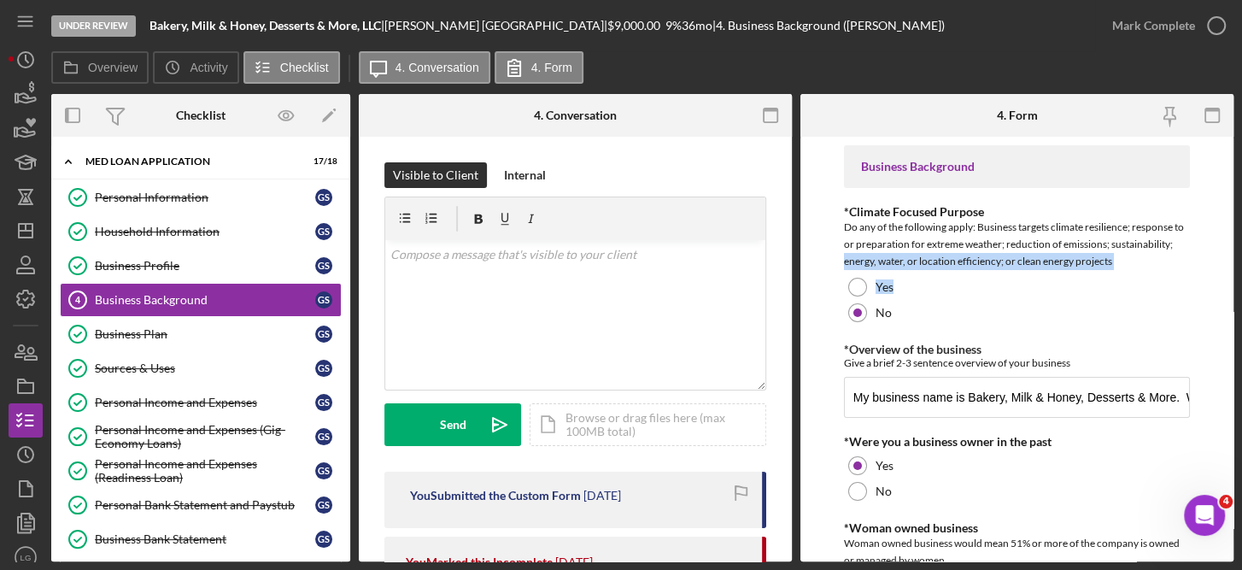
drag, startPoint x: 1234, startPoint y: 242, endPoint x: 1240, endPoint y: 296, distance: 55.0
click at [1240, 296] on div "Under Review Bakery, Milk & Honey, Desserts & More, LLC | [PERSON_NAME] | $9,00…" at bounding box center [621, 285] width 1242 height 570
drag, startPoint x: 1240, startPoint y: 296, endPoint x: 1227, endPoint y: 329, distance: 34.9
click at [1227, 329] on form "Business Background *Climate Focused Purpose Do any of the following apply: Bus…" at bounding box center [1017, 349] width 433 height 425
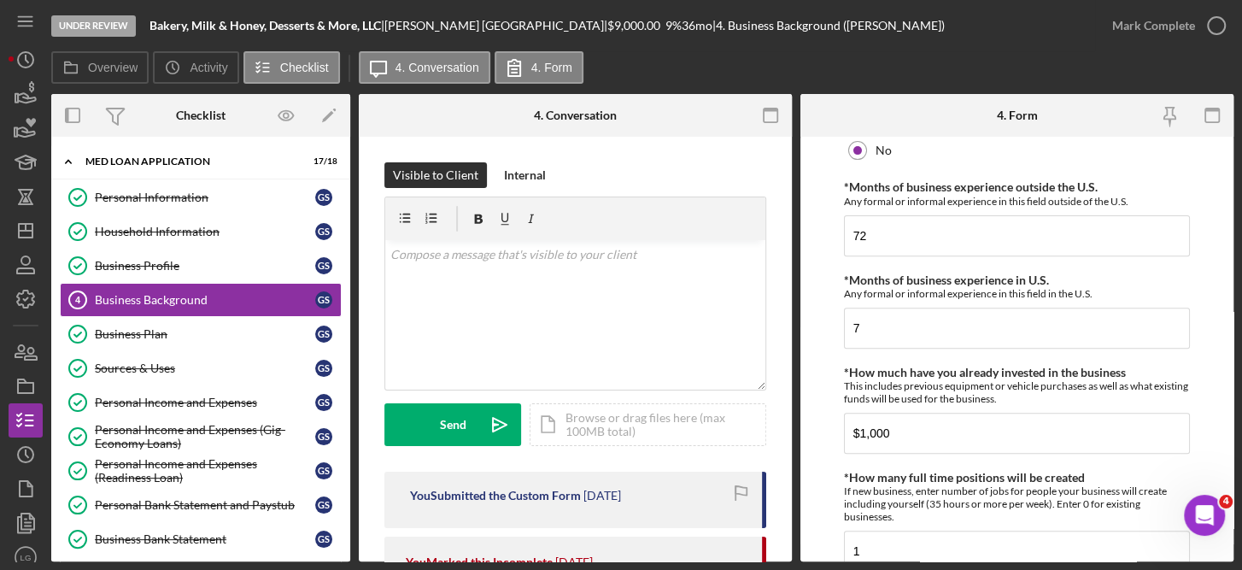
scroll to position [464, 0]
click at [875, 228] on input "72" at bounding box center [1017, 233] width 347 height 41
type input "7"
type input "4"
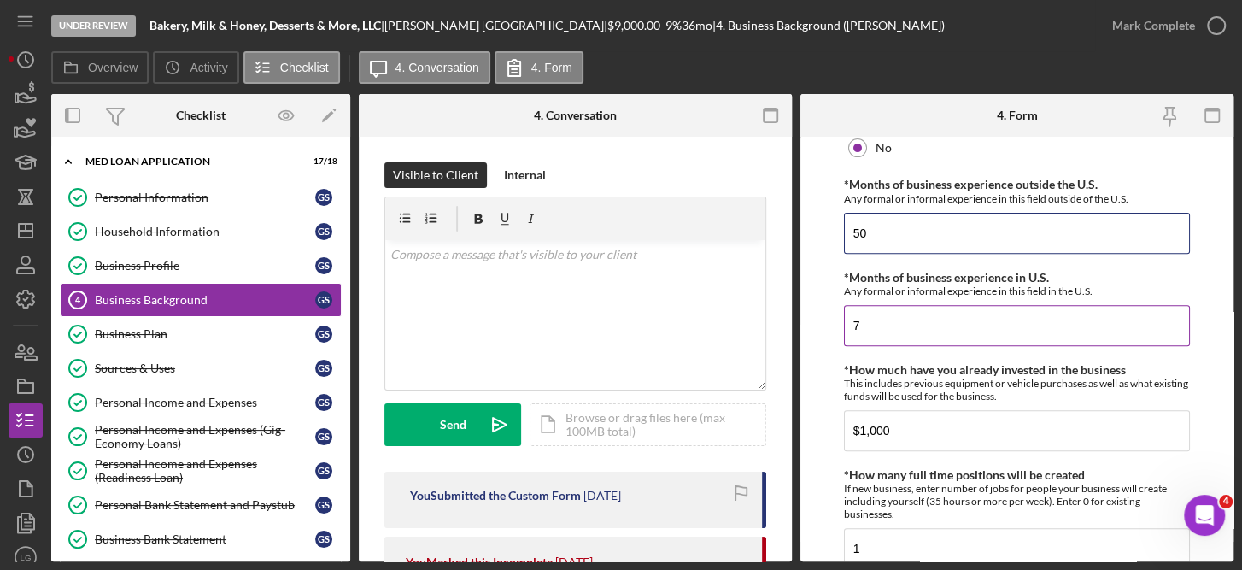
type input "50"
click at [869, 321] on input "7" at bounding box center [1017, 325] width 347 height 41
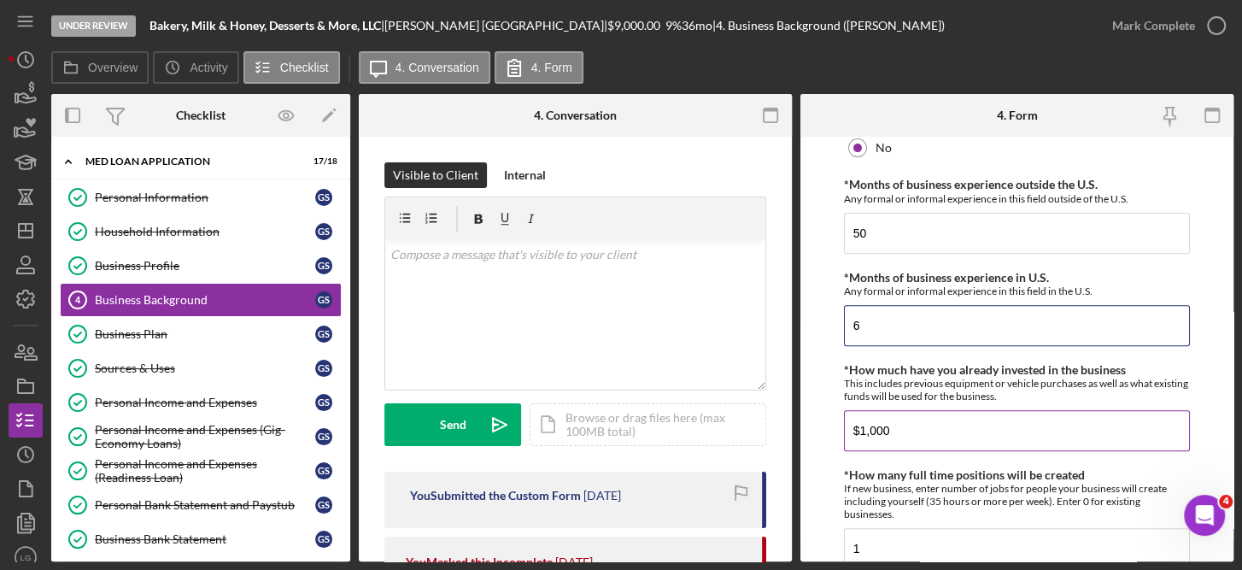
type input "6"
click at [912, 432] on input "$1,000" at bounding box center [1017, 430] width 347 height 41
type input "$1,500"
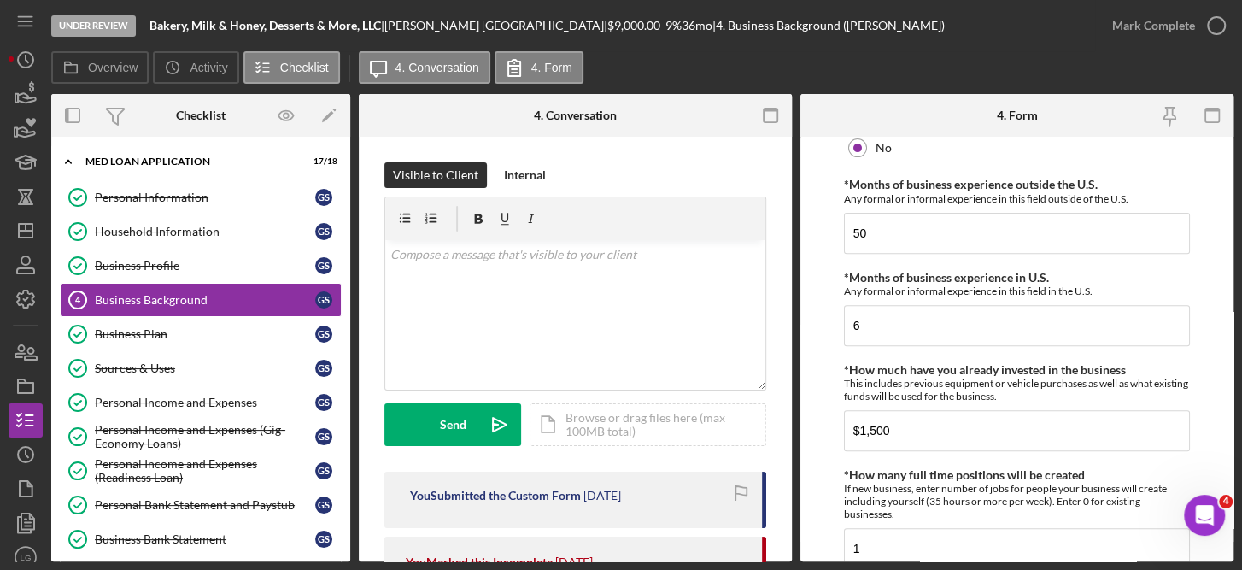
drag, startPoint x: 1235, startPoint y: 391, endPoint x: 1231, endPoint y: 417, distance: 25.9
click at [1231, 417] on div "Under Review Bakery, Milk & Honey, Desserts & More, LLC | [PERSON_NAME] | $9,00…" at bounding box center [621, 285] width 1242 height 570
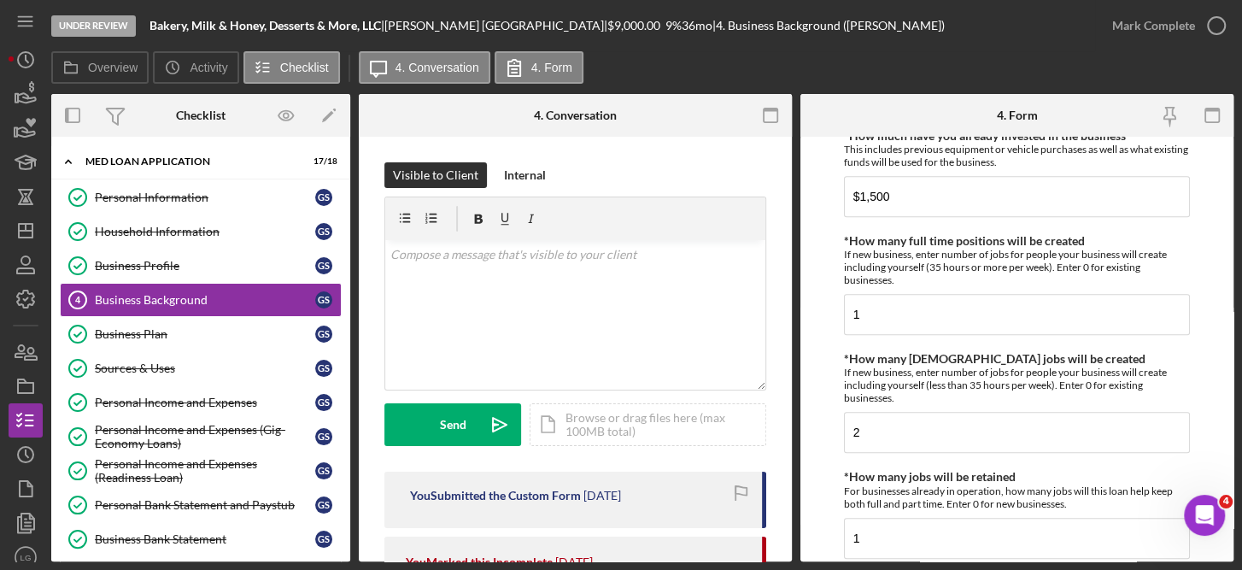
scroll to position [697, 0]
click at [921, 311] on input "1" at bounding box center [1017, 315] width 347 height 41
click at [899, 428] on input "2" at bounding box center [1017, 433] width 347 height 41
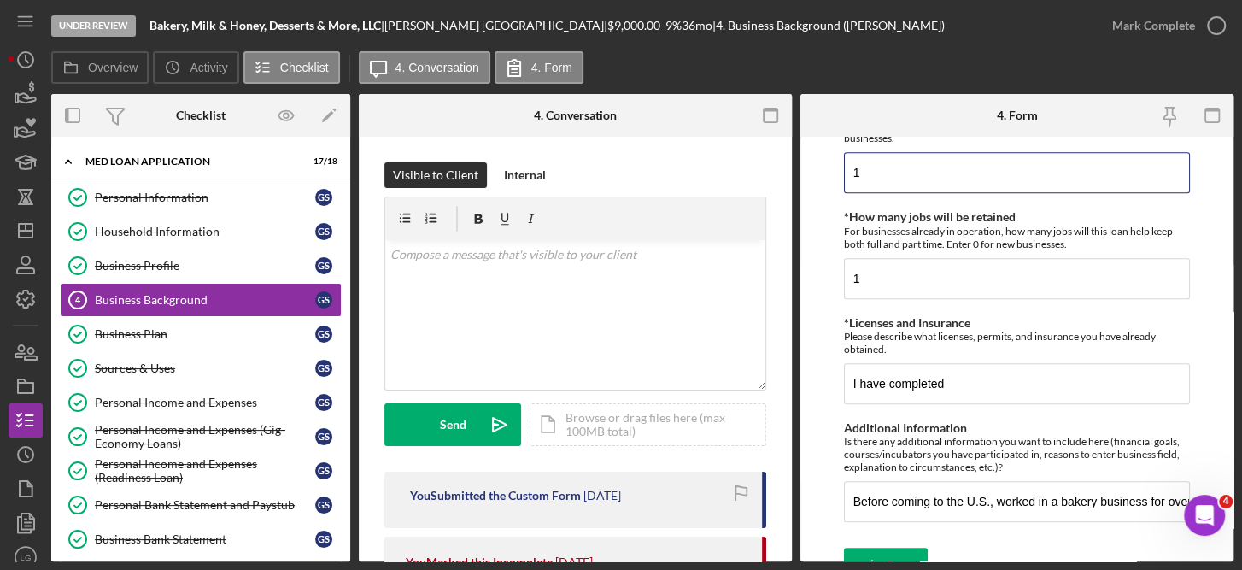
scroll to position [962, 0]
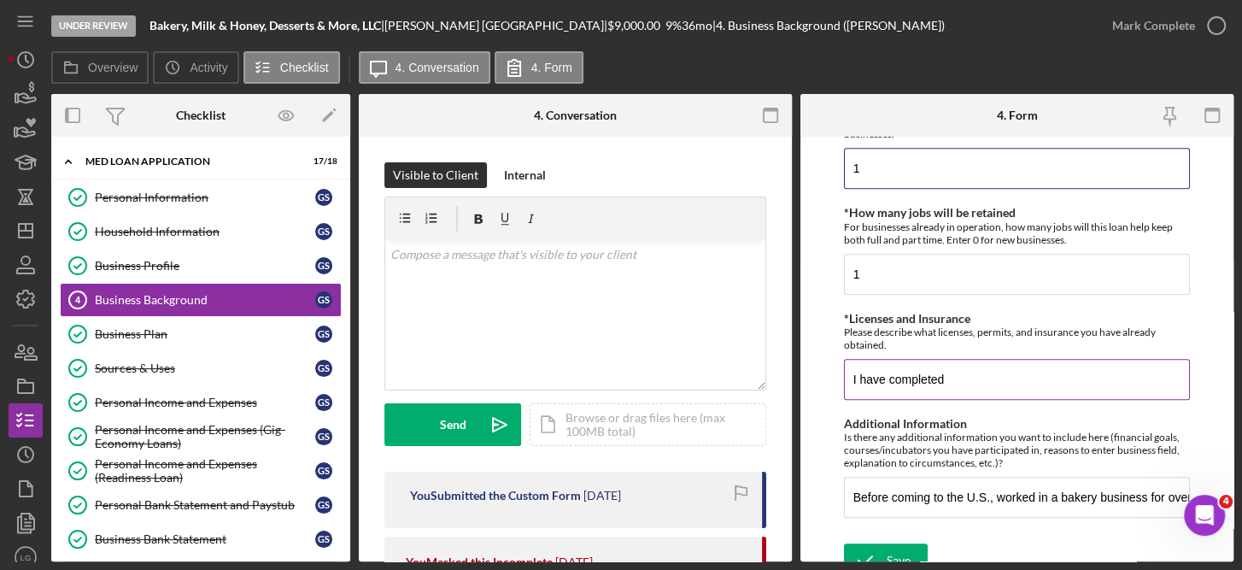
type input "1"
click at [987, 373] on input "I have completed" at bounding box center [1017, 379] width 347 height 41
click at [987, 373] on input "I have complete" at bounding box center [1017, 379] width 347 height 41
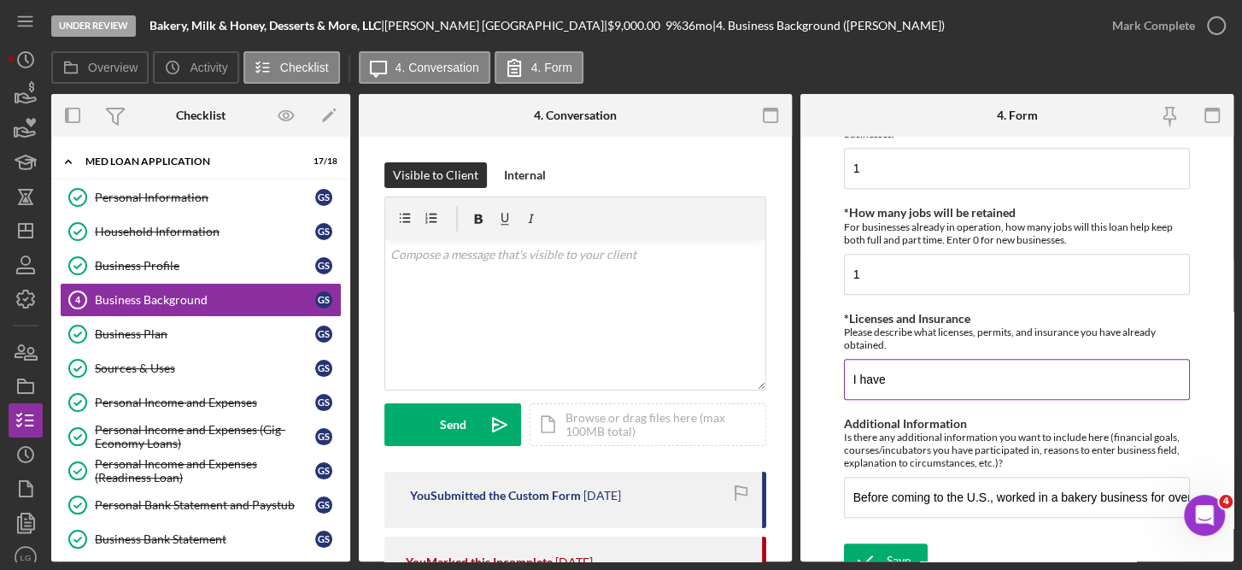
click at [985, 378] on input "I have" at bounding box center [1017, 379] width 347 height 41
type input "I"
type input "W"
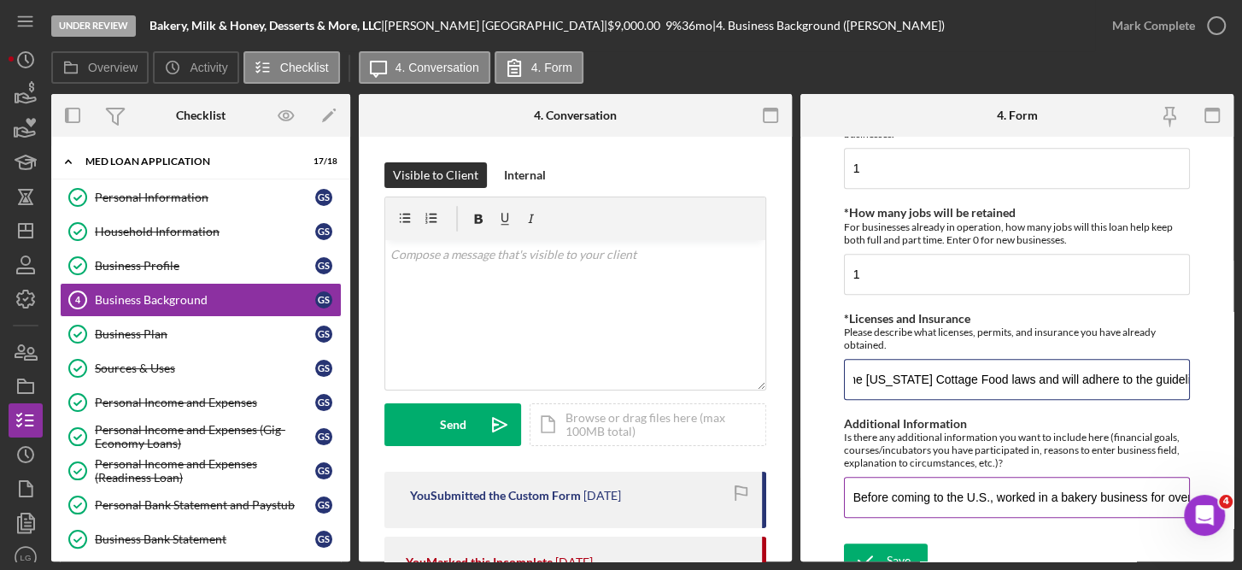
type input "A business license is not required to operate the in-home bakery. We have reque…"
click at [855, 495] on input "Before coming to the U.S., worked in a bakery business for over four years. I t…" at bounding box center [1017, 497] width 347 height 41
click at [924, 492] on input "Before coming to the U.S., worked in a bakery business for over four years. I t…" at bounding box center [1017, 497] width 347 height 41
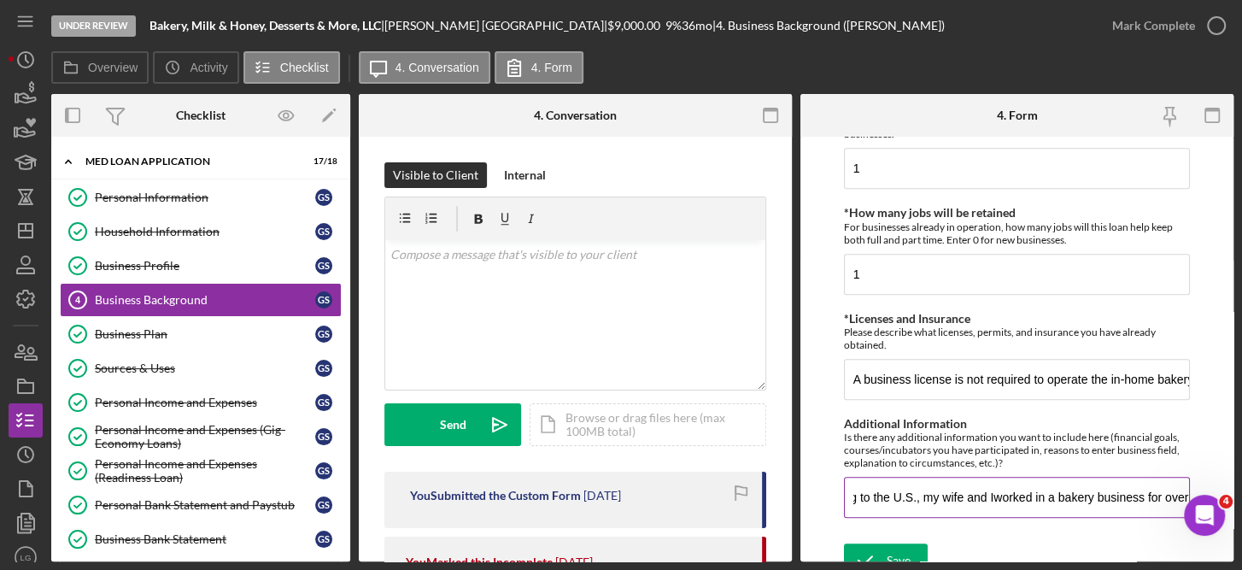
type input "Before coming to the U.S., my wife and I worked in a bakery business for over f…"
drag, startPoint x: 848, startPoint y: 495, endPoint x: 1244, endPoint y: 485, distance: 396.5
click at [1241, 485] on html "Under Review Bakery, Milk & Honey, Desserts & More, LLC | [PERSON_NAME] | $9,00…" at bounding box center [621, 285] width 1242 height 570
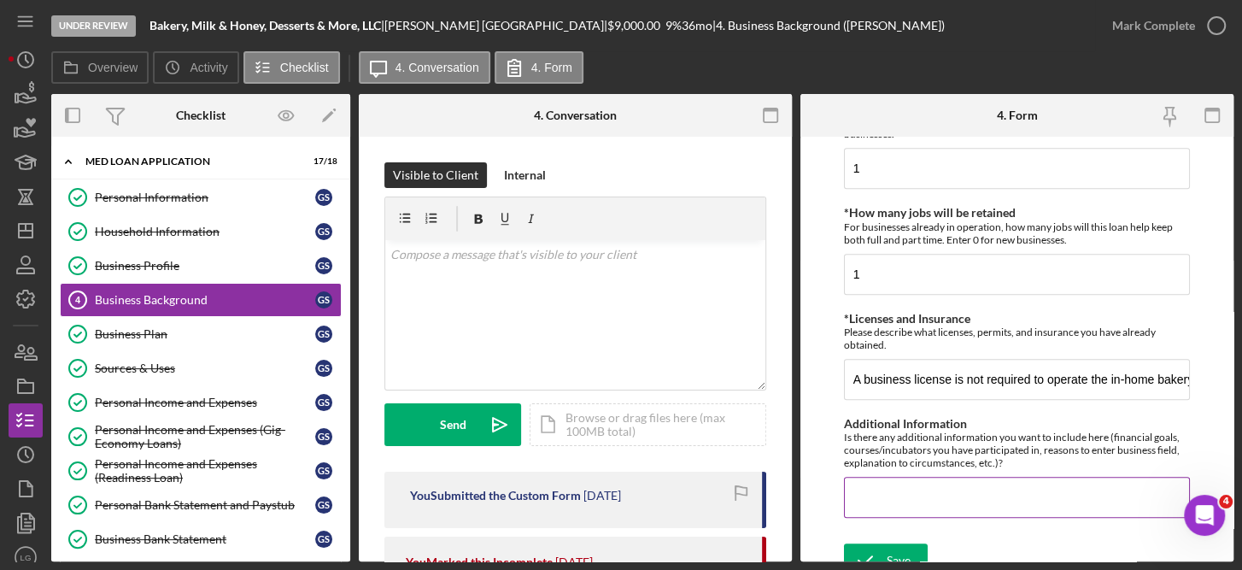
click at [880, 493] on input "Additional Information" at bounding box center [1017, 497] width 347 height 41
paste input "Before coming to the U.S., my wife and I worked in a bakery for two years. We t…"
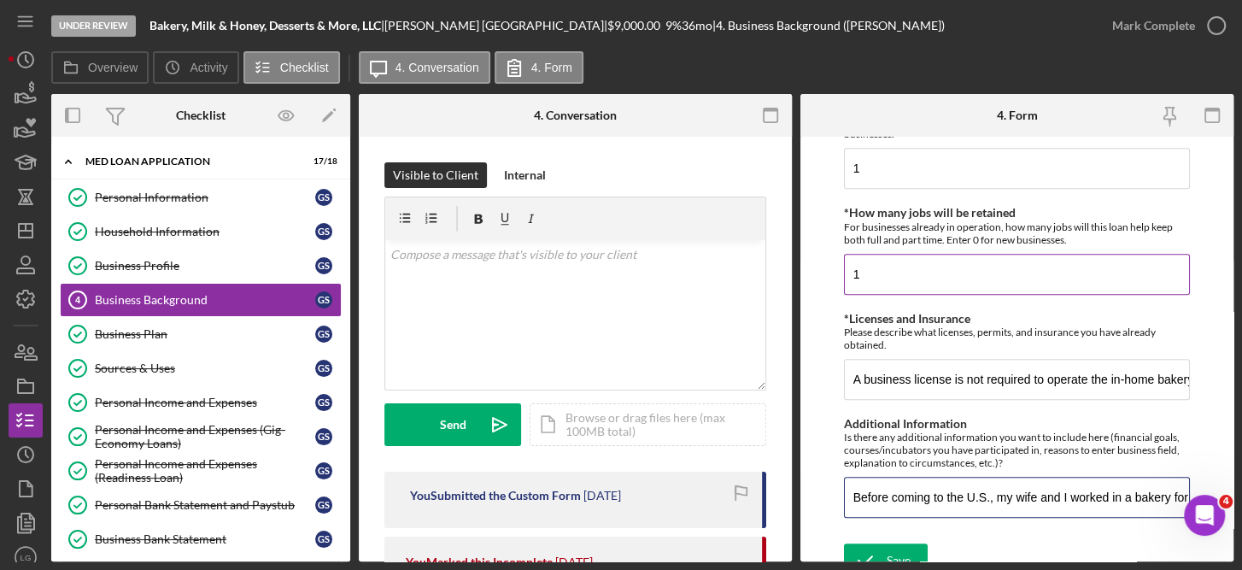
scroll to position [0, 1316]
type input "Before coming to the U.S., my wife and I worked in a bakery for two years. We t…"
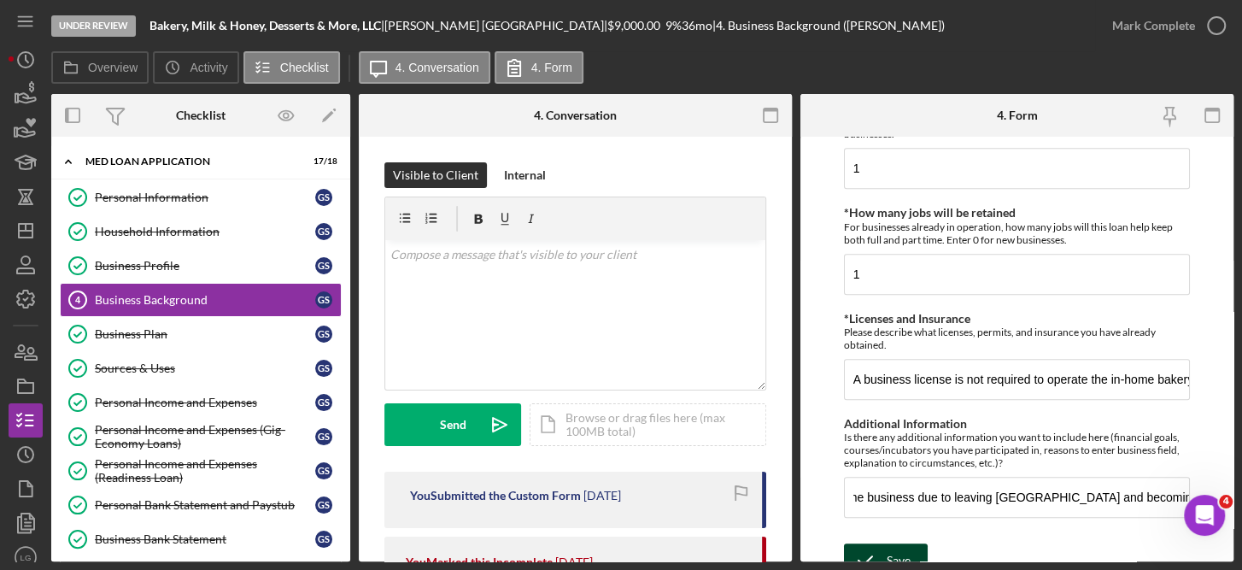
scroll to position [0, 0]
click at [902, 543] on div "Save" at bounding box center [899, 560] width 24 height 34
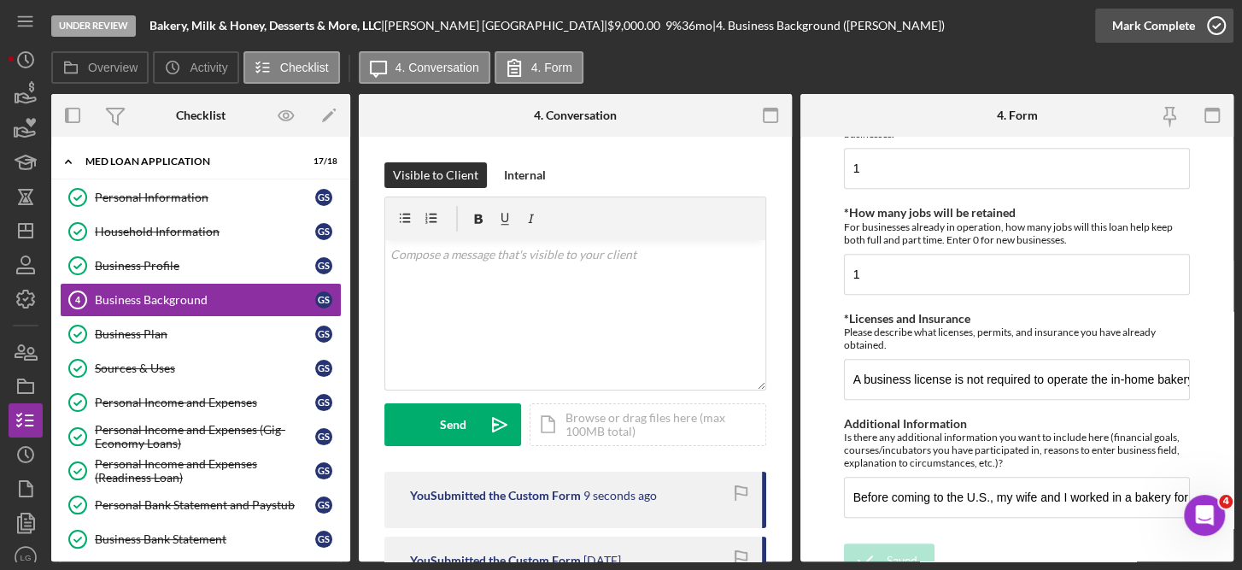
click at [1219, 25] on icon "button" at bounding box center [1216, 25] width 43 height 43
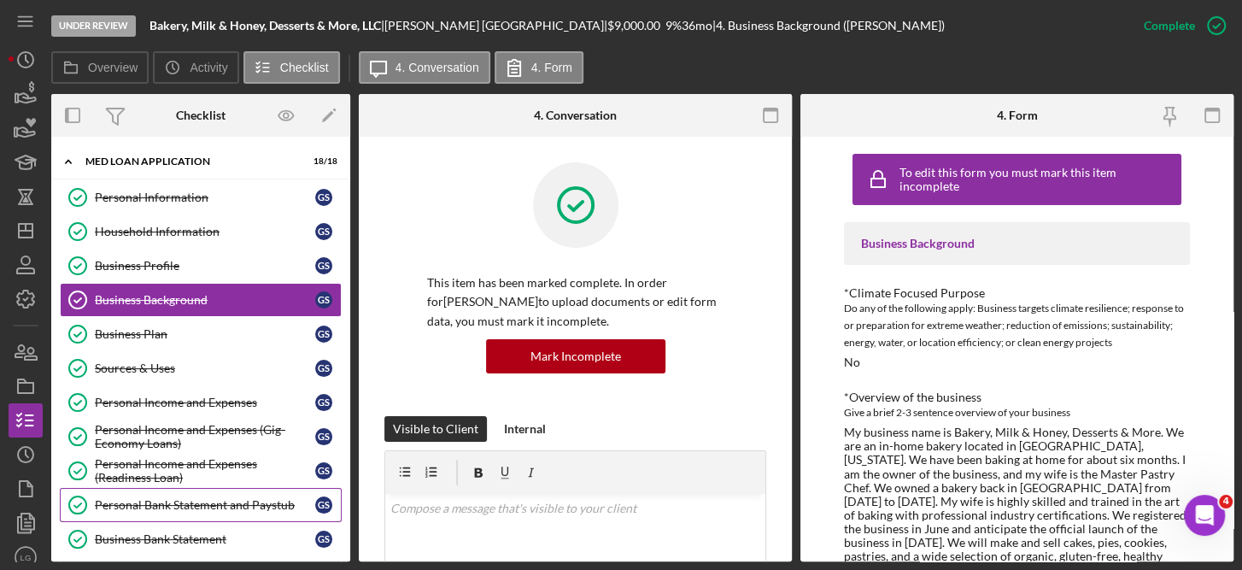
click at [230, 499] on div "Personal Bank Statement and Paystub" at bounding box center [205, 505] width 220 height 14
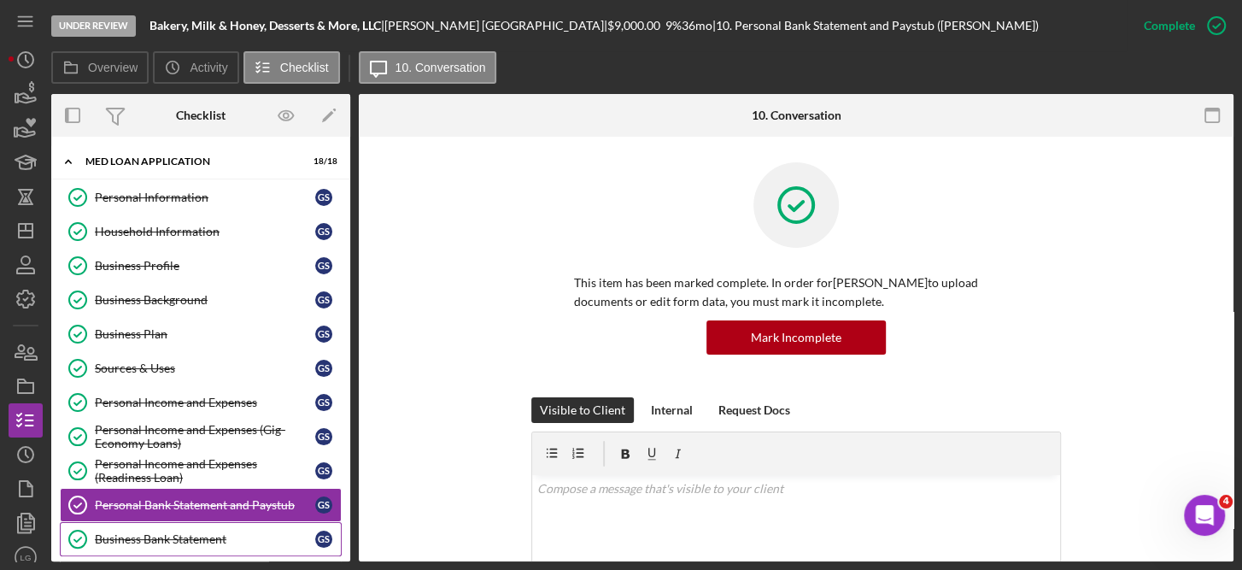
click at [191, 539] on div "Business Bank Statement" at bounding box center [205, 539] width 220 height 14
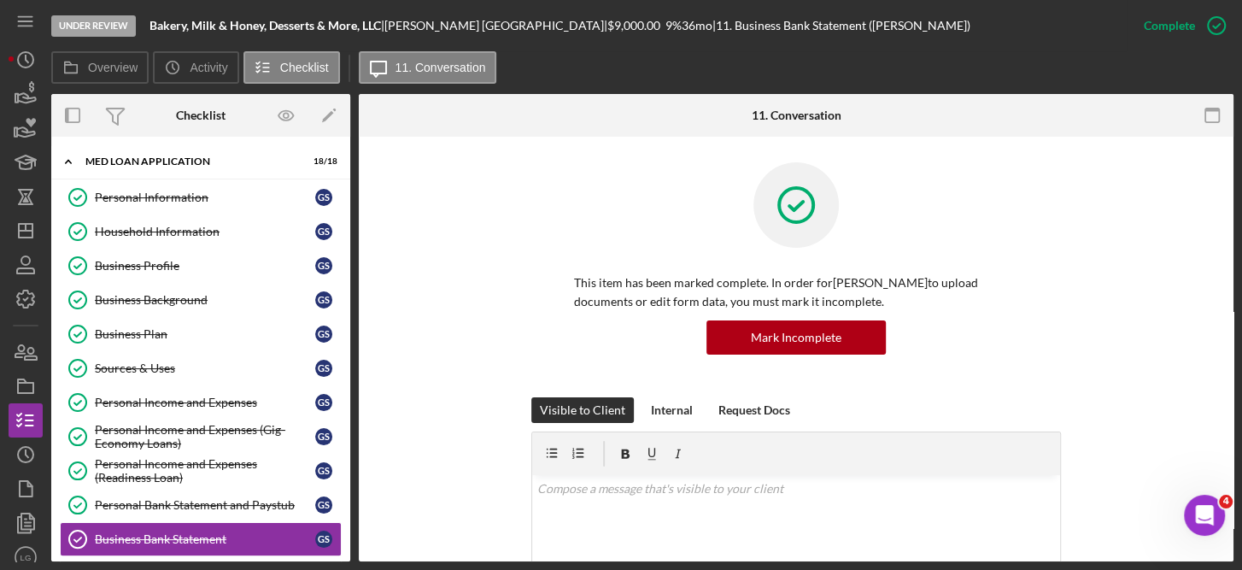
click at [1235, 456] on div "Under Review Bakery, Milk & Honey, Desserts & More, LLC | [PERSON_NAME] | $9,00…" at bounding box center [621, 285] width 1242 height 570
click at [1227, 396] on div "This item has been marked complete. In order for [PERSON_NAME] to upload docume…" at bounding box center [796, 545] width 875 height 817
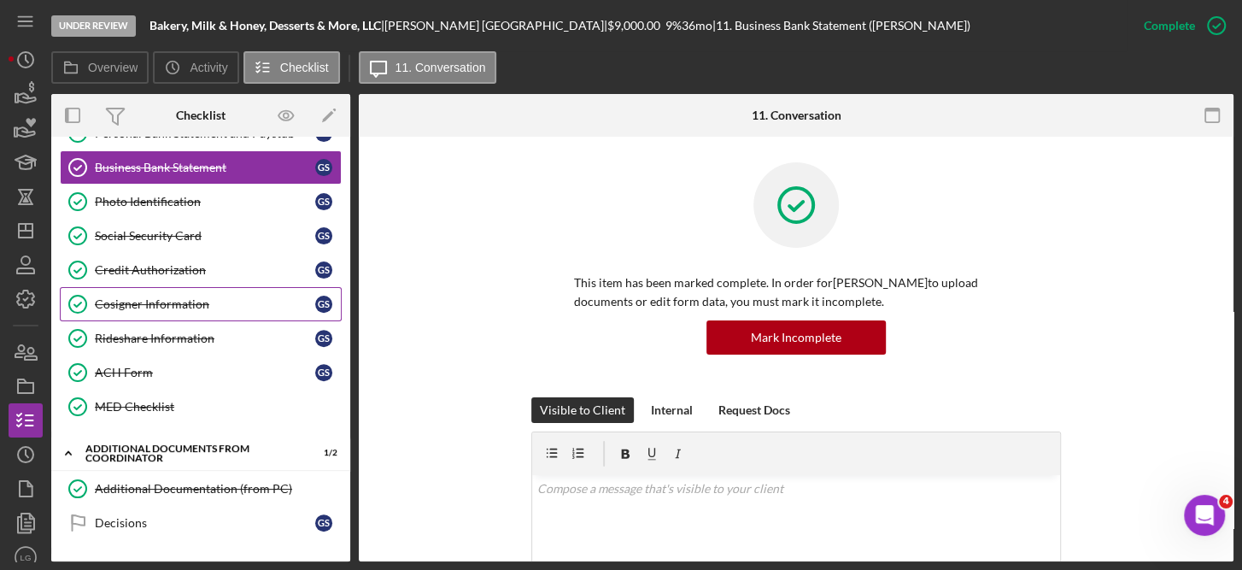
click at [169, 297] on div "Cosigner Information" at bounding box center [205, 304] width 220 height 14
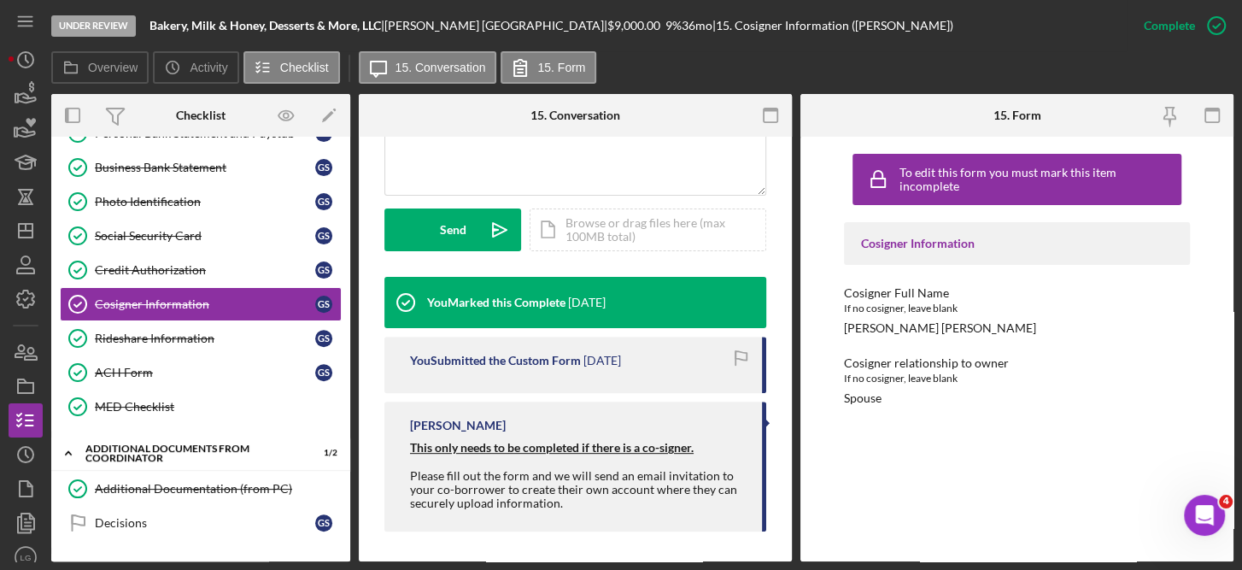
scroll to position [452, 0]
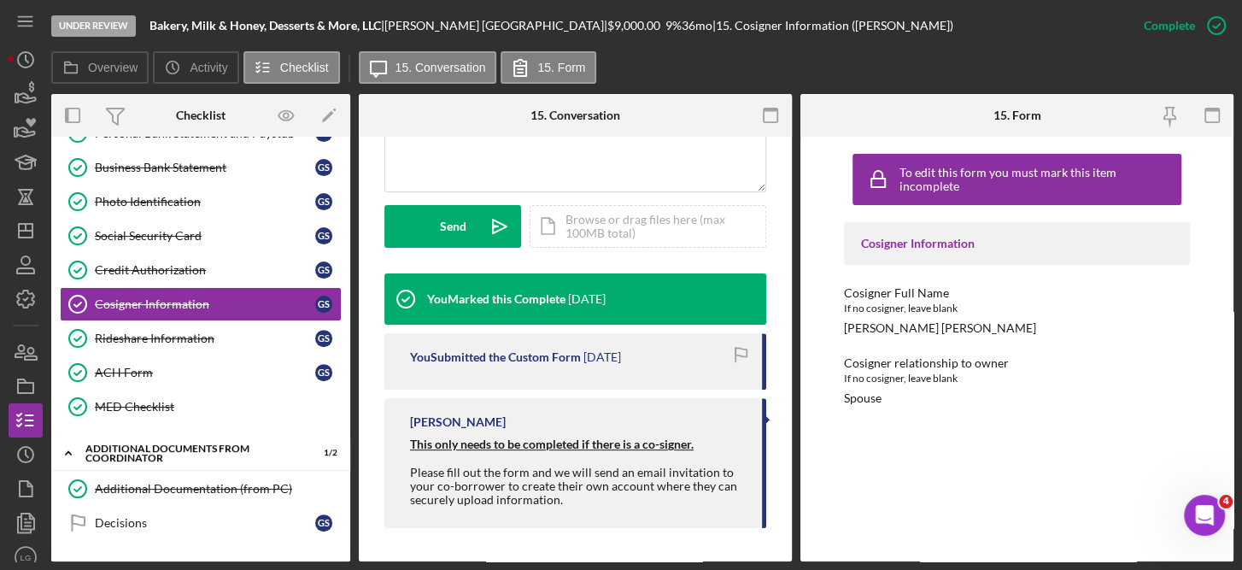
click at [1230, 432] on div "To edit this form you must mark this item incomplete Cosigner Information Cosig…" at bounding box center [1017, 349] width 433 height 425
click at [135, 371] on div "ACH Form" at bounding box center [205, 373] width 220 height 14
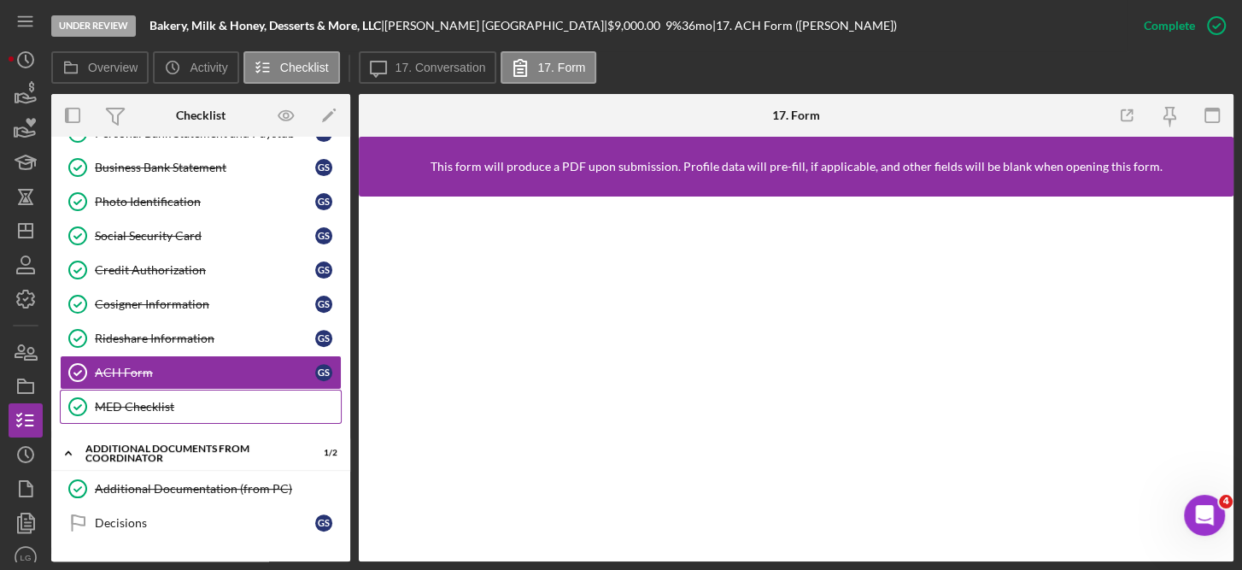
click at [137, 400] on div "MED Checklist" at bounding box center [218, 407] width 246 height 14
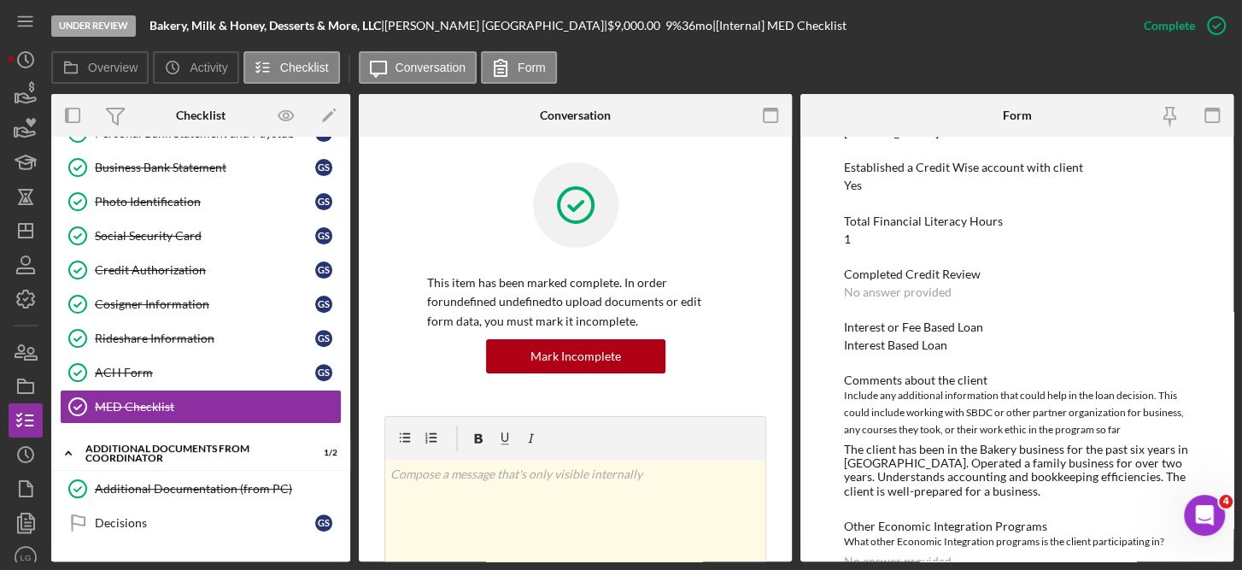
scroll to position [249, 0]
click at [1216, 290] on div "To edit this form you must mark this item incomplete Checklist *Loan ID JFCSFY2…" at bounding box center [1017, 349] width 433 height 425
click at [922, 281] on div "Completed Credit Review No answer provided" at bounding box center [1017, 283] width 347 height 32
click at [556, 355] on div "Mark Incomplete" at bounding box center [576, 356] width 91 height 34
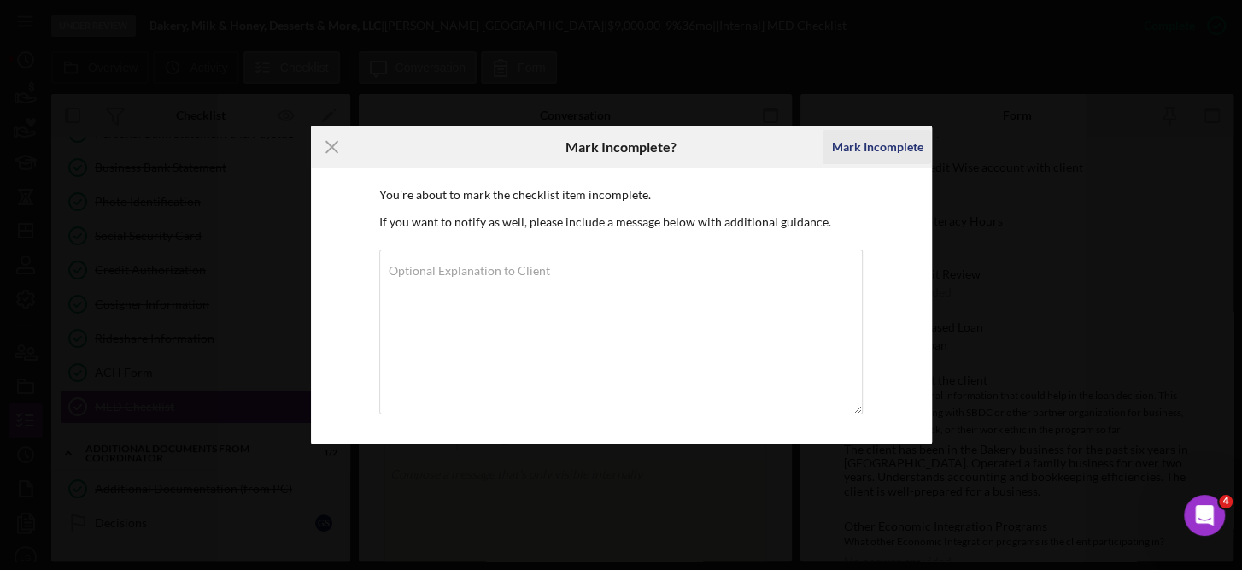
click at [886, 150] on div "Mark Incomplete" at bounding box center [876, 147] width 91 height 34
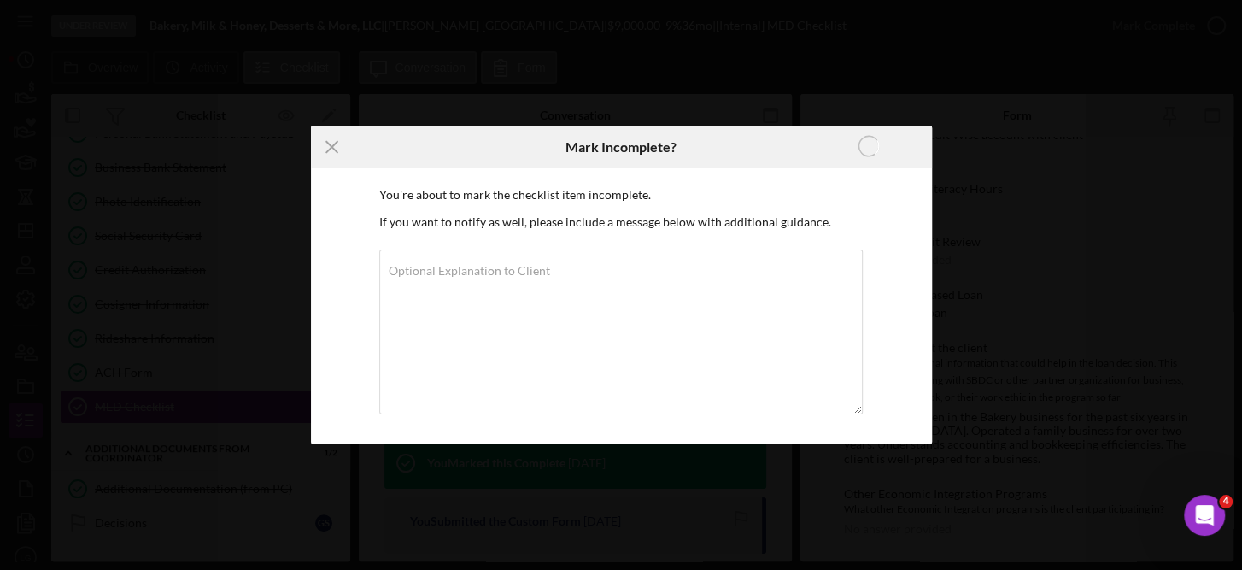
scroll to position [172, 0]
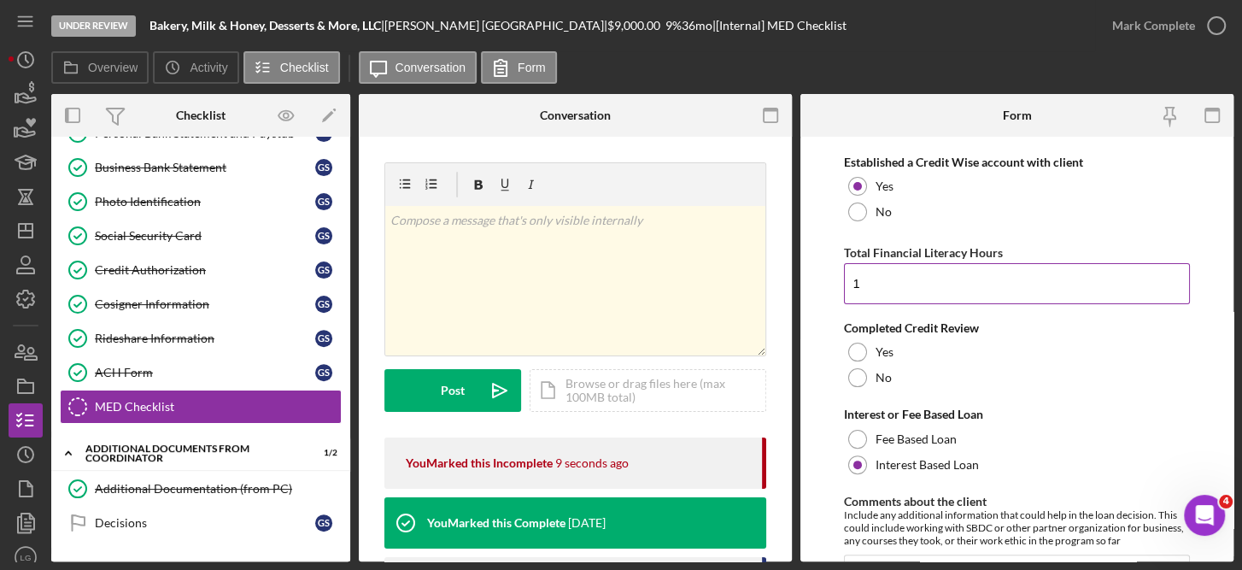
scroll to position [237, 0]
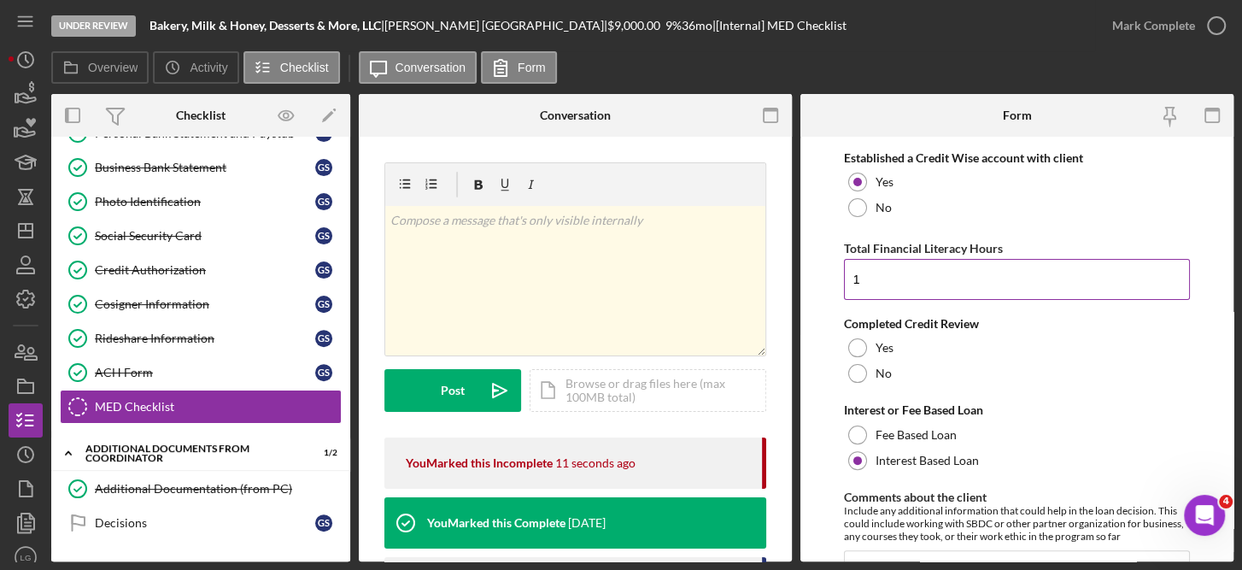
click at [883, 271] on input "1" at bounding box center [1017, 279] width 347 height 41
type input "1.5"
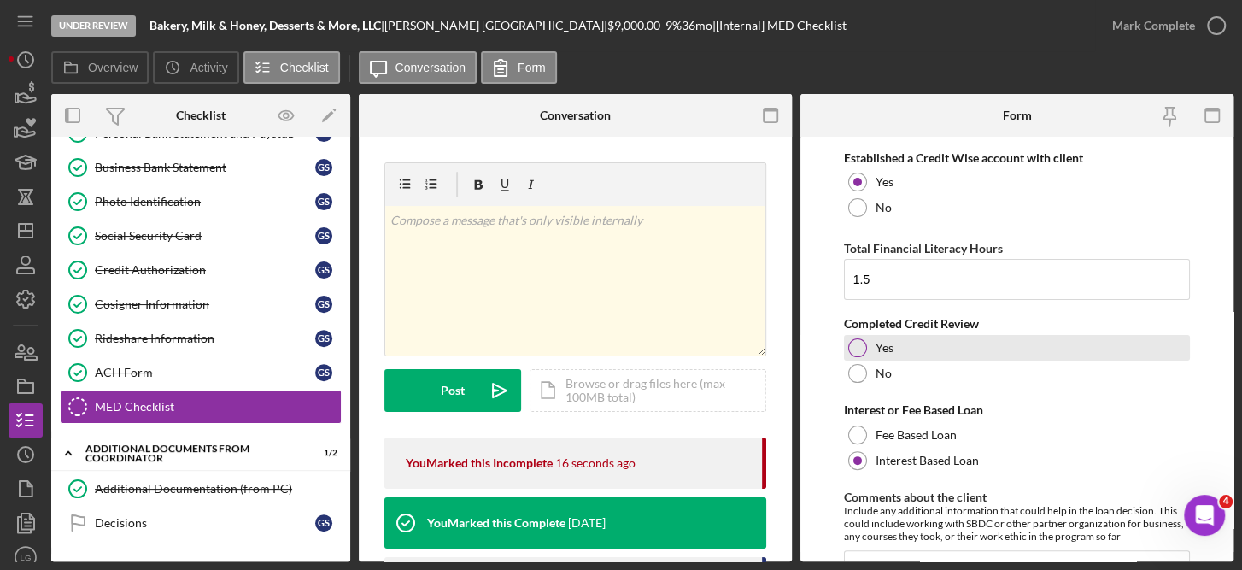
click at [855, 355] on div at bounding box center [857, 347] width 19 height 19
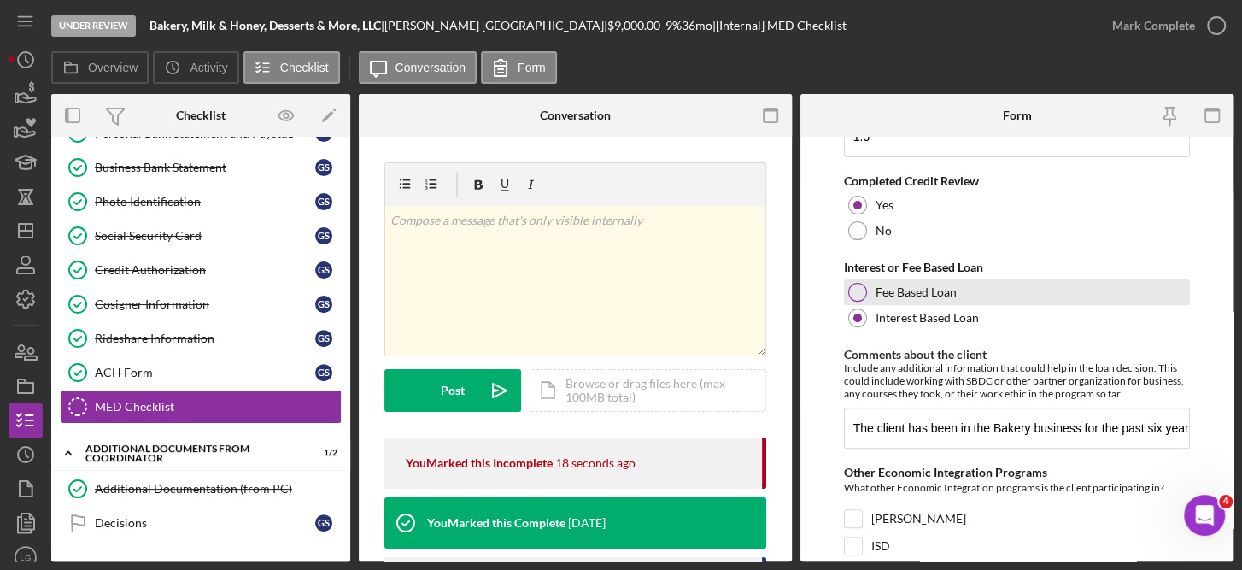
scroll to position [471, 0]
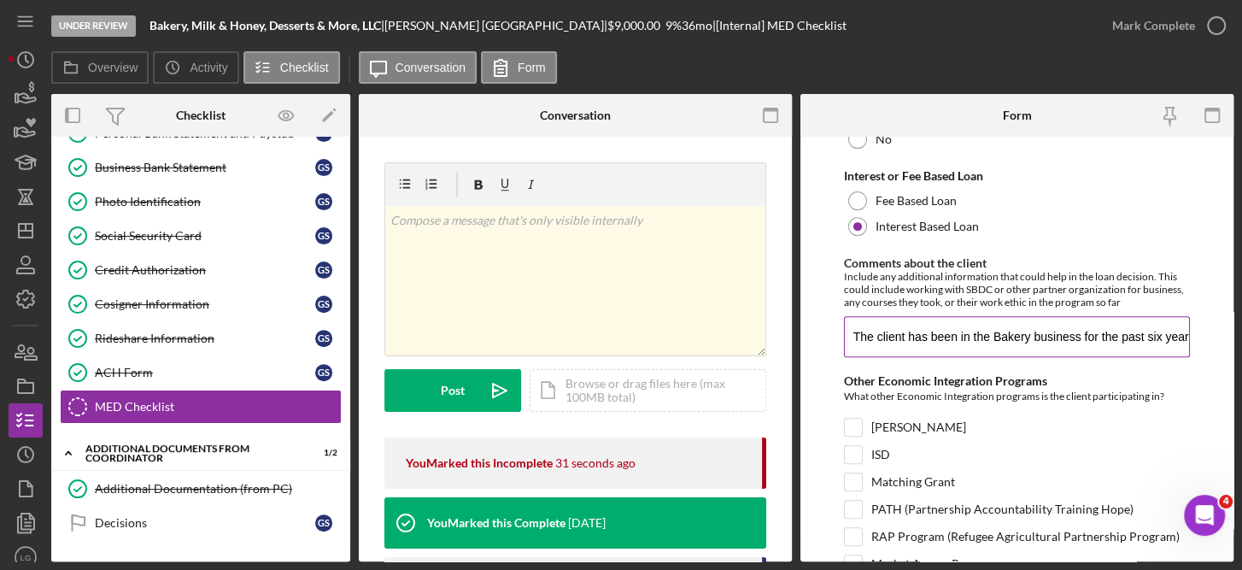
click at [912, 335] on input "The client has been in the Bakery business for the past six years in [GEOGRAPHI…" at bounding box center [1017, 336] width 347 height 41
click at [1164, 331] on input "The client has been in the Bakery business for the past six years in [GEOGRAPHI…" at bounding box center [1017, 336] width 347 height 41
click at [1077, 337] on input "The client has been in the Bakery business for the past six years in [GEOGRAPHI…" at bounding box center [1017, 336] width 347 height 41
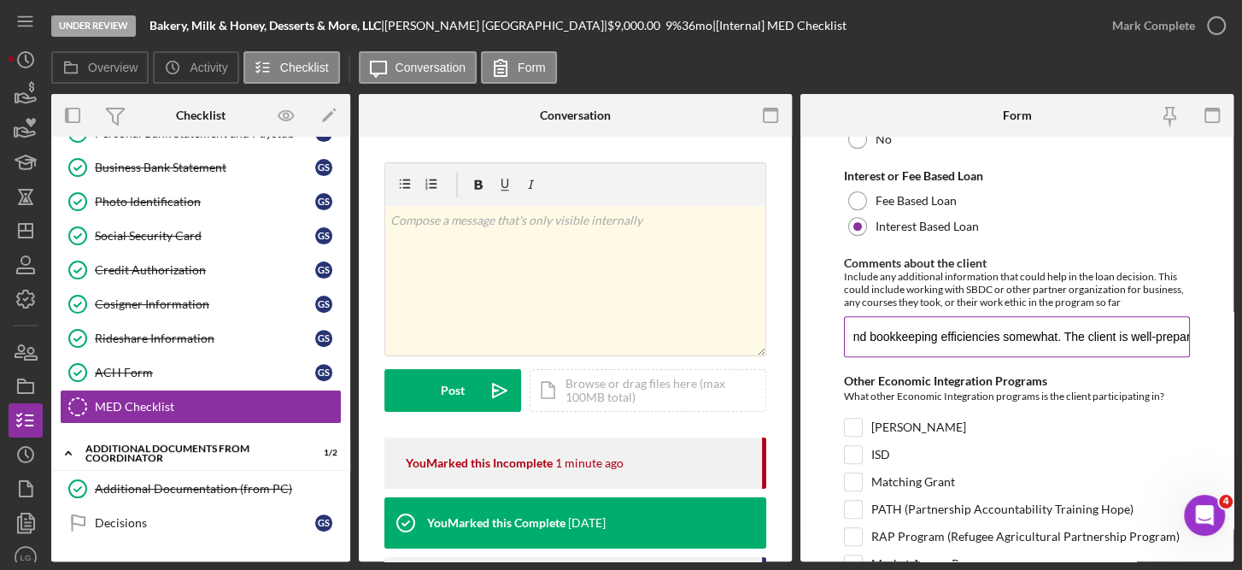
scroll to position [0, 924]
click at [1120, 332] on input "The client has been in the Bakery business for the past six years in [GEOGRAPHI…" at bounding box center [1017, 336] width 347 height 41
type input "The client has been in the Bakery business for the past six years in [GEOGRAPHI…"
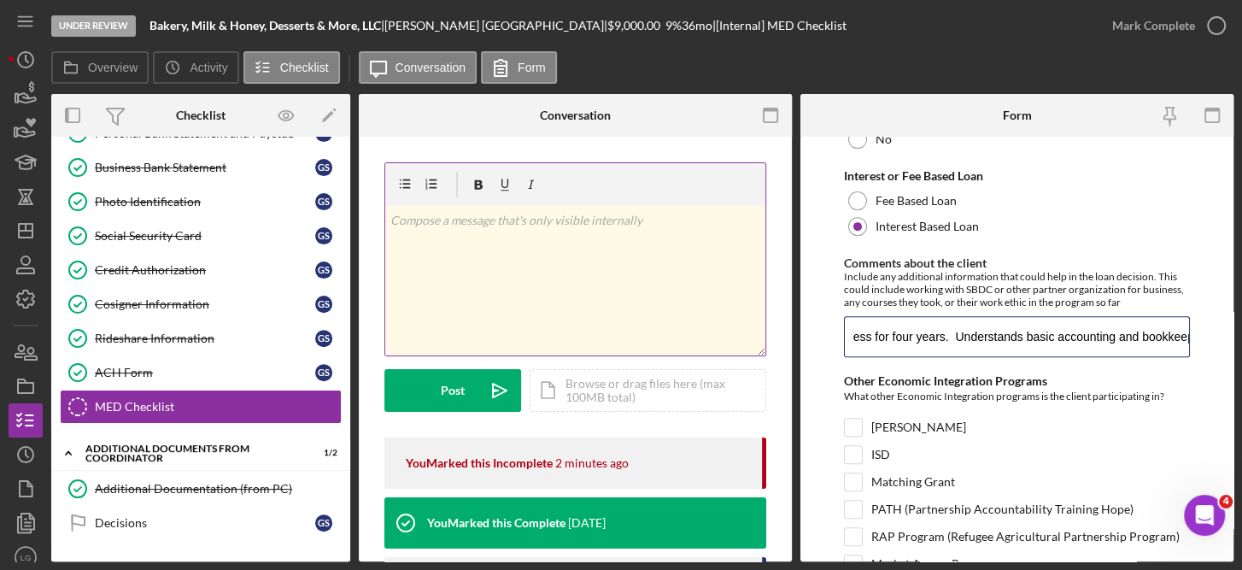
scroll to position [0, 0]
drag, startPoint x: 1181, startPoint y: 334, endPoint x: 678, endPoint y: 302, distance: 504.2
click at [678, 302] on div "Overview Internal Workflow Stage Under Review Icon/Dropdown Arrow Archive (can …" at bounding box center [642, 327] width 1182 height 467
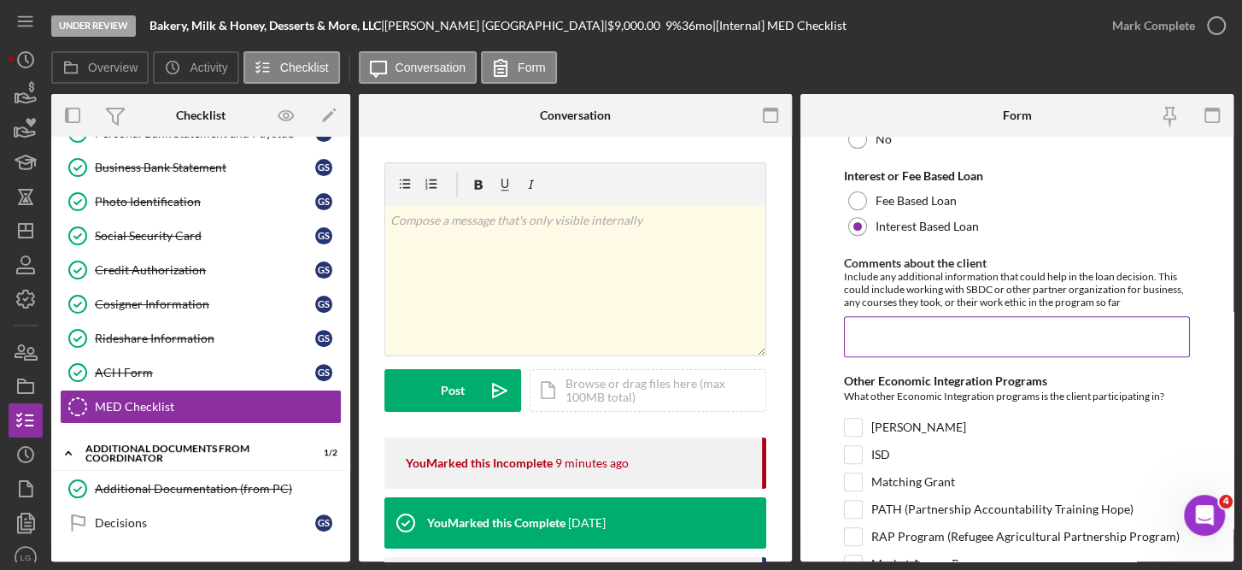
click at [852, 329] on input "Comments about the client" at bounding box center [1017, 336] width 347 height 41
paste input "The client has been in the bakery business for the past six years in [GEOGRAPHI…"
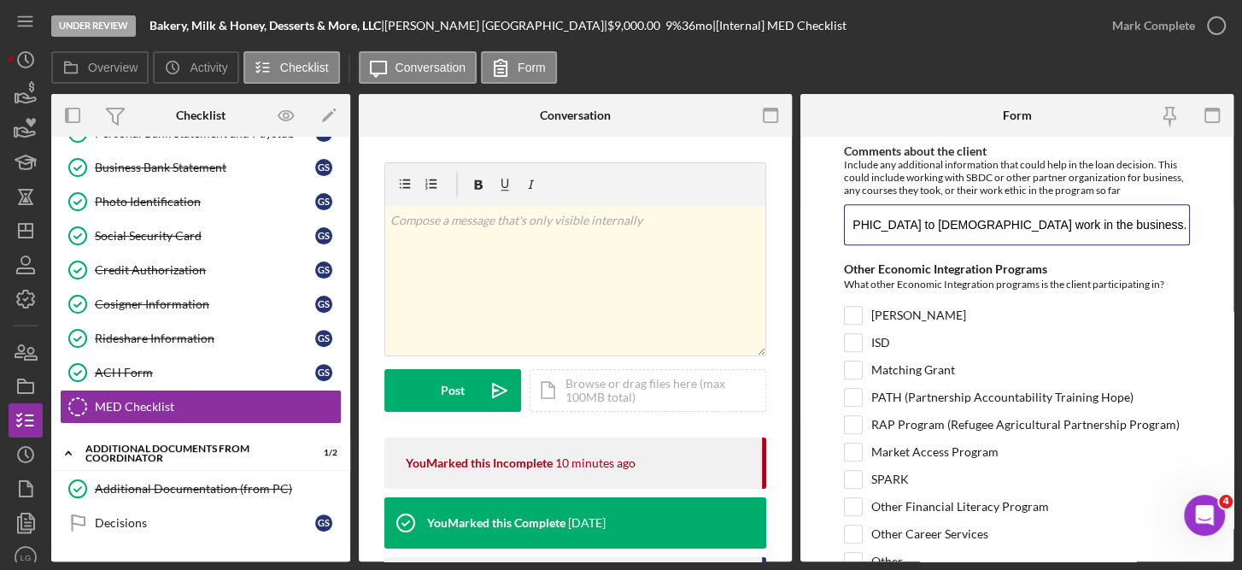
scroll to position [658, 0]
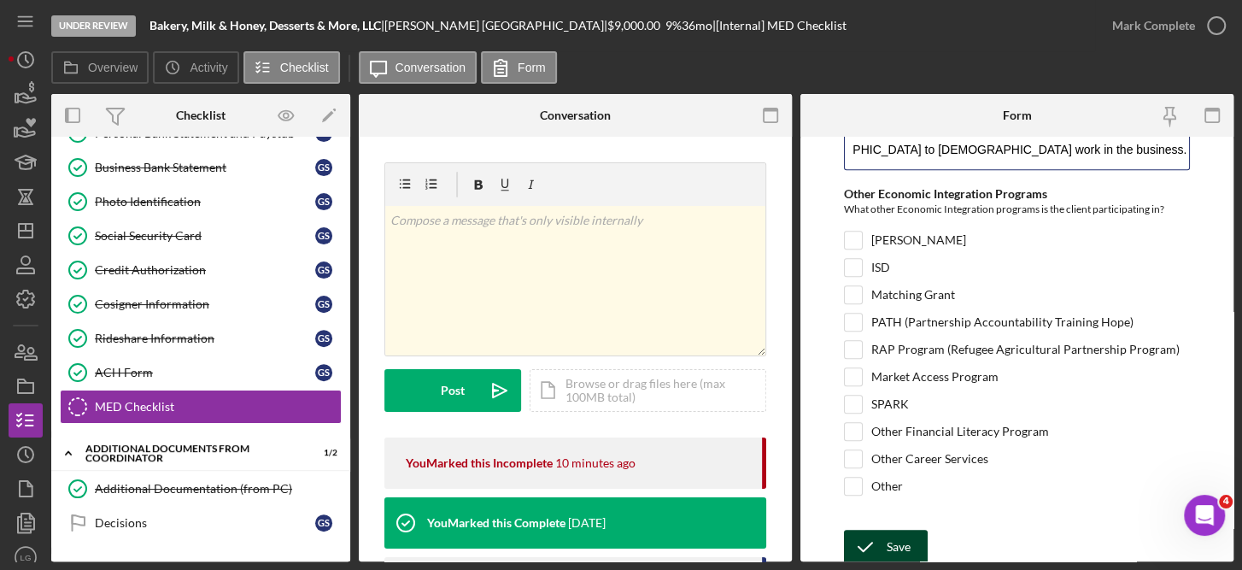
type input "The client has been in the bakery business for the past six years in [GEOGRAPHI…"
click at [894, 543] on div "Save" at bounding box center [899, 547] width 24 height 34
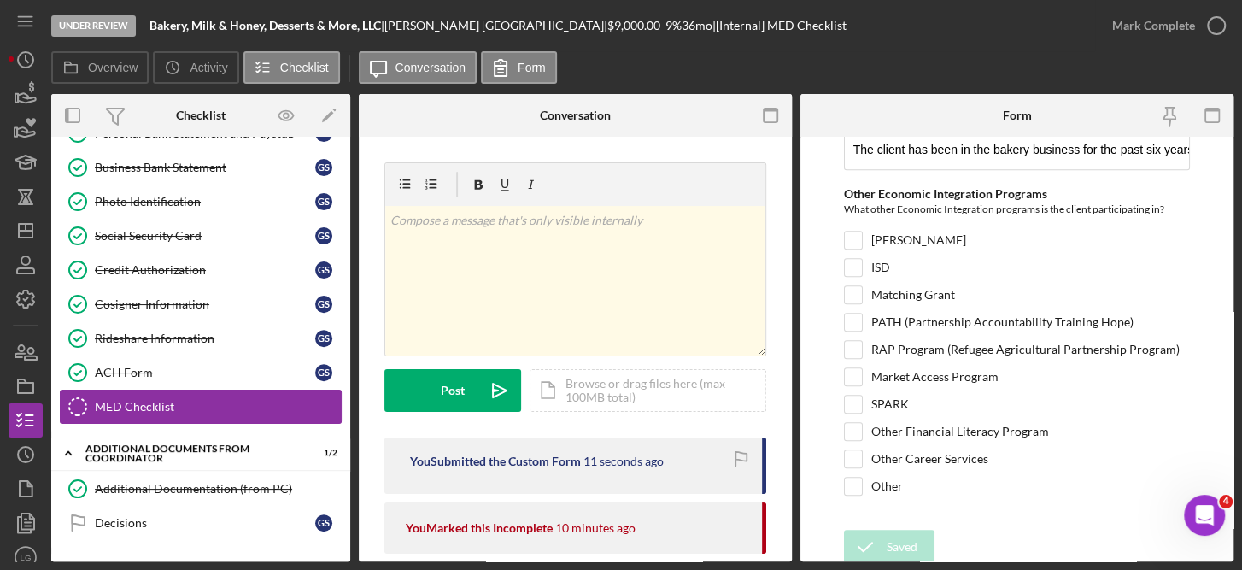
click at [114, 400] on div "MED Checklist" at bounding box center [218, 407] width 246 height 14
click at [1224, 196] on form "Checklist *Loan ID JFCSFY2516 *[PERSON_NAME] Client Chose one [PERSON_NAME] Cli…" at bounding box center [1017, 349] width 433 height 425
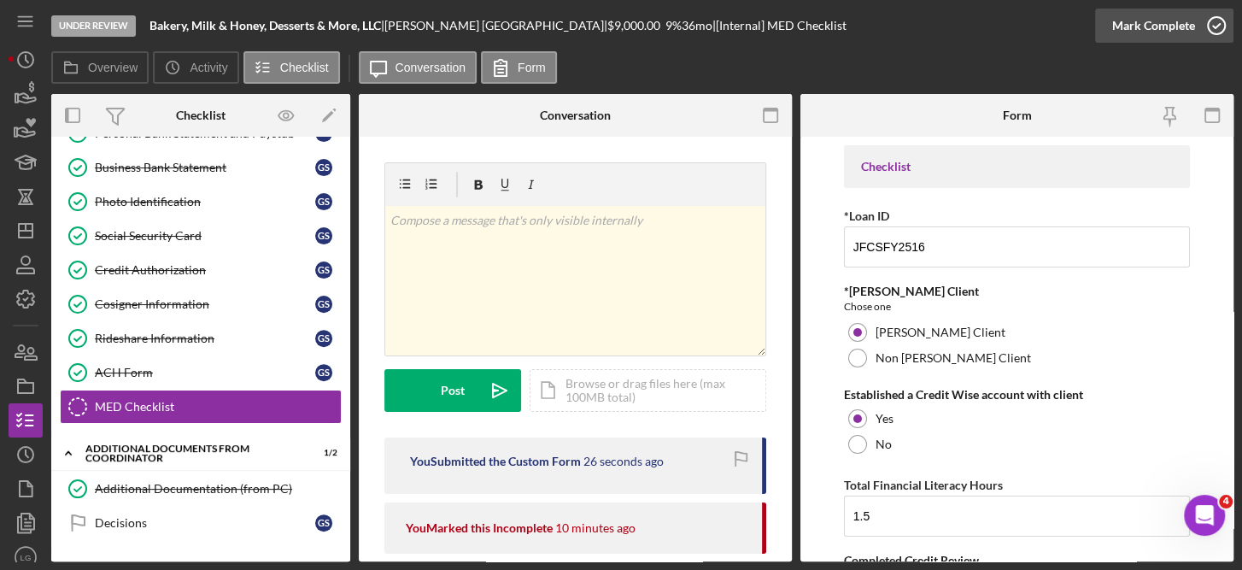
click at [1223, 21] on icon "button" at bounding box center [1216, 25] width 43 height 43
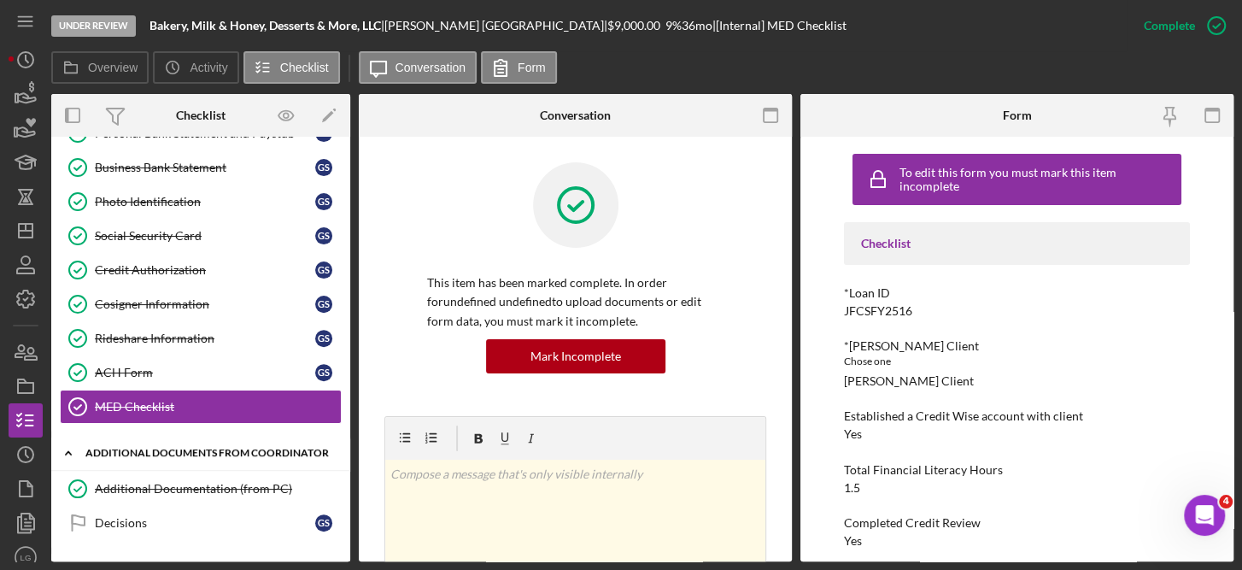
click at [221, 448] on div "Additional Documents from Coordinator" at bounding box center [206, 453] width 243 height 10
click at [140, 448] on div "Additional Documents from Coordinator" at bounding box center [206, 453] width 243 height 10
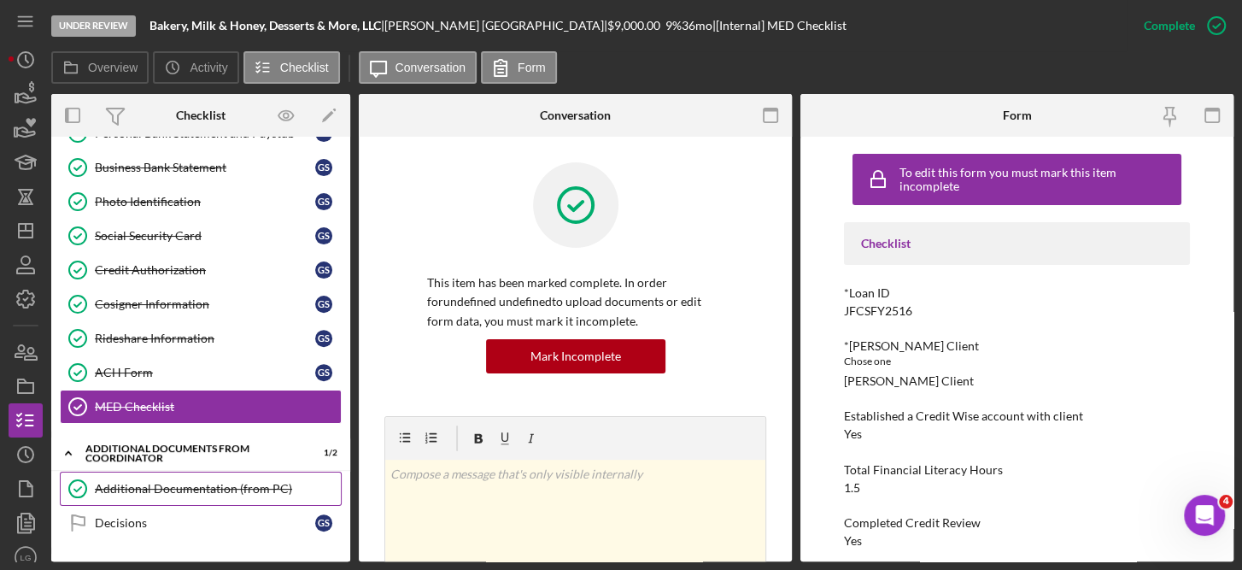
click at [183, 482] on div "Additional Documentation (from PC)" at bounding box center [218, 489] width 246 height 14
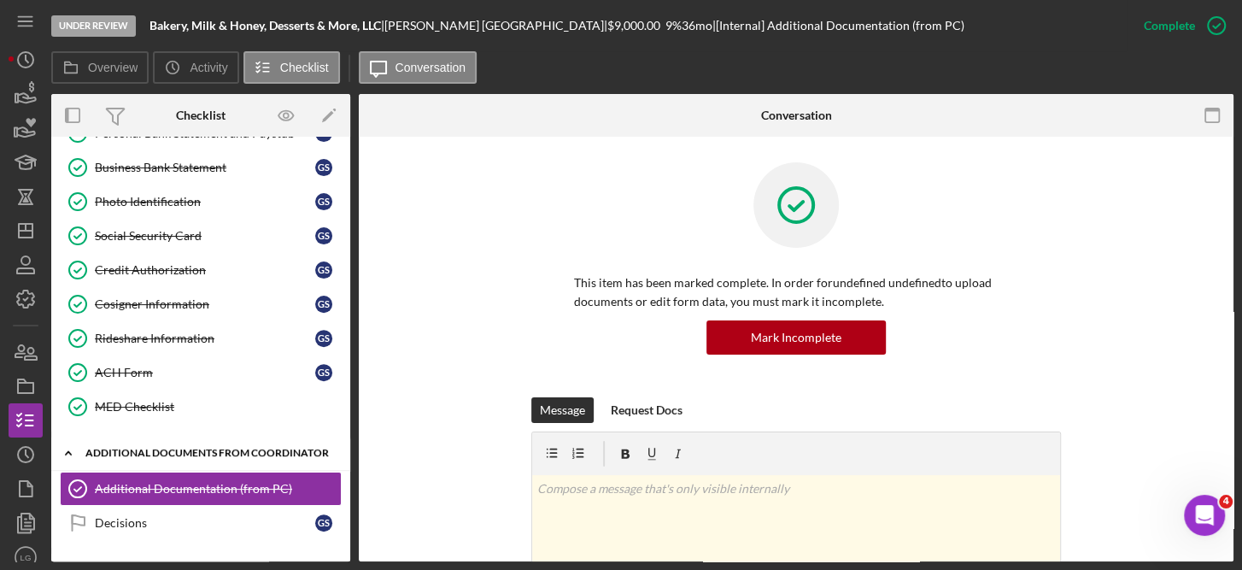
click at [152, 448] on div "Additional Documents from Coordinator" at bounding box center [206, 453] width 243 height 10
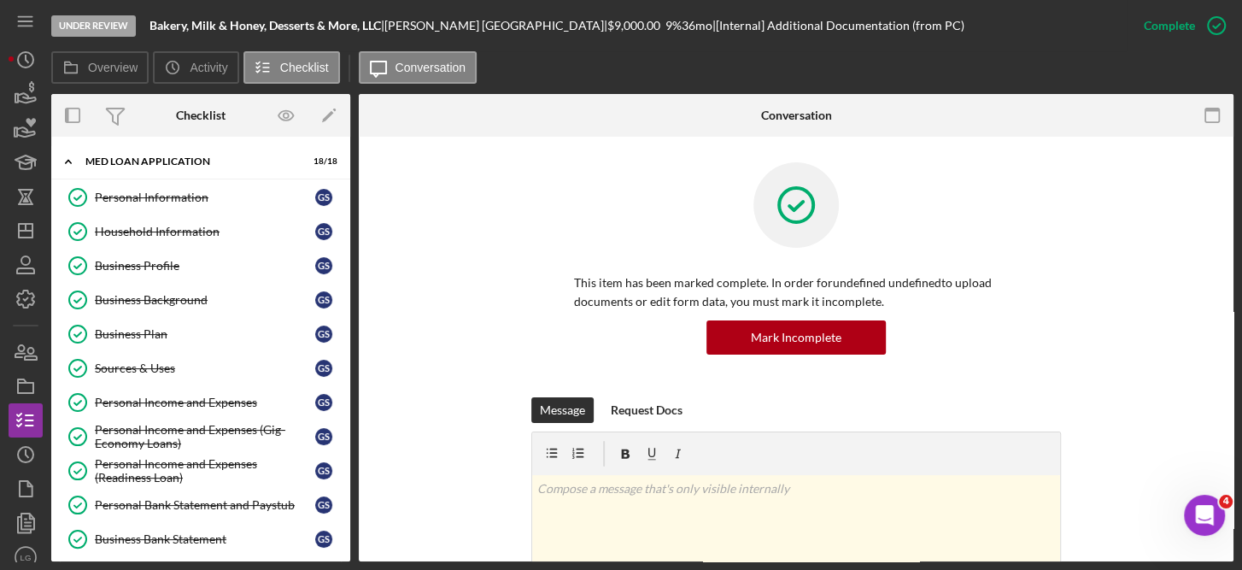
click at [351, 195] on div "Overview Internal Workflow Stage Under Review Icon/Dropdown Arrow Archive (can …" at bounding box center [642, 327] width 1182 height 467
click at [343, 542] on div "Personal Information Personal Information G S Household Information Household I…" at bounding box center [200, 492] width 299 height 624
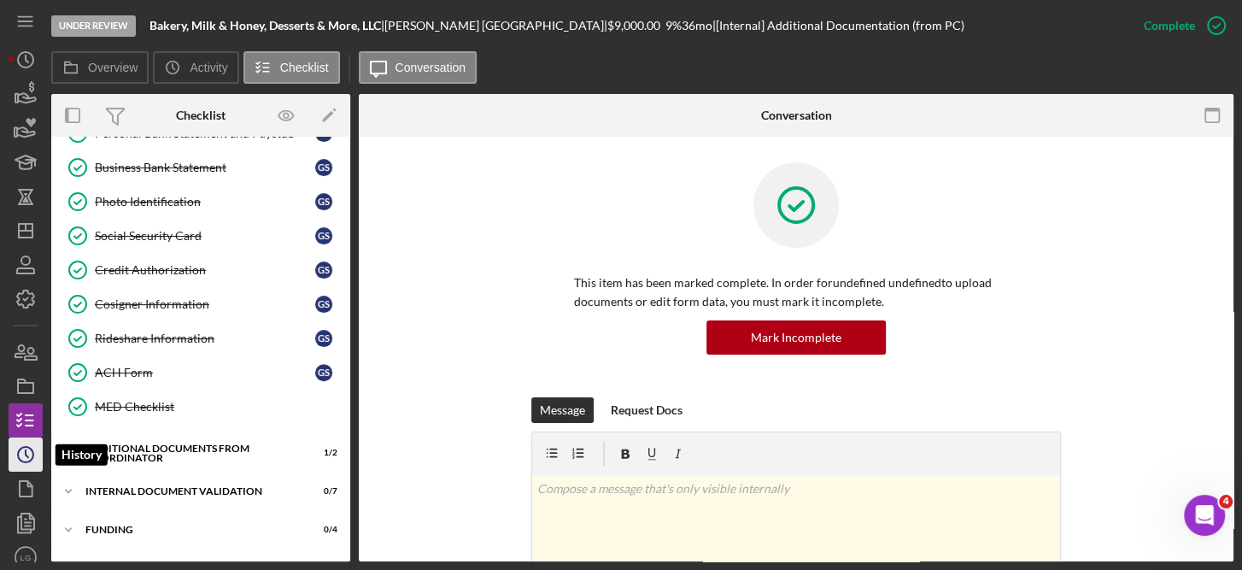
click at [31, 455] on icon "Icon/History" at bounding box center [25, 454] width 43 height 43
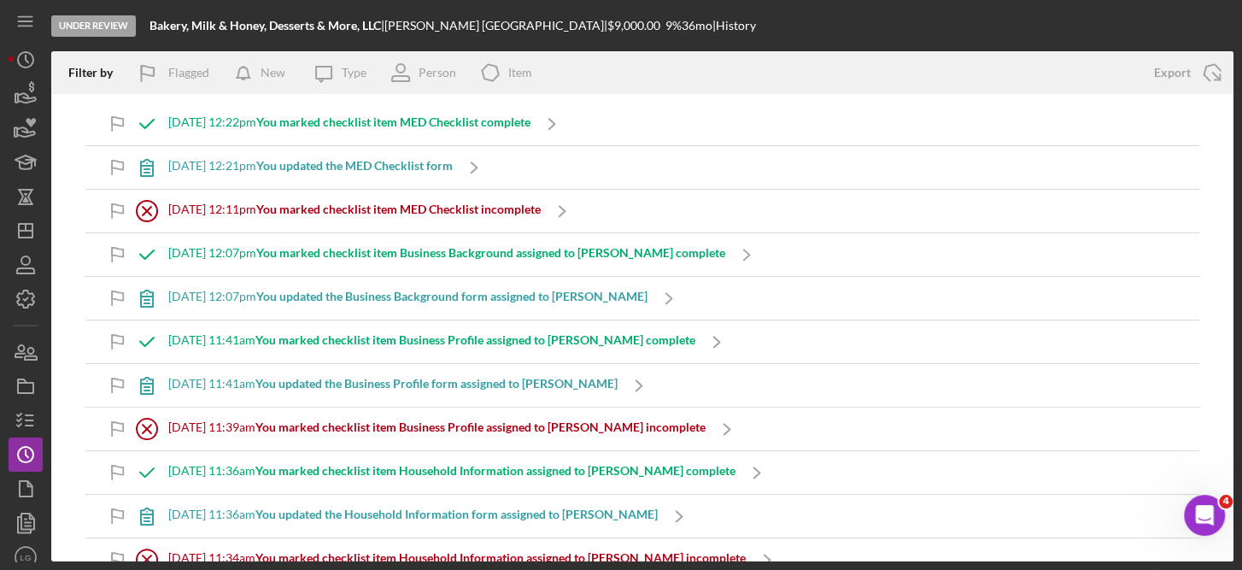
click at [1235, 116] on div "Under Review Bakery, Milk & Honey, Desserts & More, LLC | [PERSON_NAME] | $9,00…" at bounding box center [621, 285] width 1242 height 570
